Goal: Task Accomplishment & Management: Use online tool/utility

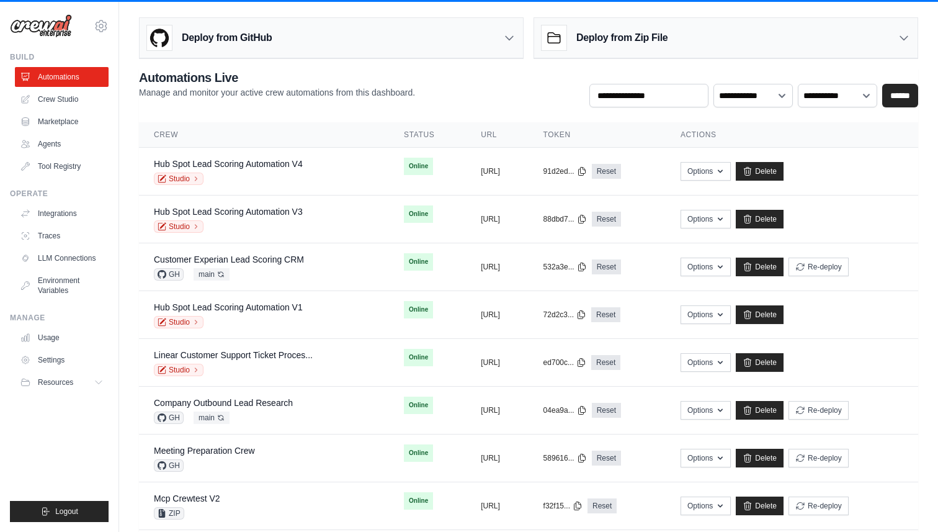
click at [605, 21] on div "Deploy from Zip File" at bounding box center [725, 38] width 383 height 40
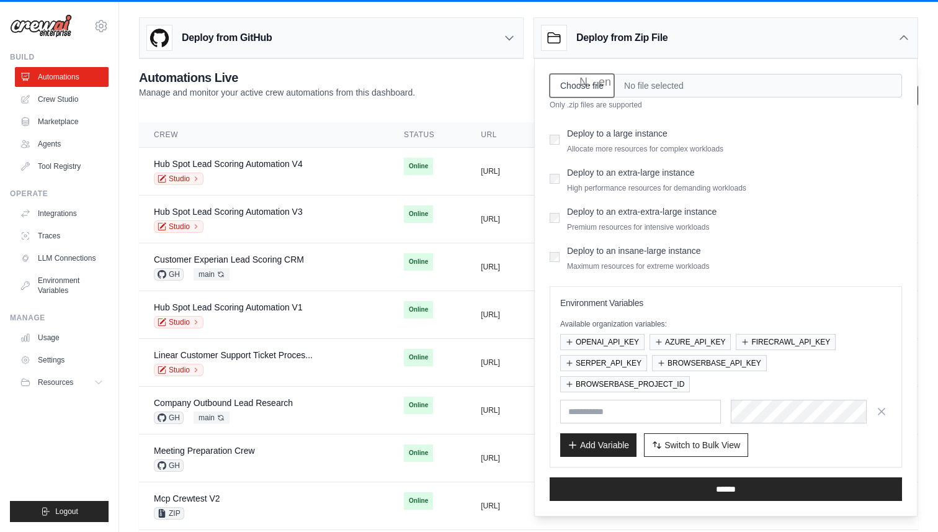
click at [591, 81] on input "Choose file" at bounding box center [582, 86] width 65 height 24
type input "**********"
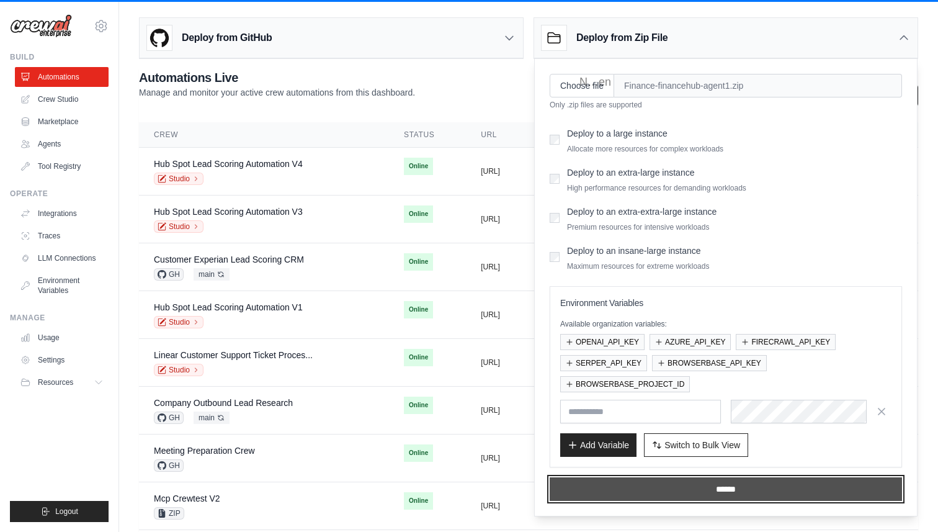
click at [719, 492] on input "******" at bounding box center [726, 489] width 352 height 24
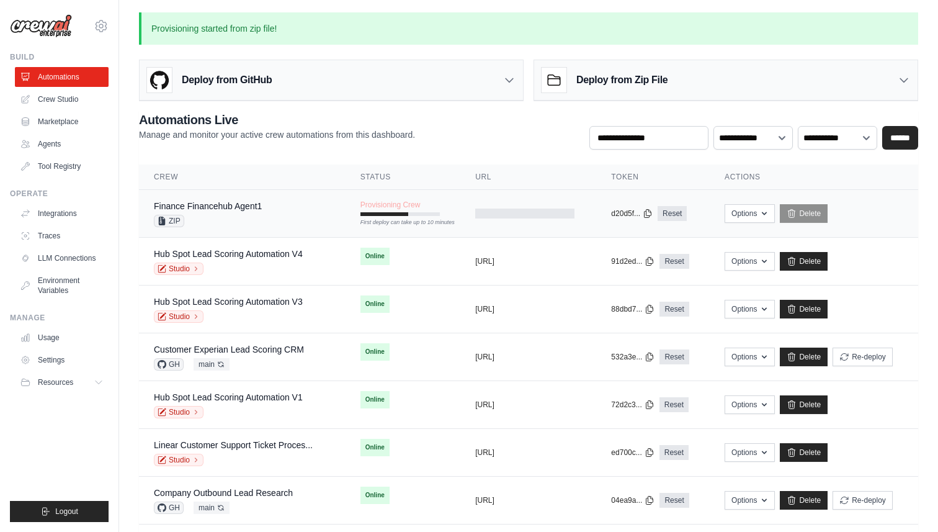
click at [305, 213] on div "Finance Financehub Agent1 ZIP" at bounding box center [242, 213] width 177 height 27
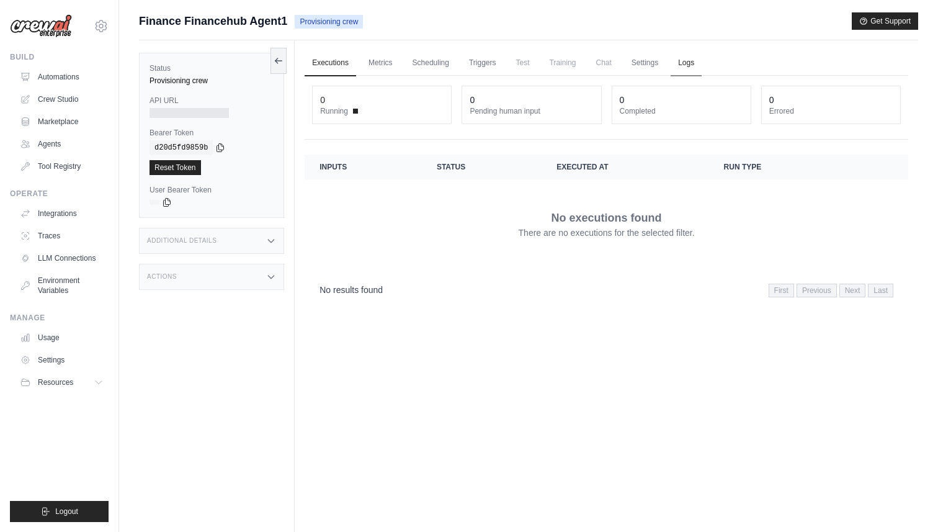
click at [681, 58] on link "Logs" at bounding box center [686, 63] width 31 height 26
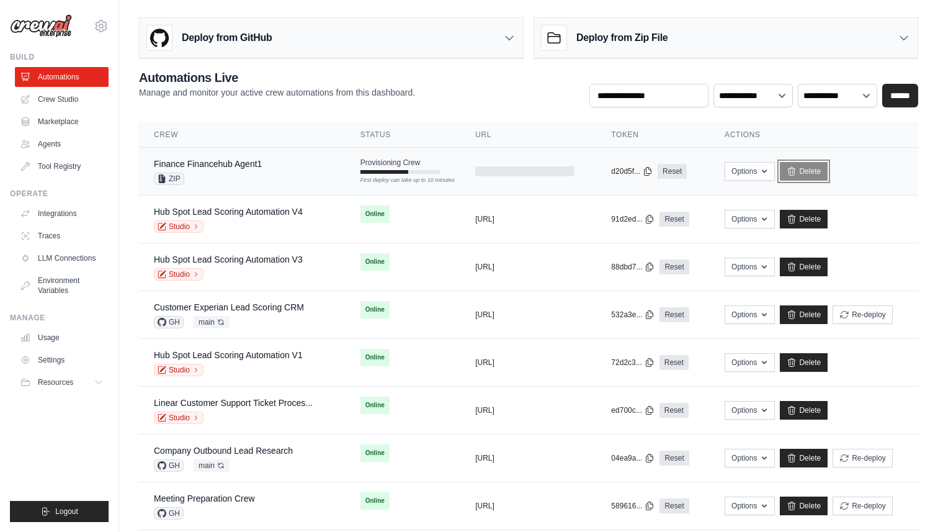
click at [815, 175] on link "Delete" at bounding box center [804, 171] width 48 height 19
click at [810, 170] on link "Delete" at bounding box center [804, 171] width 48 height 19
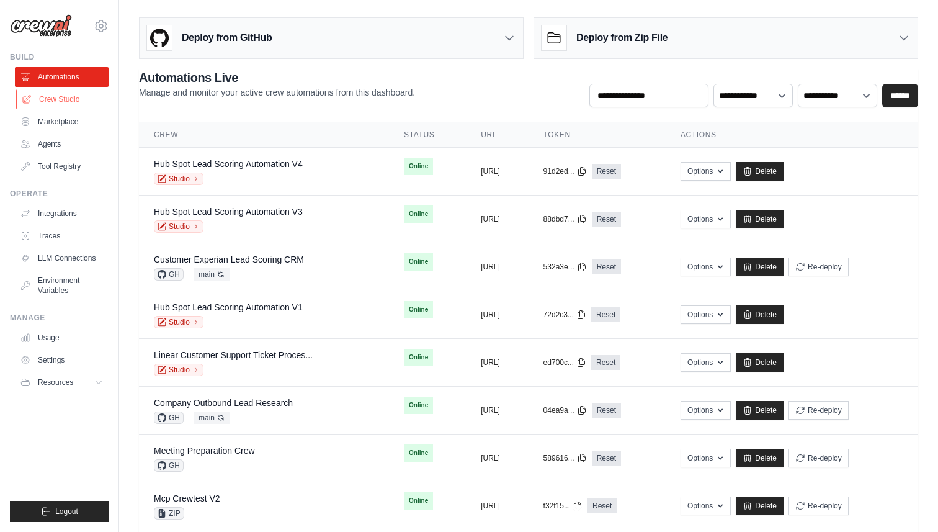
click at [65, 100] on link "Crew Studio" at bounding box center [63, 99] width 94 height 20
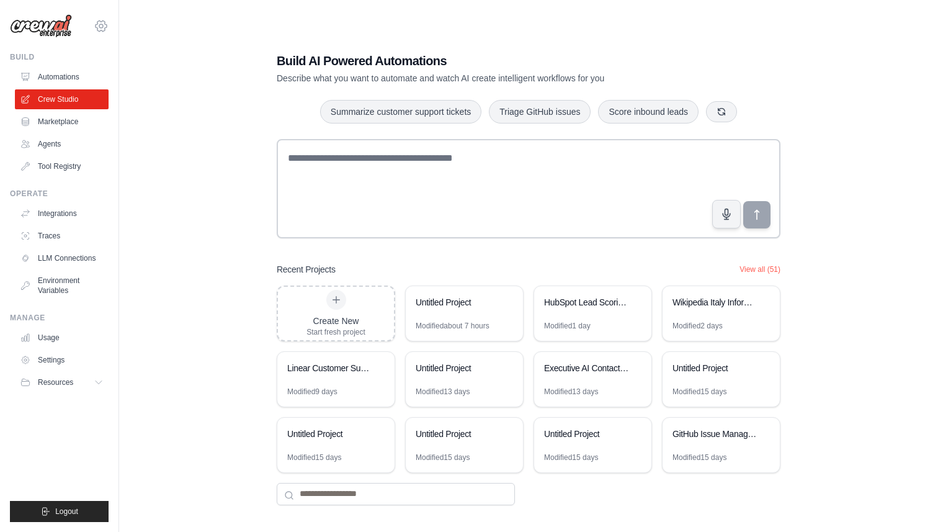
click at [95, 23] on icon at bounding box center [101, 26] width 15 height 15
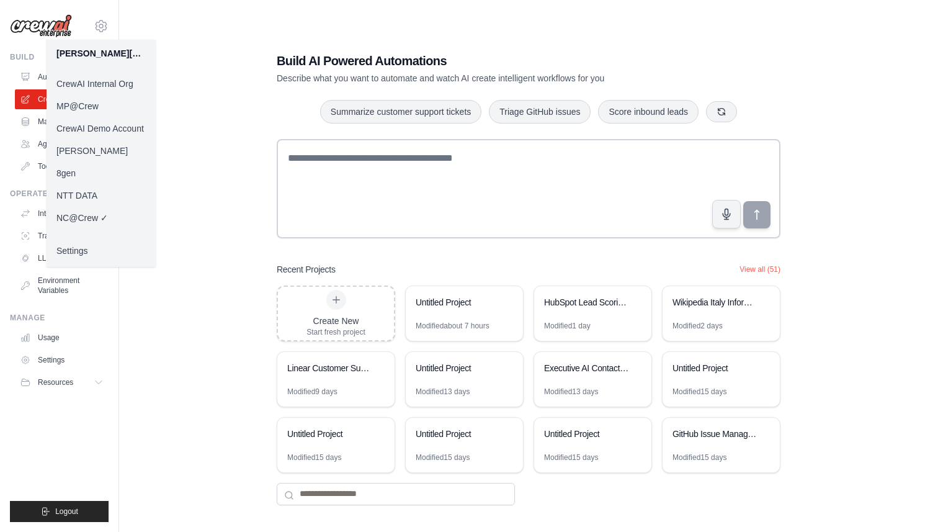
click at [111, 131] on link "CrewAI Demo Account" at bounding box center [101, 128] width 109 height 22
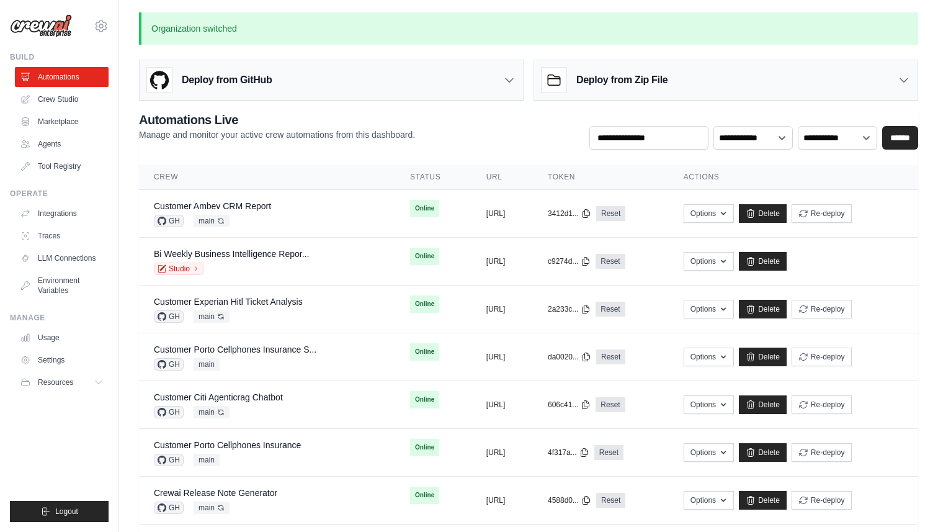
click at [609, 79] on h3 "Deploy from Zip File" at bounding box center [621, 80] width 91 height 15
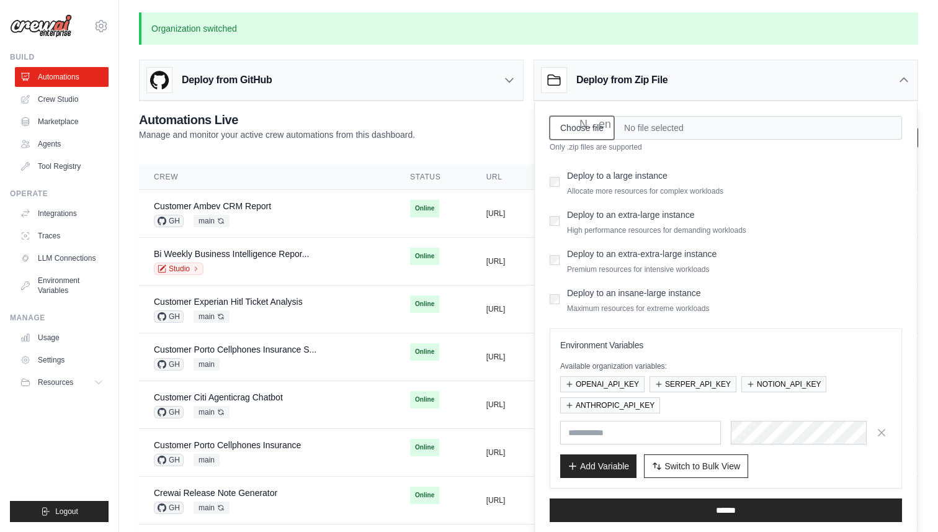
click at [583, 133] on input "Choose file" at bounding box center [582, 128] width 65 height 24
type input "**********"
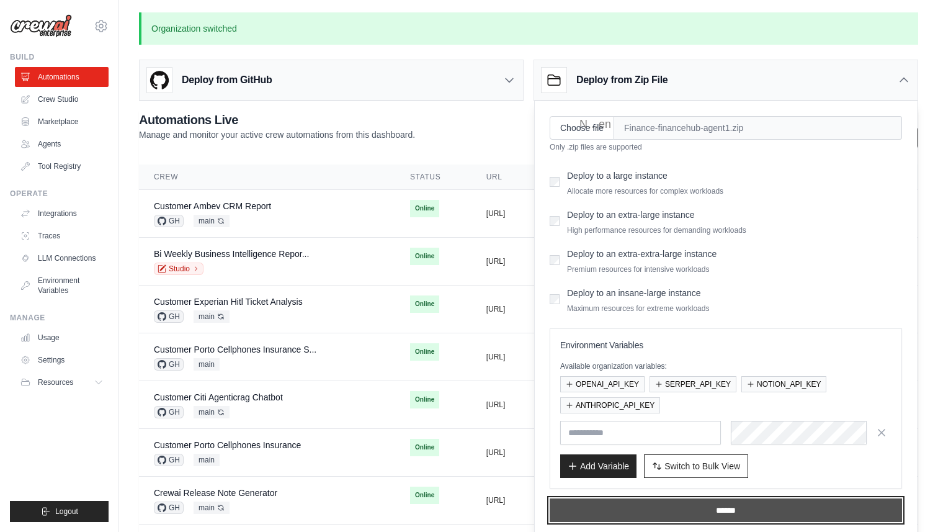
click at [715, 510] on input "******" at bounding box center [726, 510] width 352 height 24
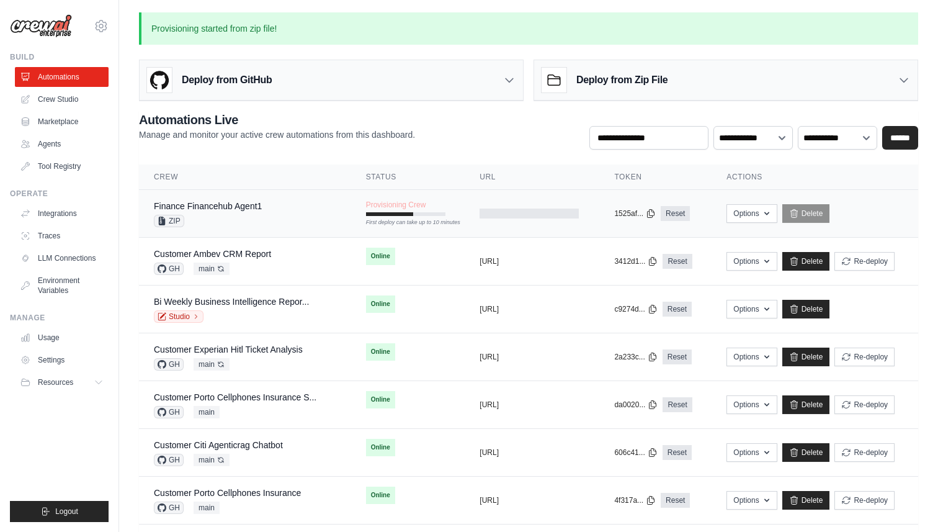
click at [215, 212] on div "Finance Financehub Agent1" at bounding box center [208, 206] width 108 height 12
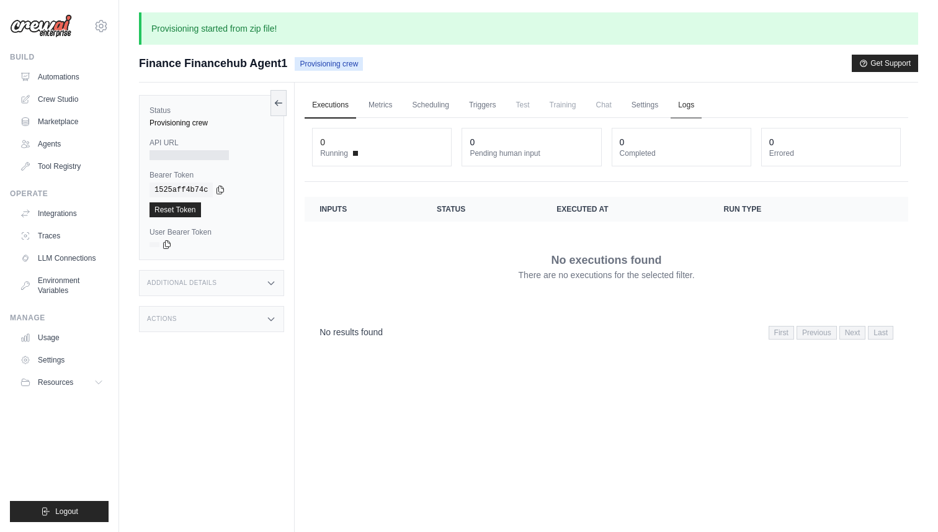
click at [693, 103] on link "Logs" at bounding box center [686, 105] width 31 height 26
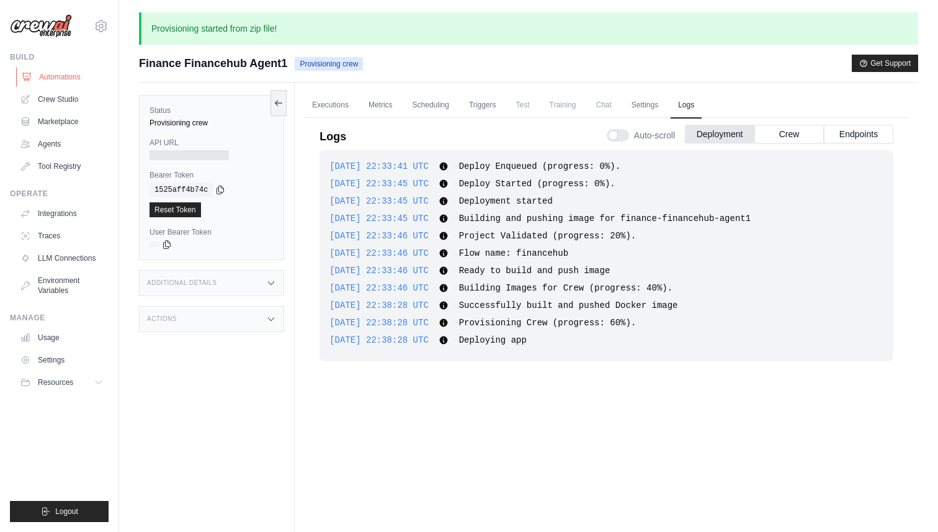
click at [77, 76] on link "Automations" at bounding box center [63, 77] width 94 height 20
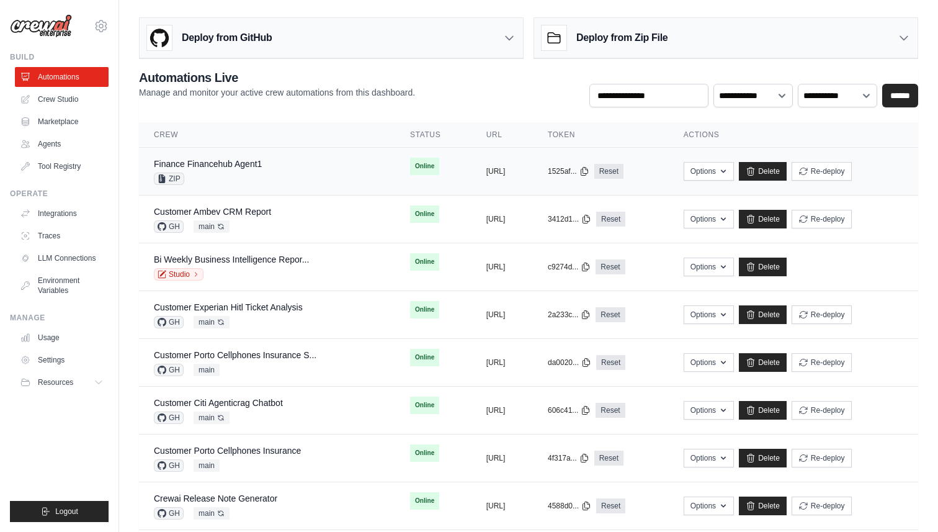
click at [301, 175] on div "Finance Financehub Agent1 ZIP" at bounding box center [267, 171] width 226 height 27
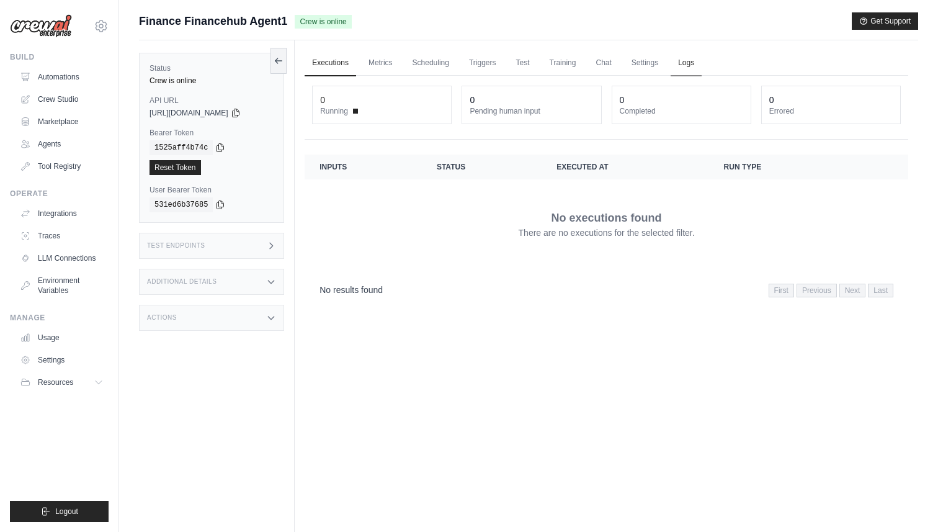
click at [681, 68] on link "Logs" at bounding box center [686, 63] width 31 height 26
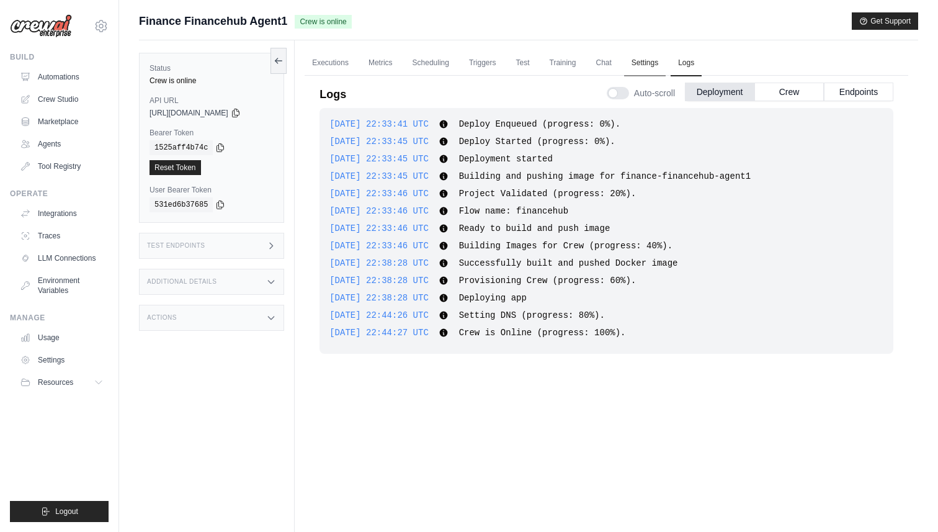
click at [647, 60] on link "Settings" at bounding box center [645, 63] width 42 height 26
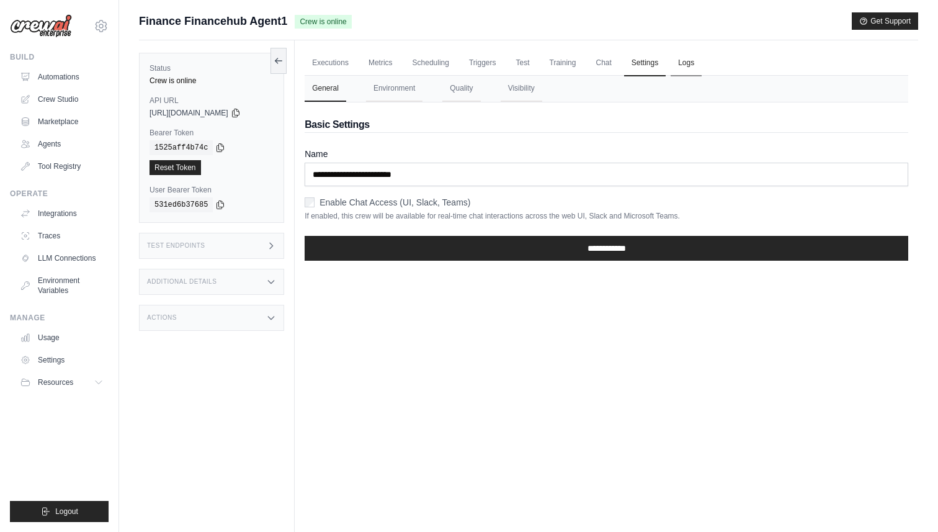
click at [686, 65] on link "Logs" at bounding box center [686, 63] width 31 height 26
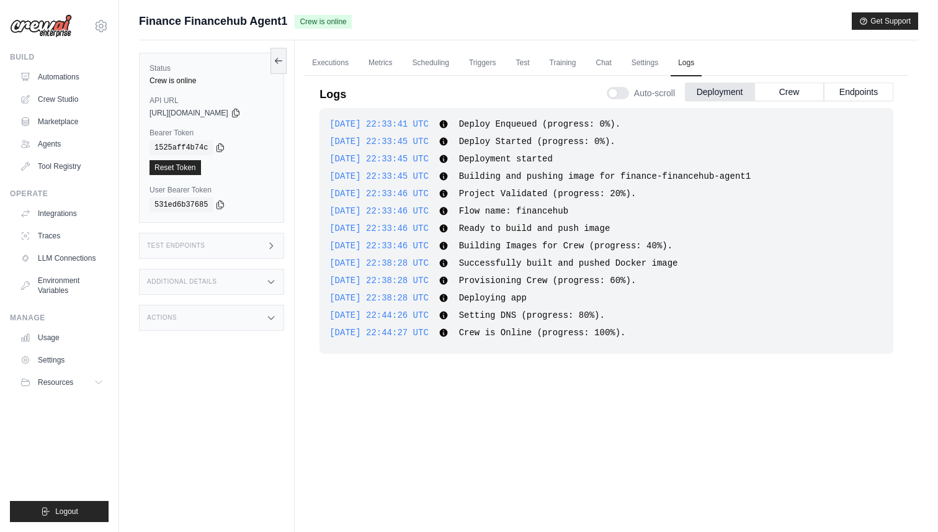
click at [244, 245] on div "Test Endpoints" at bounding box center [211, 246] width 145 height 26
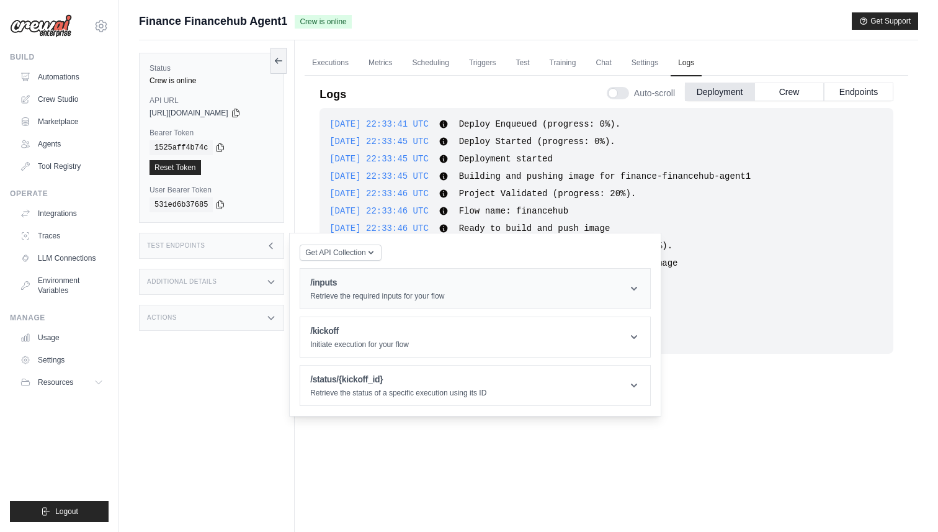
click at [354, 291] on p "Retrieve the required inputs for your flow" at bounding box center [377, 296] width 134 height 10
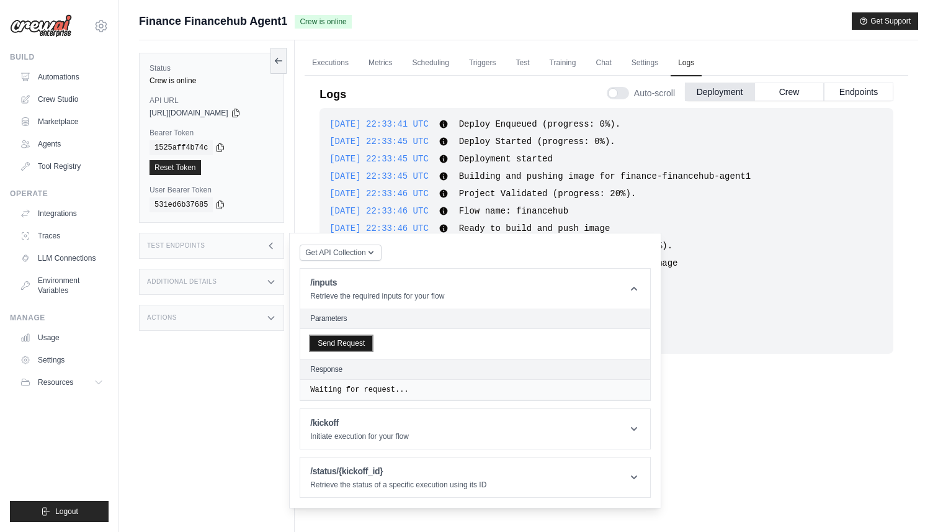
click at [351, 341] on button "Send Request" at bounding box center [341, 343] width 62 height 15
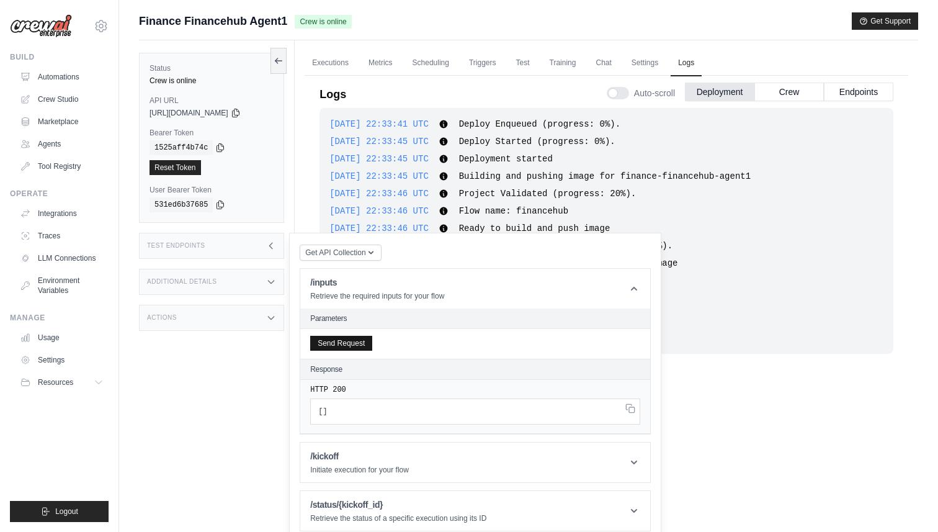
scroll to position [53, 0]
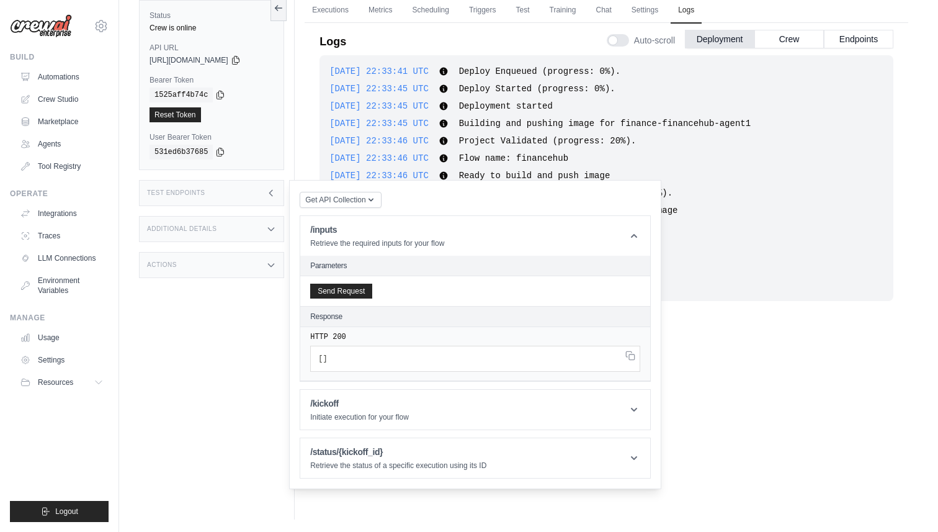
drag, startPoint x: 357, startPoint y: 338, endPoint x: 308, endPoint y: 338, distance: 49.0
click at [308, 338] on div "HTTP 200 [ ]" at bounding box center [475, 354] width 350 height 54
click at [354, 405] on h1 "/kickoff" at bounding box center [359, 403] width 99 height 12
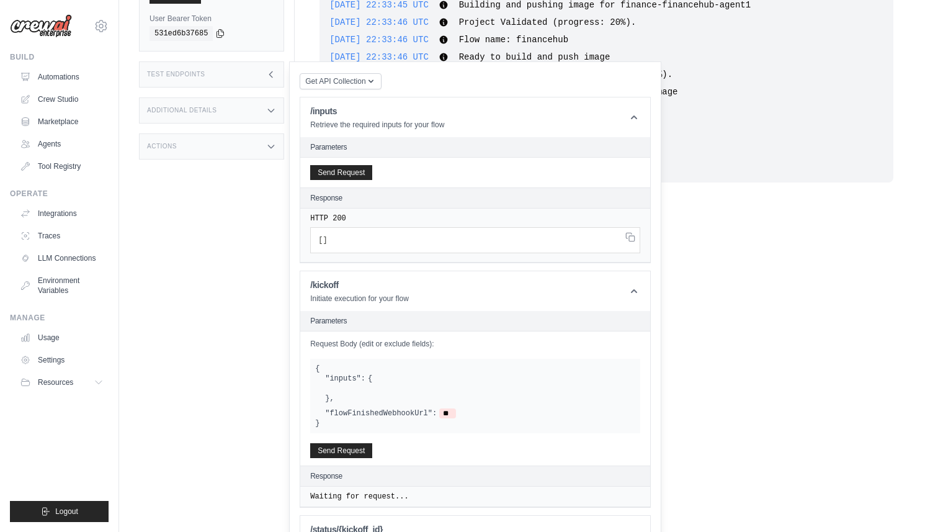
scroll to position [206, 0]
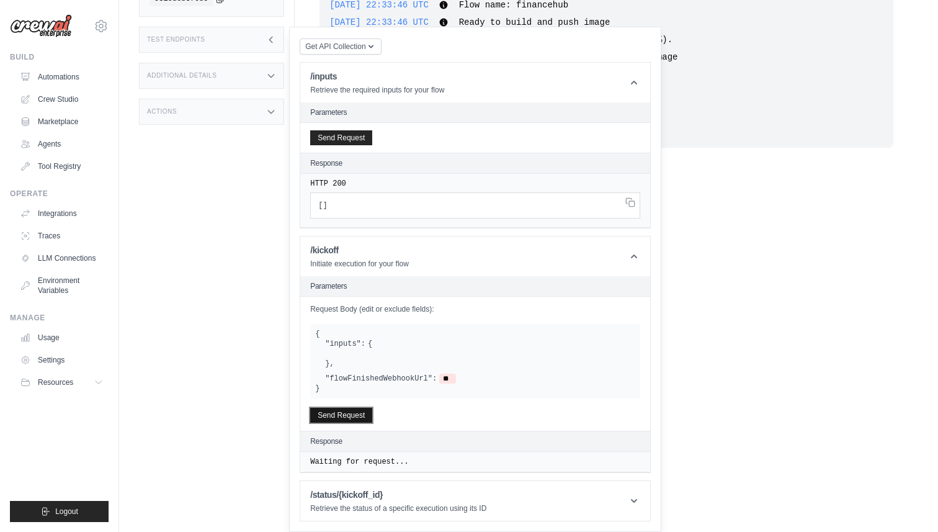
click at [345, 413] on button "Send Request" at bounding box center [341, 415] width 62 height 15
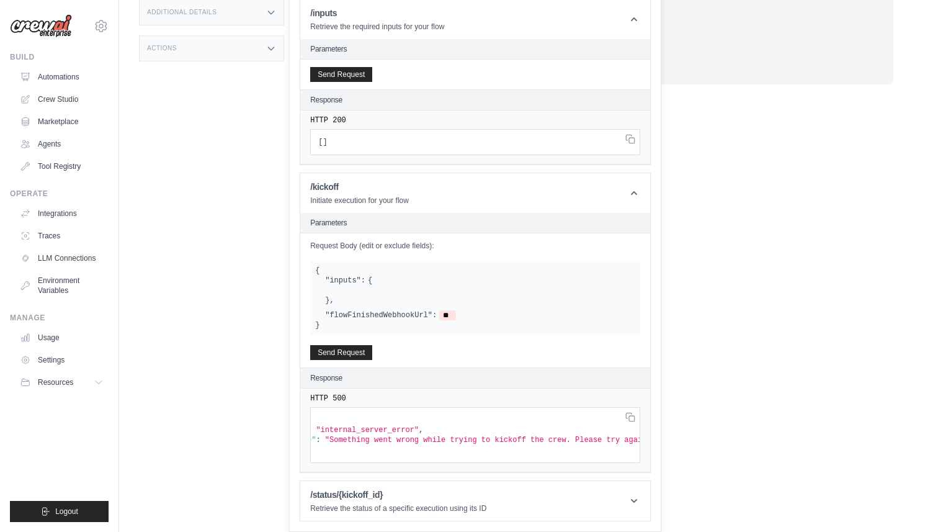
scroll to position [0, 0]
click at [442, 426] on span ""internal_server_error"" at bounding box center [418, 430] width 103 height 9
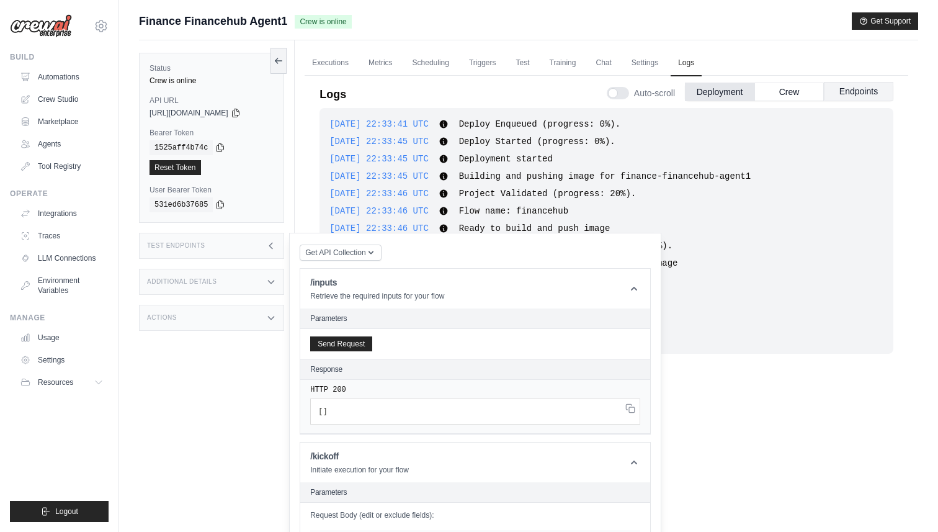
click at [860, 95] on button "Endpoints" at bounding box center [858, 91] width 69 height 19
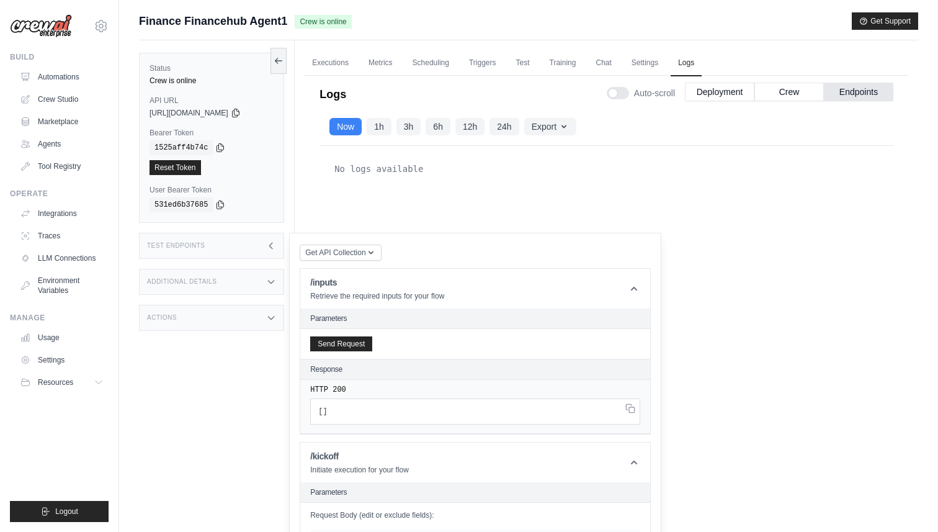
click at [267, 243] on icon at bounding box center [271, 246] width 10 height 10
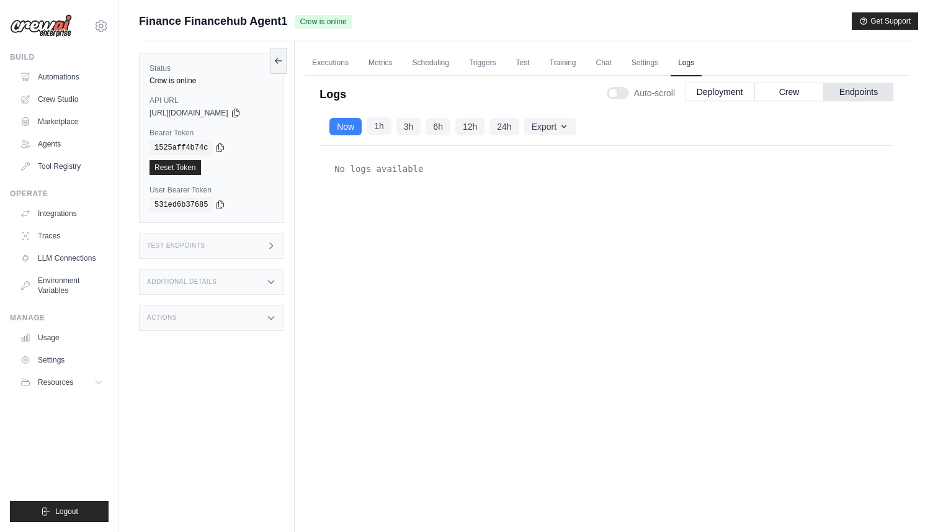
click at [387, 128] on button "1h" at bounding box center [379, 125] width 25 height 17
click at [408, 168] on div "No logs available" at bounding box center [607, 168] width 554 height 25
click at [799, 89] on button "Crew" at bounding box center [789, 91] width 69 height 19
click at [727, 87] on button "Deployment" at bounding box center [719, 91] width 69 height 19
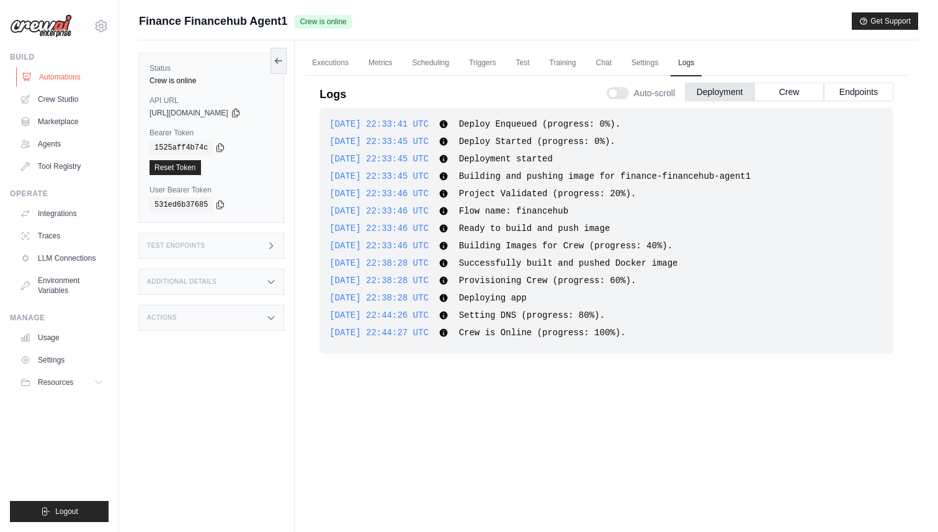
click at [63, 74] on link "Automations" at bounding box center [63, 77] width 94 height 20
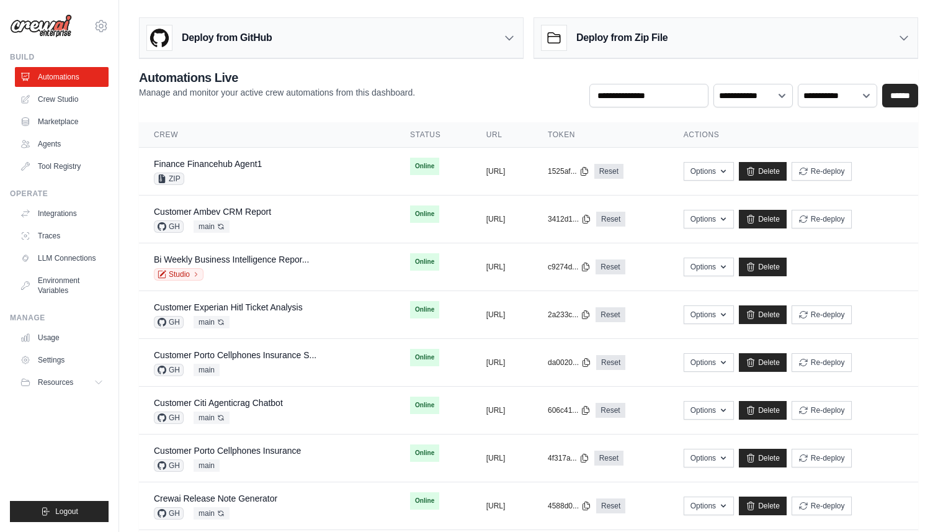
click at [600, 40] on h3 "Deploy from Zip File" at bounding box center [621, 37] width 91 height 15
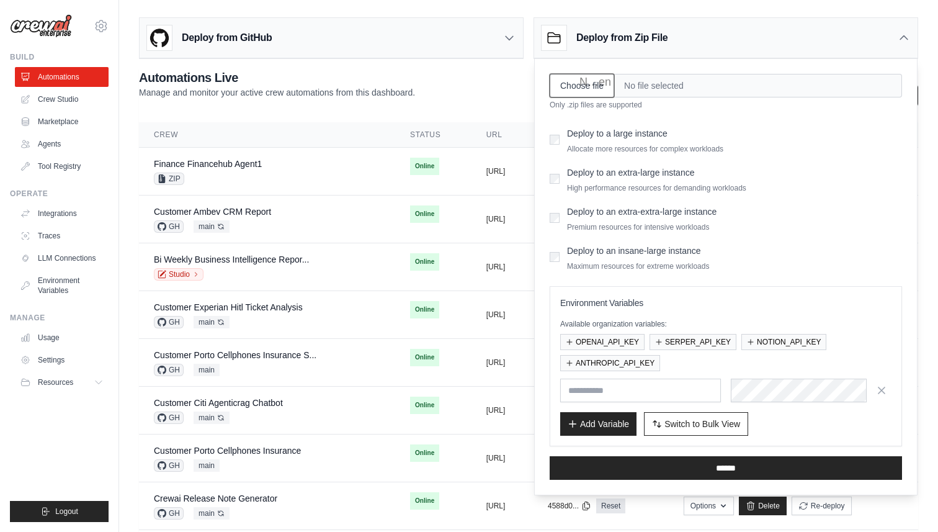
click at [587, 87] on input "Choose file" at bounding box center [582, 86] width 65 height 24
type input "**********"
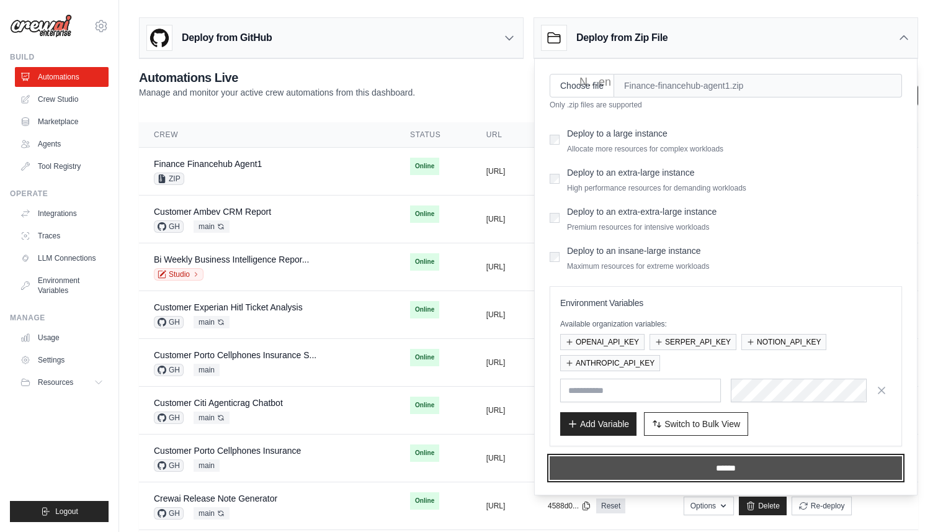
click at [711, 464] on input "******" at bounding box center [726, 468] width 352 height 24
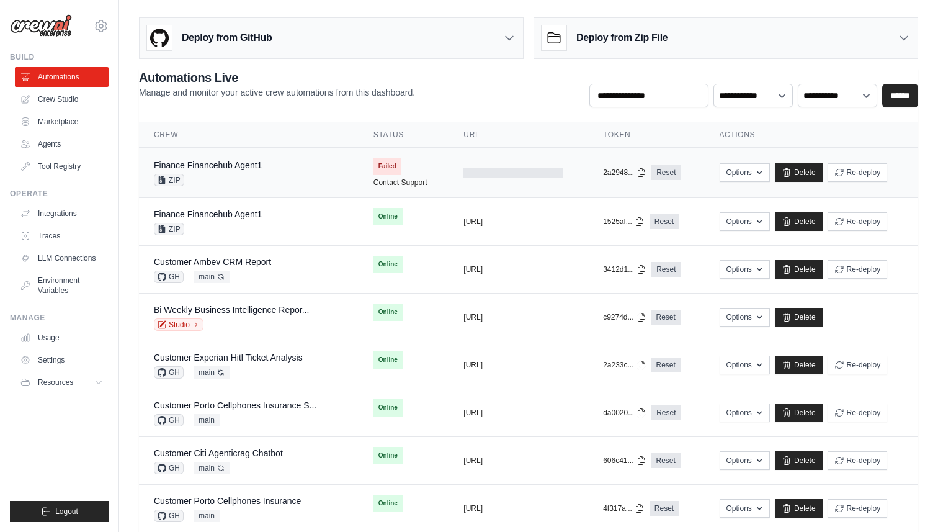
click at [297, 172] on div "Finance Financehub Agent1 ZIP" at bounding box center [249, 172] width 190 height 27
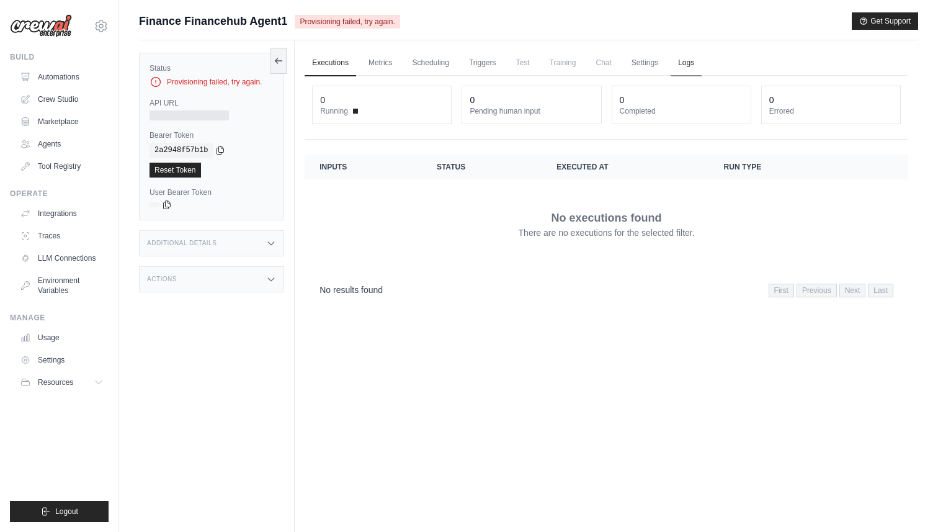
click at [675, 59] on link "Logs" at bounding box center [686, 63] width 31 height 26
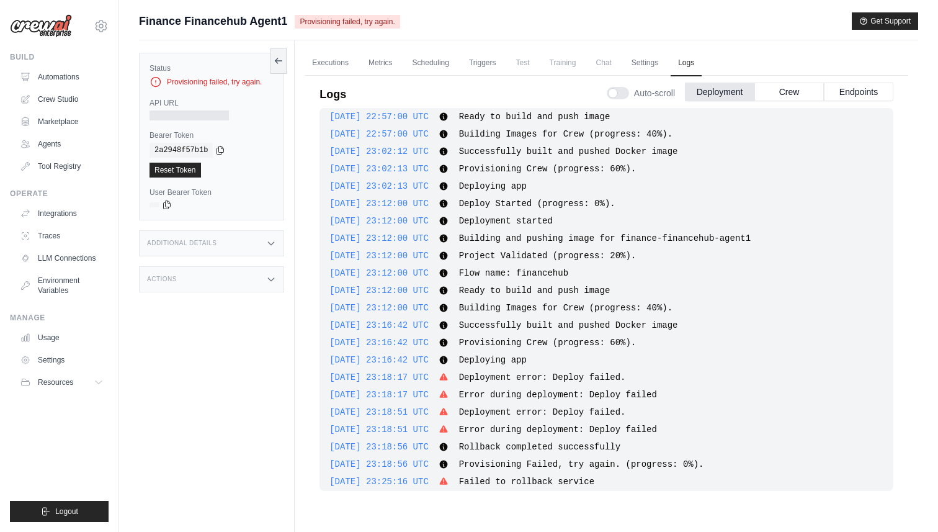
scroll to position [110, 0]
click at [91, 31] on div "nicola@crewai.com CrewAI Internal Org MP@Crew CrewAI Demo Account ✓ Madison Ree…" at bounding box center [59, 20] width 99 height 40
click at [105, 23] on icon at bounding box center [101, 26] width 15 height 15
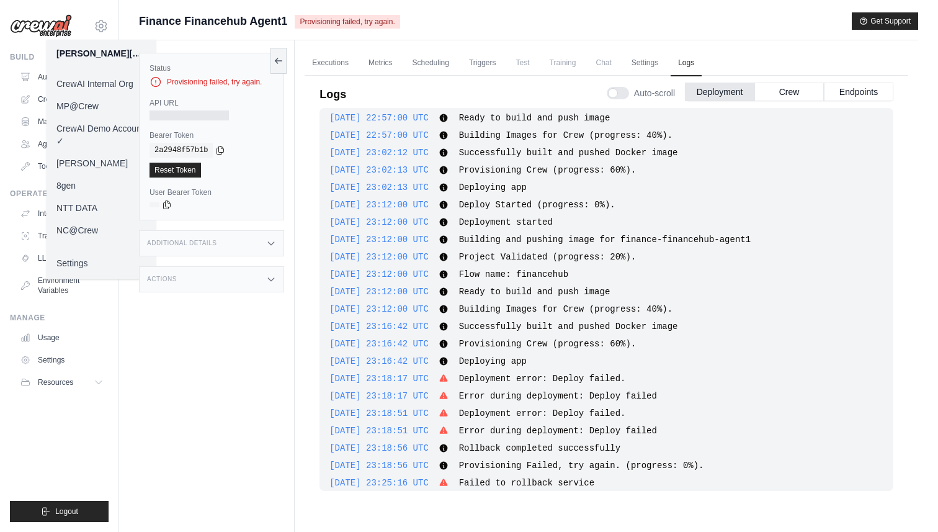
click at [92, 222] on link "NC@Crew" at bounding box center [101, 230] width 109 height 22
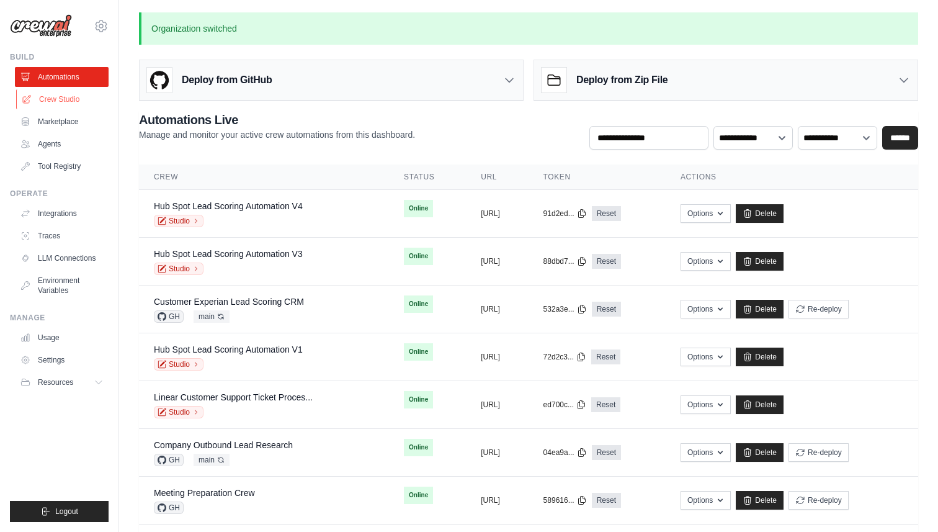
click at [65, 99] on link "Crew Studio" at bounding box center [63, 99] width 94 height 20
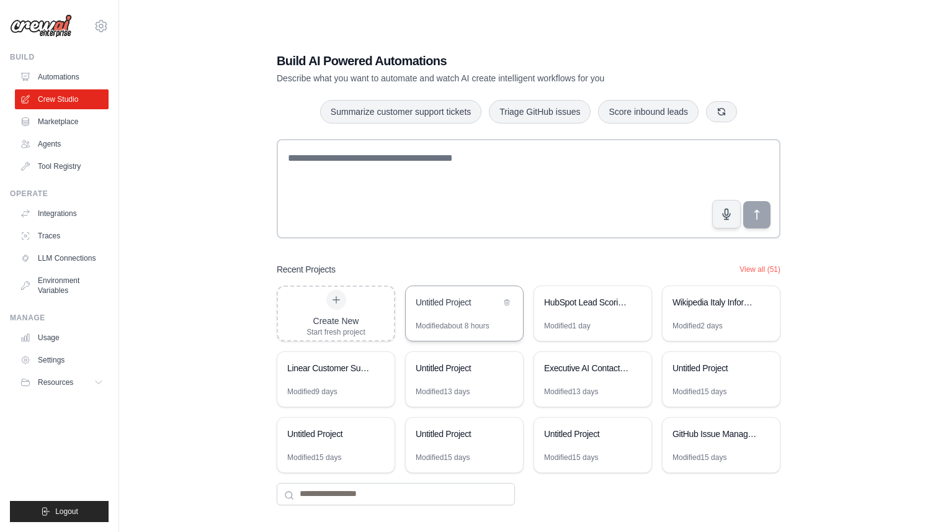
click at [452, 318] on div "Untitled Project" at bounding box center [464, 303] width 117 height 35
click at [688, 298] on div "Wikipedia Italy Information Extractor" at bounding box center [715, 302] width 85 height 12
click at [697, 308] on div "Wikipedia Italy Information Extractor" at bounding box center [715, 302] width 85 height 12
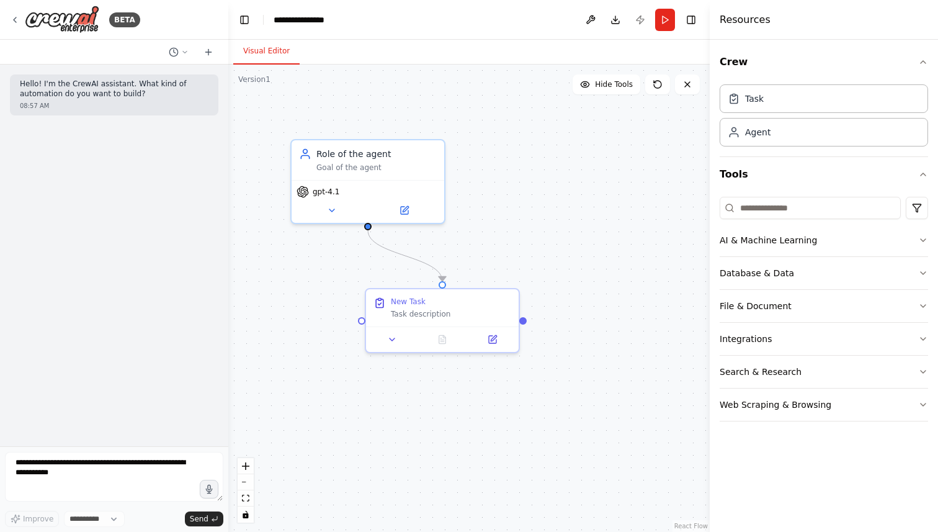
select select "****"
drag, startPoint x: 457, startPoint y: 309, endPoint x: 446, endPoint y: 309, distance: 11.2
click at [446, 309] on div "Task description" at bounding box center [451, 312] width 120 height 10
click at [18, 17] on icon at bounding box center [15, 20] width 10 height 10
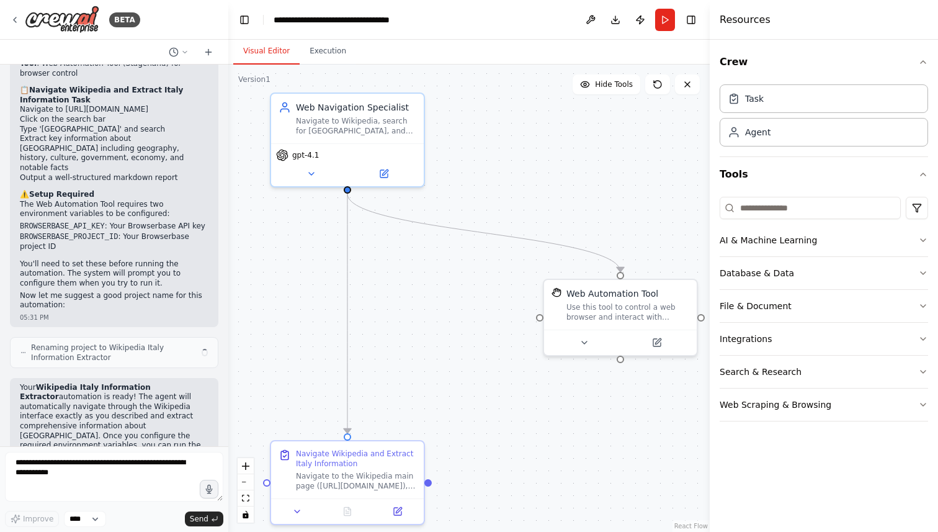
drag, startPoint x: 575, startPoint y: 262, endPoint x: 550, endPoint y: 220, distance: 49.5
click at [550, 220] on div ".deletable-edge-delete-btn { width: 20px; height: 20px; border: 0px solid #ffff…" at bounding box center [469, 298] width 482 height 467
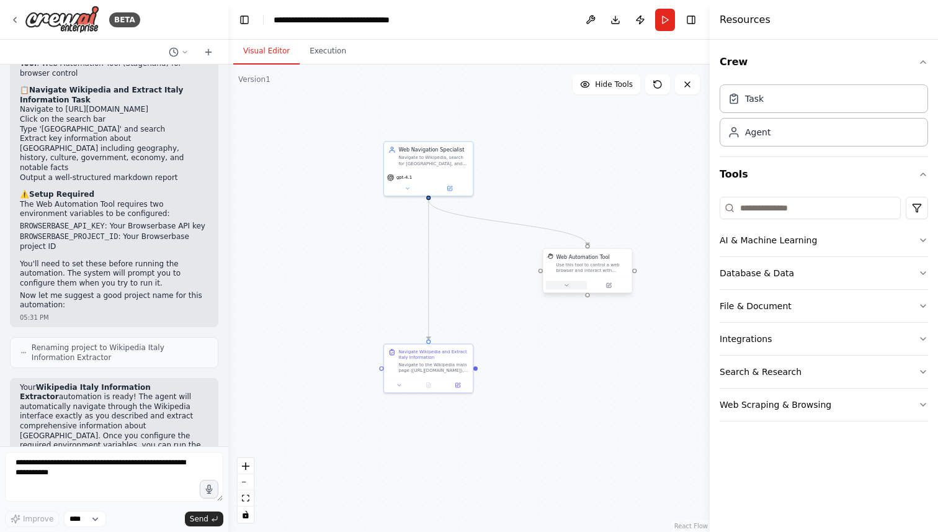
click at [569, 287] on icon at bounding box center [566, 285] width 6 height 6
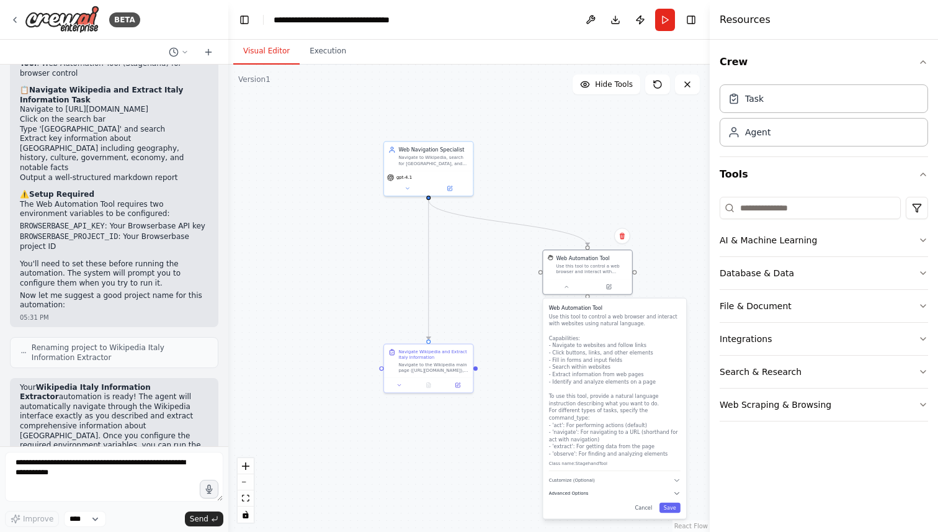
click at [623, 490] on button "Advanced Options" at bounding box center [615, 493] width 132 height 7
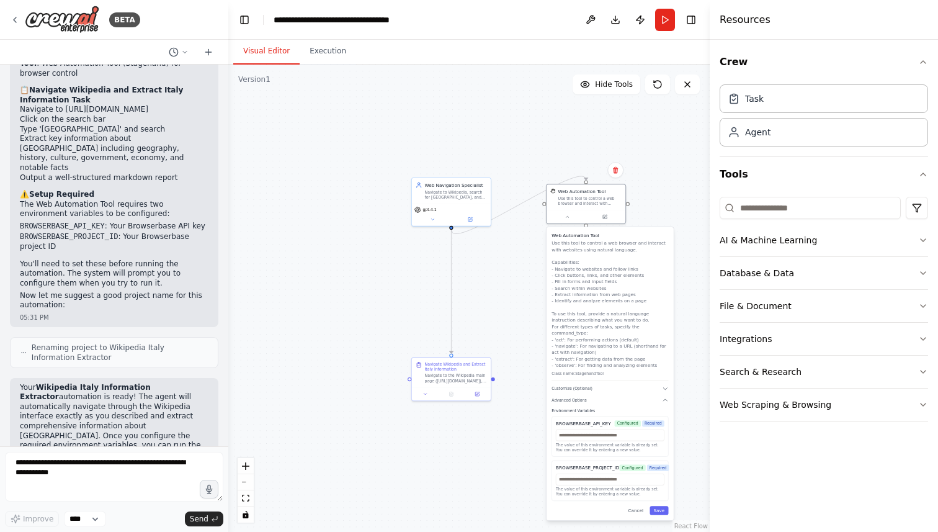
drag, startPoint x: 631, startPoint y: 464, endPoint x: 626, endPoint y: 373, distance: 91.4
click at [626, 373] on div "Web Automation Tool Use this tool to control a web browser and interact with we…" at bounding box center [610, 373] width 127 height 293
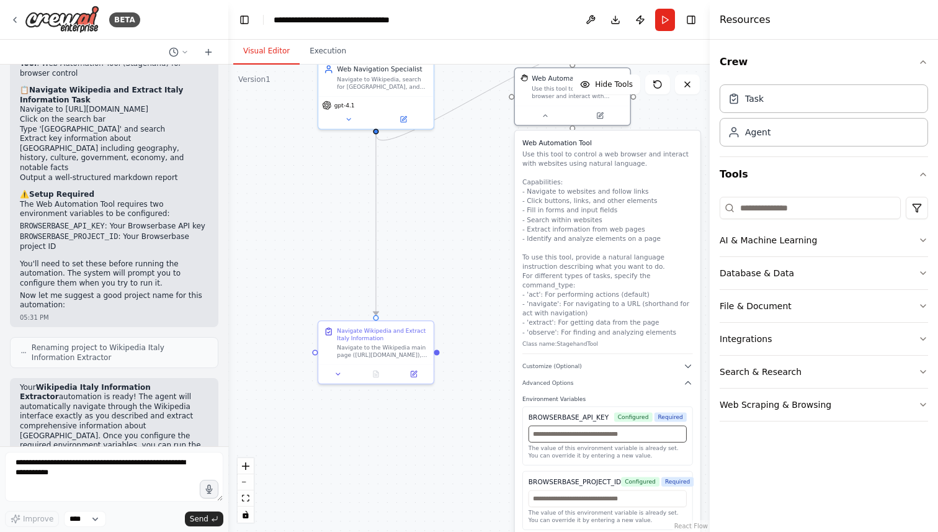
click at [582, 426] on input "text" at bounding box center [608, 434] width 158 height 17
click at [593, 361] on button "Customize (Optional)" at bounding box center [607, 365] width 171 height 9
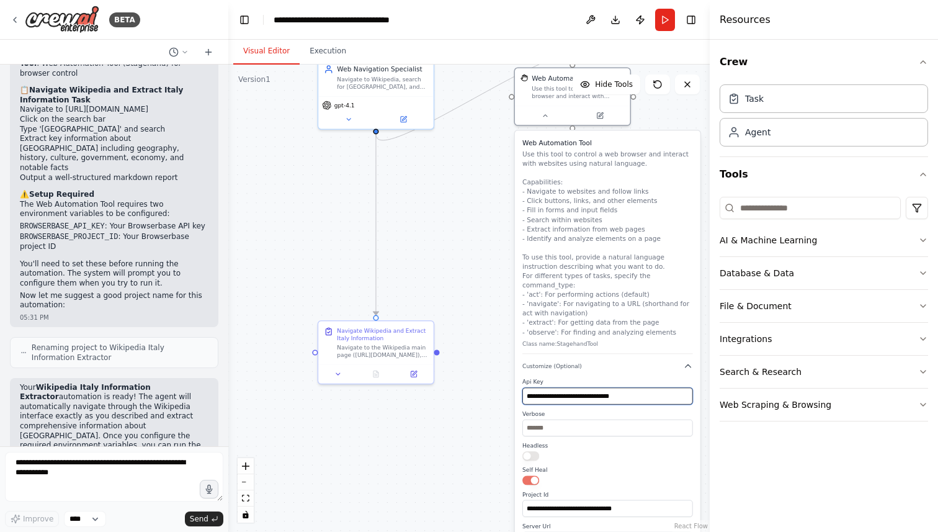
click at [583, 388] on input "**********" at bounding box center [607, 396] width 171 height 17
click at [611, 388] on input "**********" at bounding box center [607, 396] width 171 height 17
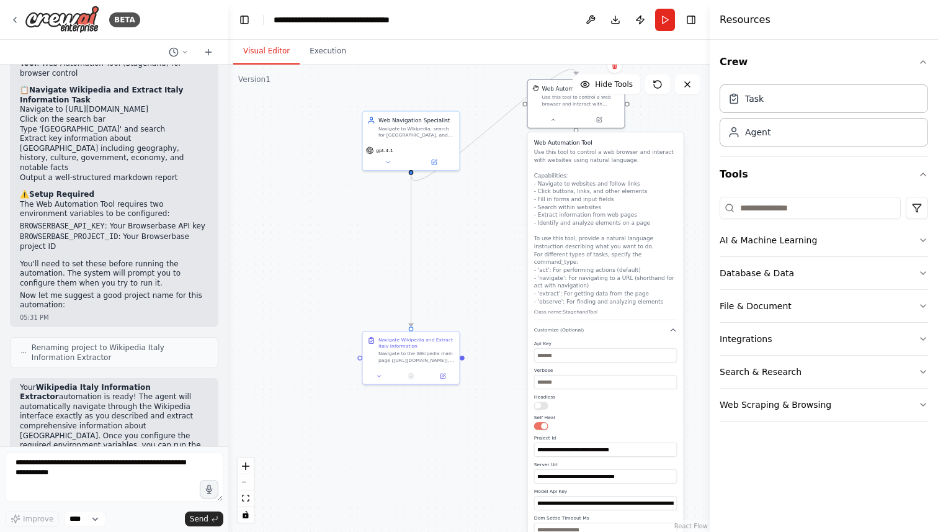
drag, startPoint x: 612, startPoint y: 436, endPoint x: 612, endPoint y: 394, distance: 41.6
click at [612, 401] on div at bounding box center [605, 405] width 143 height 8
click at [611, 442] on input "**********" at bounding box center [605, 449] width 143 height 14
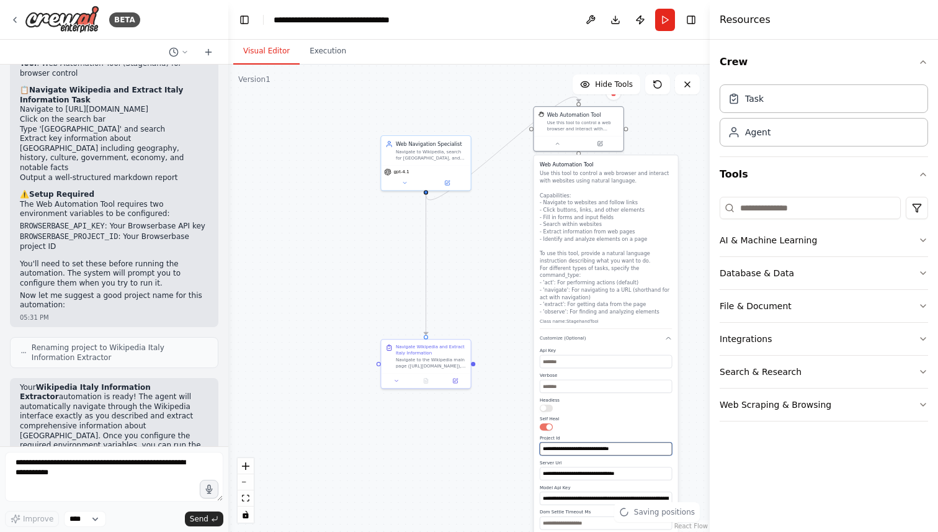
type input "**********"
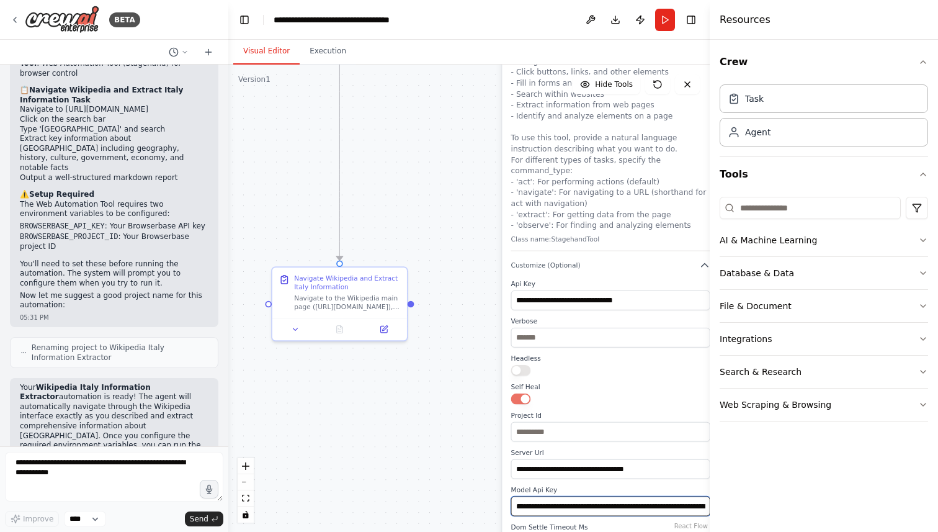
click at [598, 496] on input "**********" at bounding box center [610, 506] width 199 height 20
type input "*"
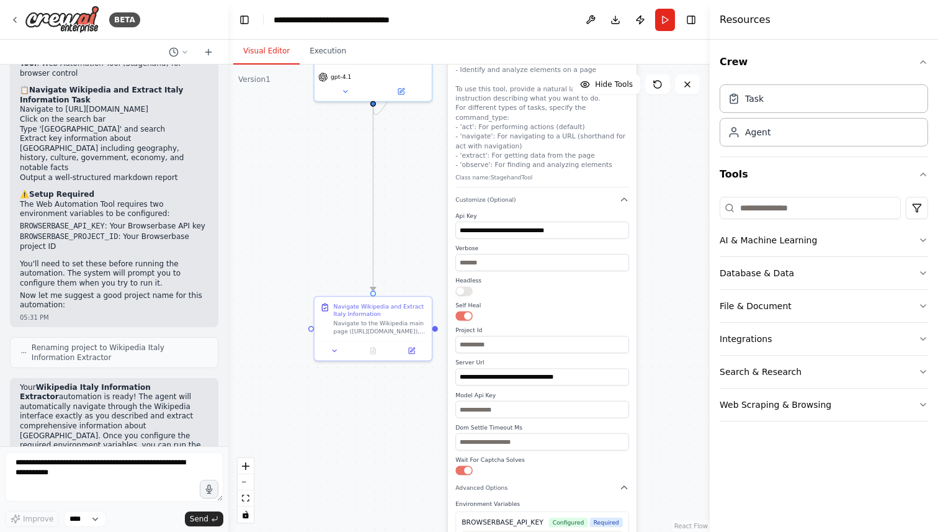
drag, startPoint x: 615, startPoint y: 388, endPoint x: 550, endPoint y: 289, distance: 117.9
click at [550, 291] on div "**********" at bounding box center [542, 343] width 174 height 263
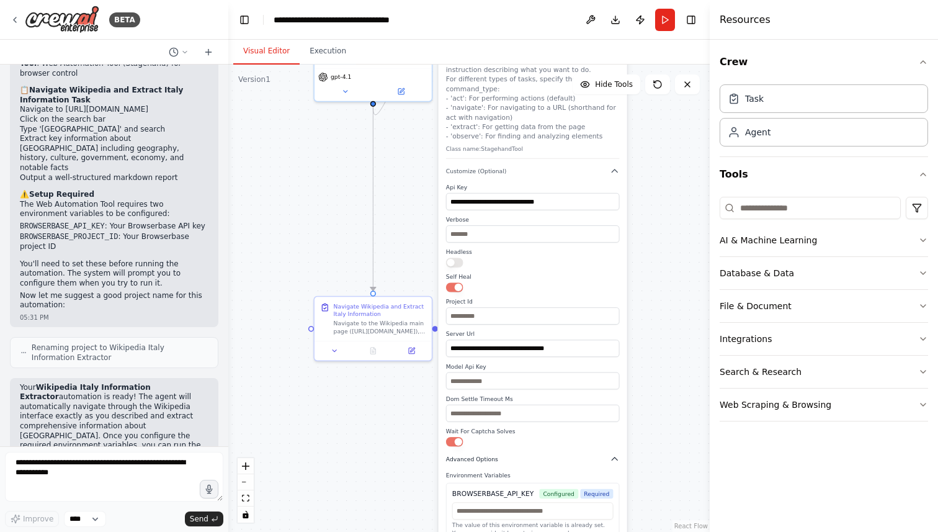
drag, startPoint x: 601, startPoint y: 481, endPoint x: 586, endPoint y: 372, distance: 109.6
click at [586, 454] on button "Advanced Options" at bounding box center [533, 458] width 174 height 9
type input "**********"
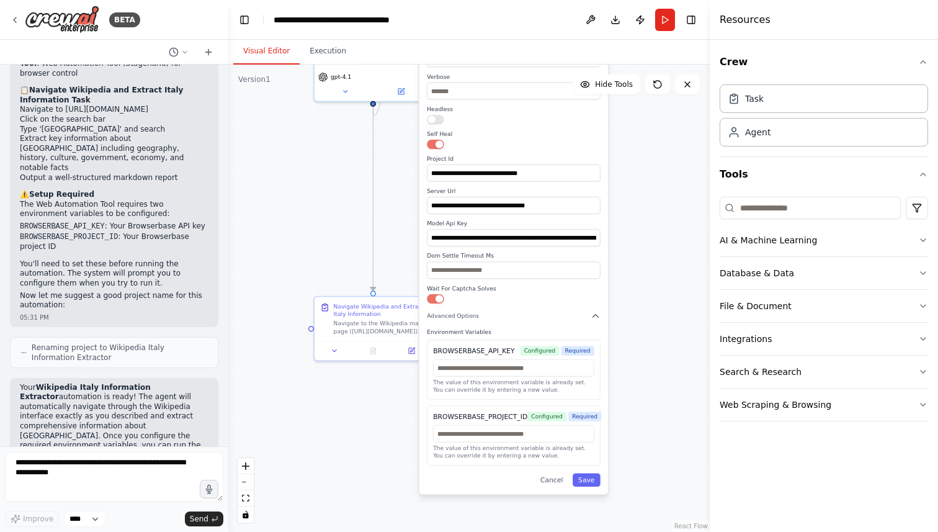
drag, startPoint x: 585, startPoint y: 460, endPoint x: 579, endPoint y: 392, distance: 68.5
click at [579, 392] on div "BROWSERBASE_API_KEY Configured Required The value of this environment variable …" at bounding box center [514, 402] width 174 height 126
click at [587, 473] on button "Save" at bounding box center [587, 480] width 28 height 14
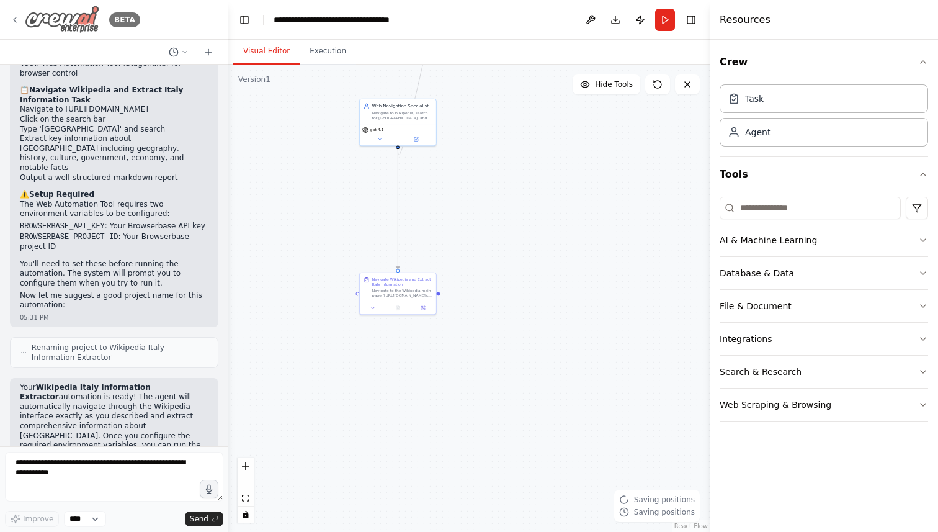
click at [18, 17] on icon at bounding box center [15, 20] width 10 height 10
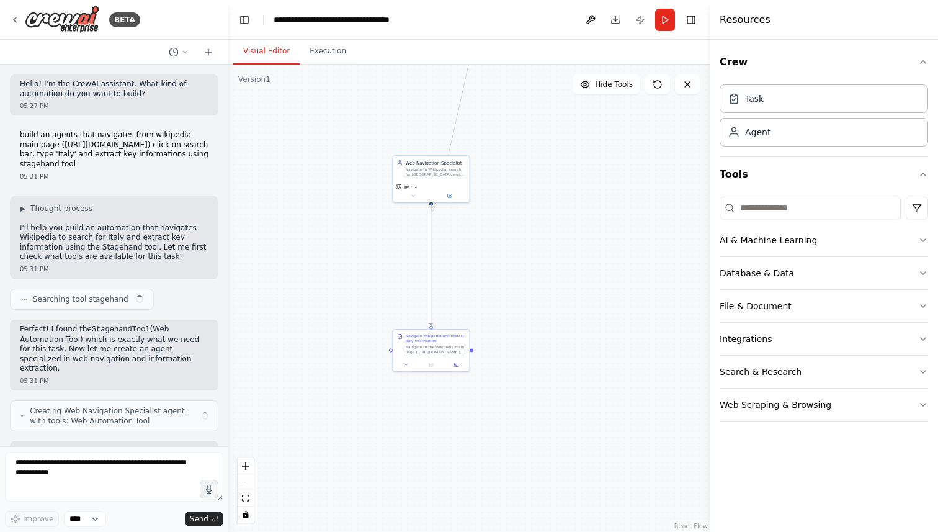
scroll to position [143, 0]
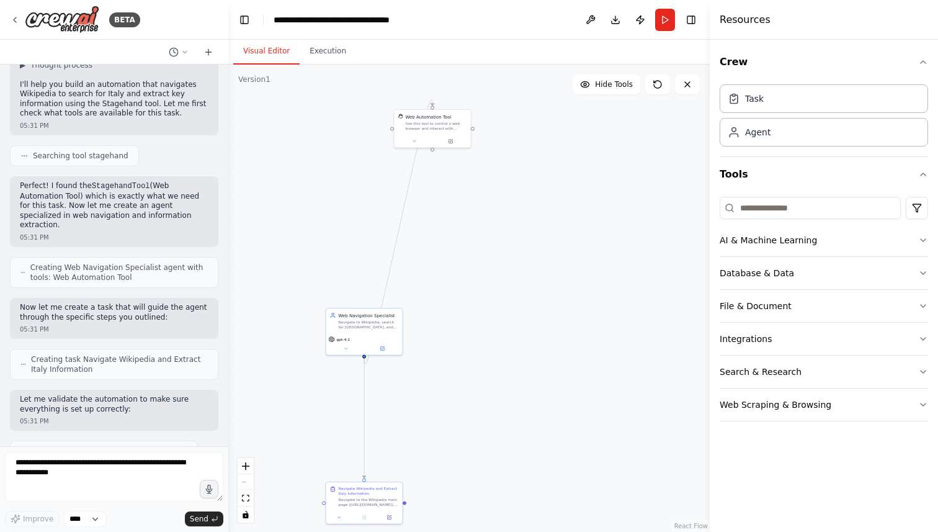
drag, startPoint x: 552, startPoint y: 188, endPoint x: 480, endPoint y: 354, distance: 181.0
click at [480, 354] on div ".deletable-edge-delete-btn { width: 20px; height: 20px; border: 0px solid #ffff…" at bounding box center [469, 298] width 482 height 467
drag, startPoint x: 434, startPoint y: 140, endPoint x: 479, endPoint y: 431, distance: 294.4
click at [479, 429] on div "Use this tool to control a web browser and interact with websites using natural…" at bounding box center [475, 424] width 61 height 10
drag, startPoint x: 482, startPoint y: 341, endPoint x: 498, endPoint y: 89, distance: 252.5
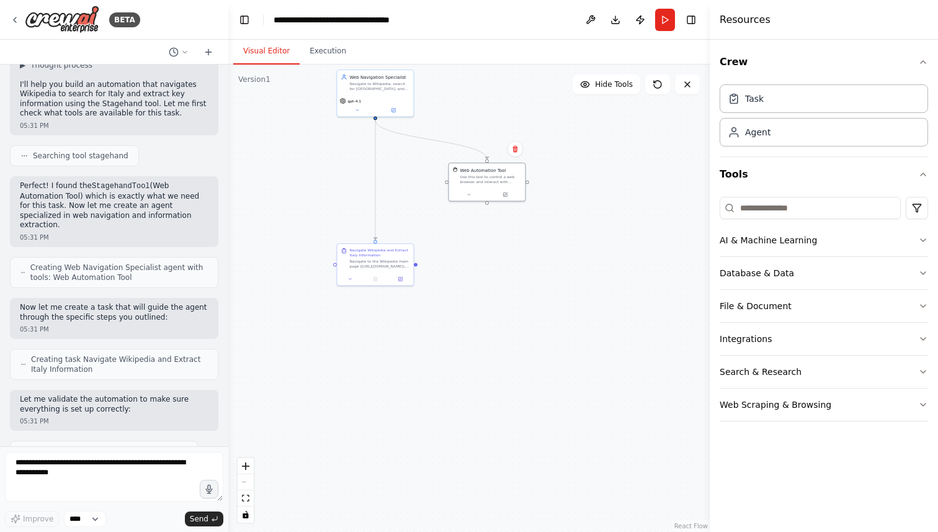
click at [498, 89] on div ".deletable-edge-delete-btn { width: 20px; height: 20px; border: 0px solid #ffff…" at bounding box center [469, 298] width 482 height 467
drag, startPoint x: 470, startPoint y: 231, endPoint x: 524, endPoint y: 276, distance: 70.1
click at [524, 276] on div ".deletable-edge-delete-btn { width: 20px; height: 20px; border: 0px solid #ffff…" at bounding box center [469, 298] width 482 height 467
drag, startPoint x: 518, startPoint y: 166, endPoint x: 490, endPoint y: 357, distance: 193.1
click at [490, 357] on div ".deletable-edge-delete-btn { width: 20px; height: 20px; border: 0px solid #ffff…" at bounding box center [469, 298] width 482 height 467
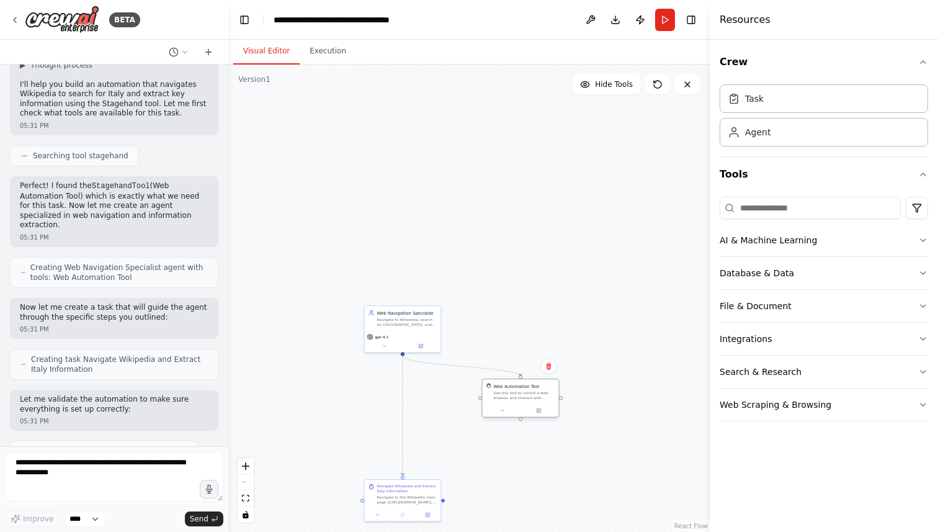
drag, startPoint x: 481, startPoint y: 119, endPoint x: 517, endPoint y: 416, distance: 298.8
click at [518, 400] on div "Use this tool to control a web browser and interact with websites using natural…" at bounding box center [524, 395] width 61 height 10
click at [244, 20] on button "Toggle Left Sidebar" at bounding box center [244, 19] width 17 height 17
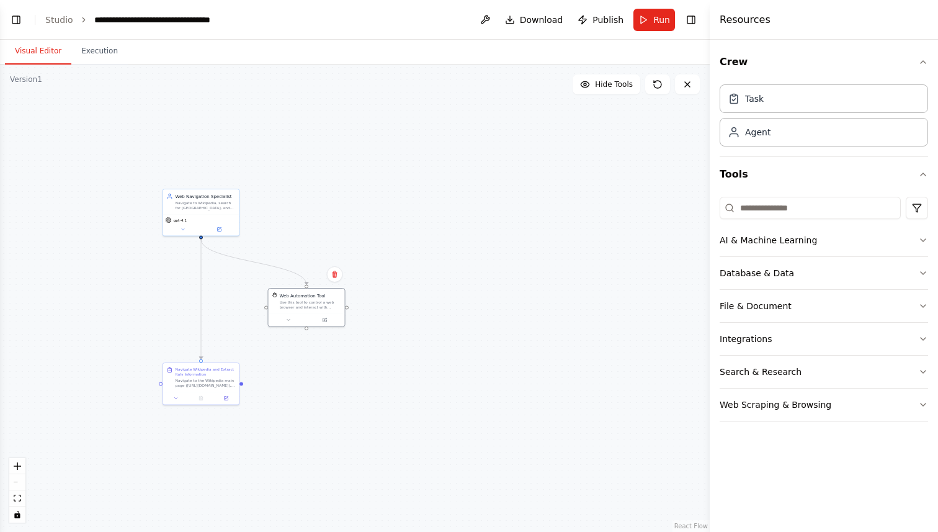
drag, startPoint x: 370, startPoint y: 232, endPoint x: 440, endPoint y: 92, distance: 156.8
click at [440, 92] on div ".deletable-edge-delete-btn { width: 20px; height: 20px; border: 0px solid #ffff…" at bounding box center [355, 298] width 710 height 467
drag, startPoint x: 442, startPoint y: 163, endPoint x: 573, endPoint y: 137, distance: 133.5
click at [573, 137] on div ".deletable-edge-delete-btn { width: 20px; height: 20px; border: 0px solid #ffff…" at bounding box center [355, 298] width 710 height 467
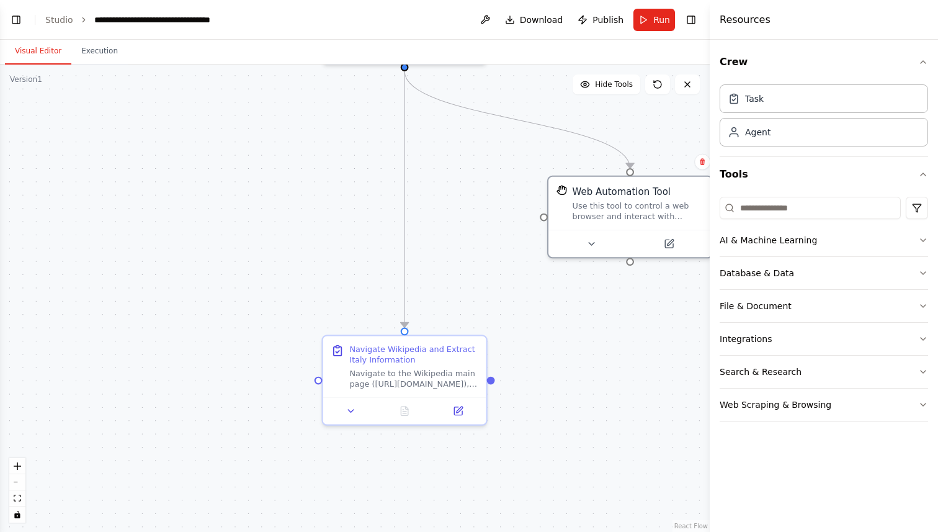
click at [356, 294] on div ".deletable-edge-delete-btn { width: 20px; height: 20px; border: 0px solid #ffff…" at bounding box center [355, 298] width 710 height 467
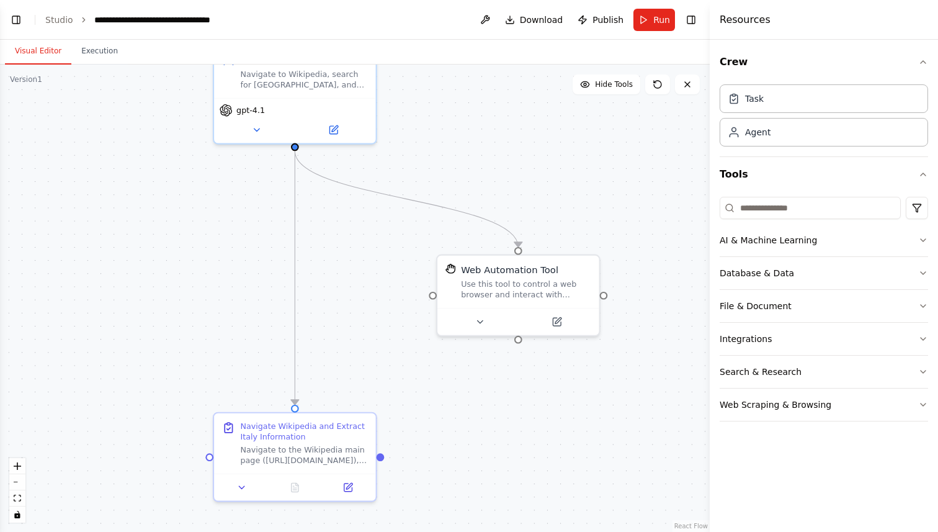
drag, startPoint x: 318, startPoint y: 169, endPoint x: 205, endPoint y: 249, distance: 138.4
click at [205, 249] on div ".deletable-edge-delete-btn { width: 20px; height: 20px; border: 0px solid #ffff…" at bounding box center [355, 298] width 710 height 467
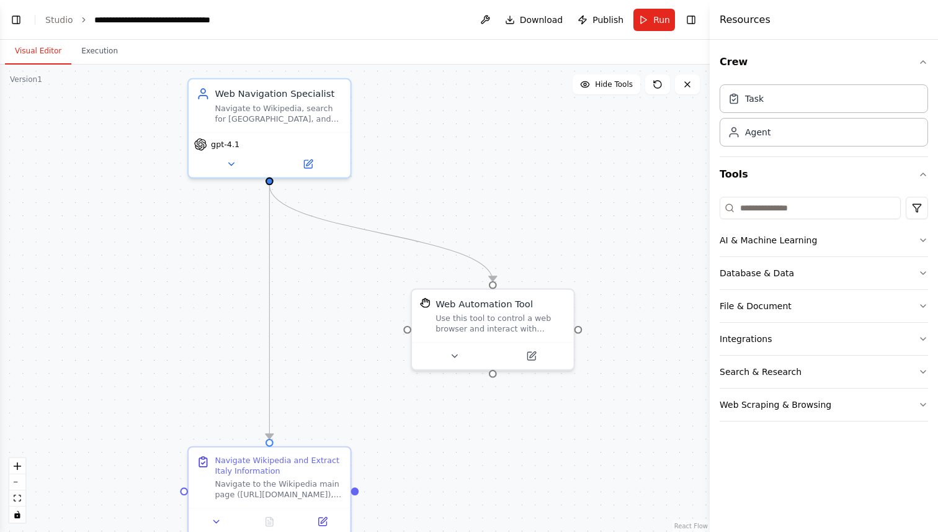
drag, startPoint x: 477, startPoint y: 145, endPoint x: 455, endPoint y: 176, distance: 38.4
click at [455, 176] on div ".deletable-edge-delete-btn { width: 20px; height: 20px; border: 0px solid #ffff…" at bounding box center [355, 298] width 710 height 467
click at [464, 351] on button at bounding box center [455, 354] width 74 height 16
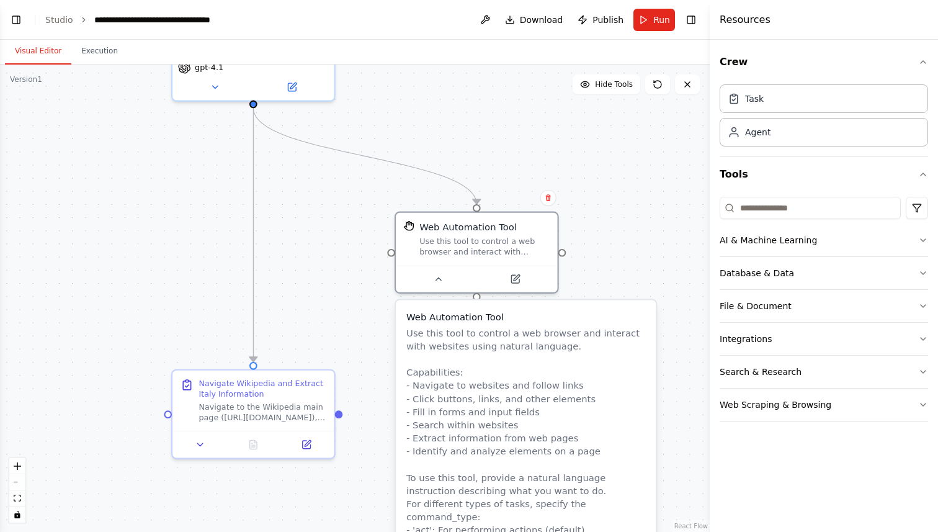
drag, startPoint x: 645, startPoint y: 360, endPoint x: 603, endPoint y: 180, distance: 184.8
click at [603, 180] on div ".deletable-edge-delete-btn { width: 20px; height: 20px; border: 0px solid #ffff…" at bounding box center [355, 298] width 710 height 467
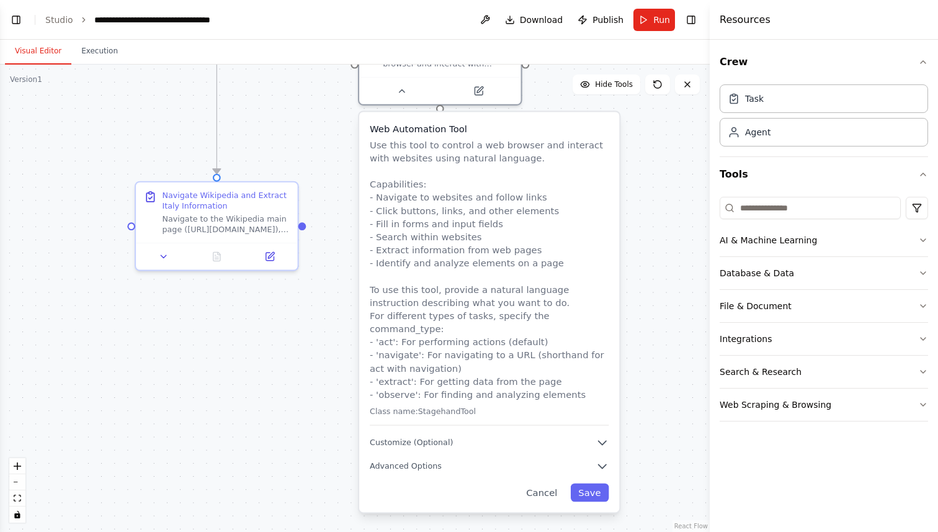
drag, startPoint x: 681, startPoint y: 321, endPoint x: 670, endPoint y: 234, distance: 87.5
click at [670, 234] on div ".deletable-edge-delete-btn { width: 20px; height: 20px; border: 0px solid #ffff…" at bounding box center [355, 298] width 710 height 467
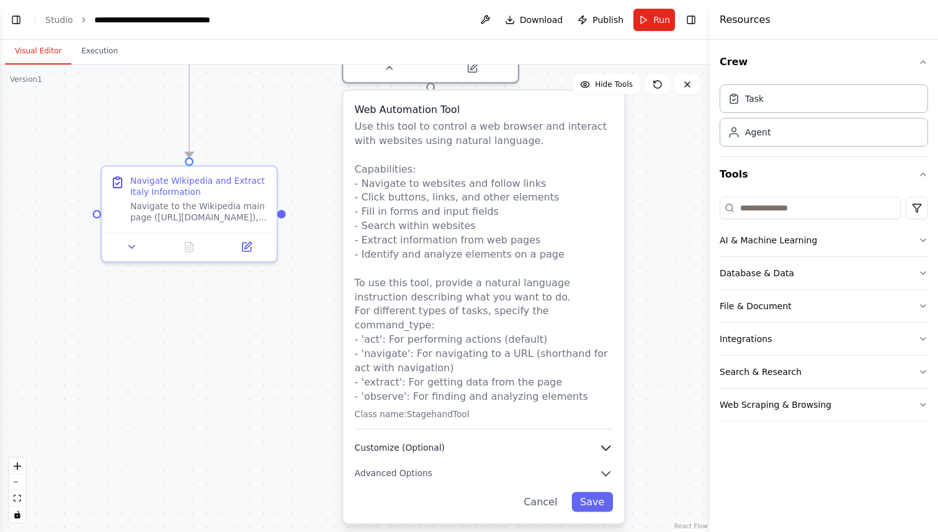
click at [603, 441] on icon "button" at bounding box center [606, 448] width 14 height 14
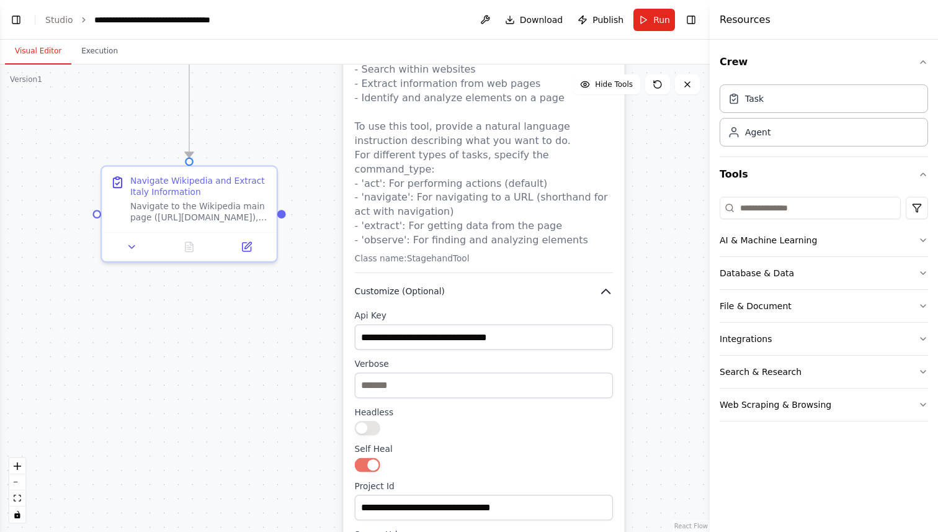
drag, startPoint x: 575, startPoint y: 431, endPoint x: 575, endPoint y: 274, distance: 156.4
click at [575, 284] on button "Customize (Optional)" at bounding box center [484, 291] width 258 height 14
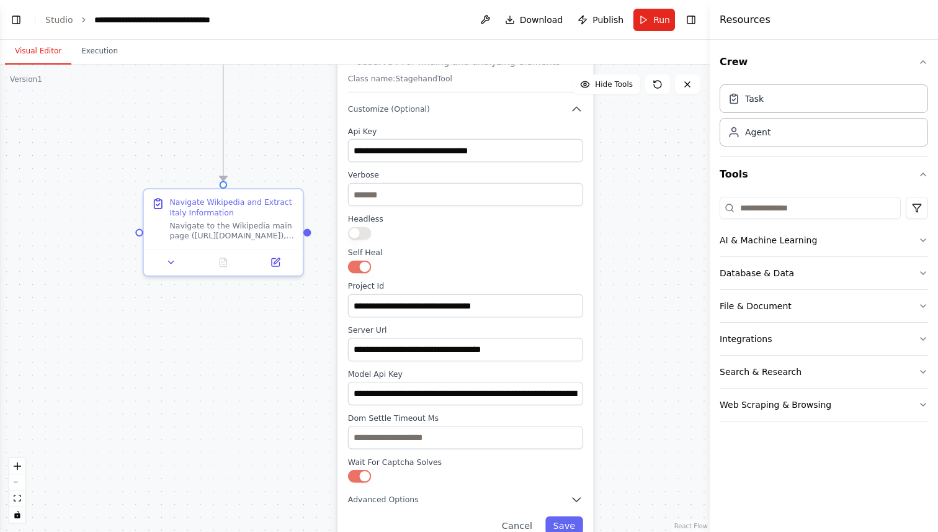
drag, startPoint x: 567, startPoint y: 418, endPoint x: 542, endPoint y: 218, distance: 202.0
click at [542, 218] on div "**********" at bounding box center [465, 304] width 235 height 357
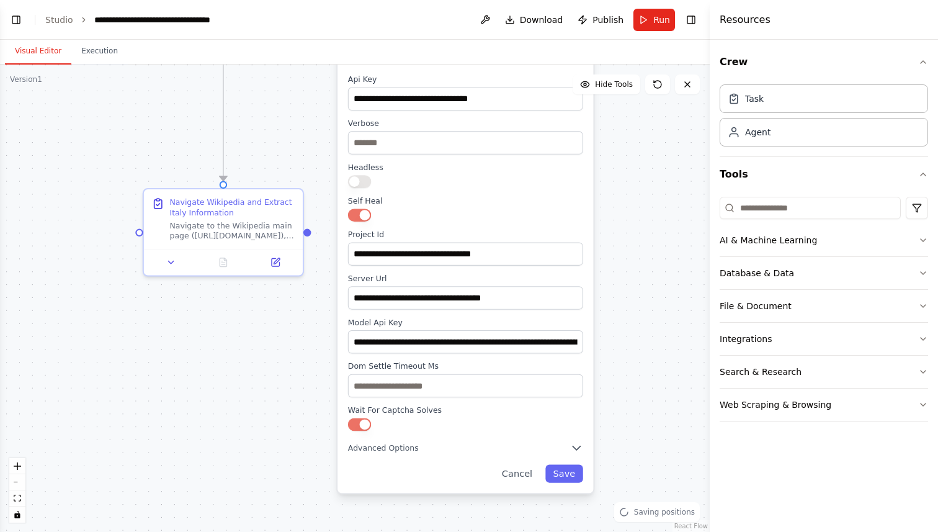
drag, startPoint x: 569, startPoint y: 342, endPoint x: 569, endPoint y: 302, distance: 40.3
click at [569, 302] on div "**********" at bounding box center [465, 252] width 235 height 357
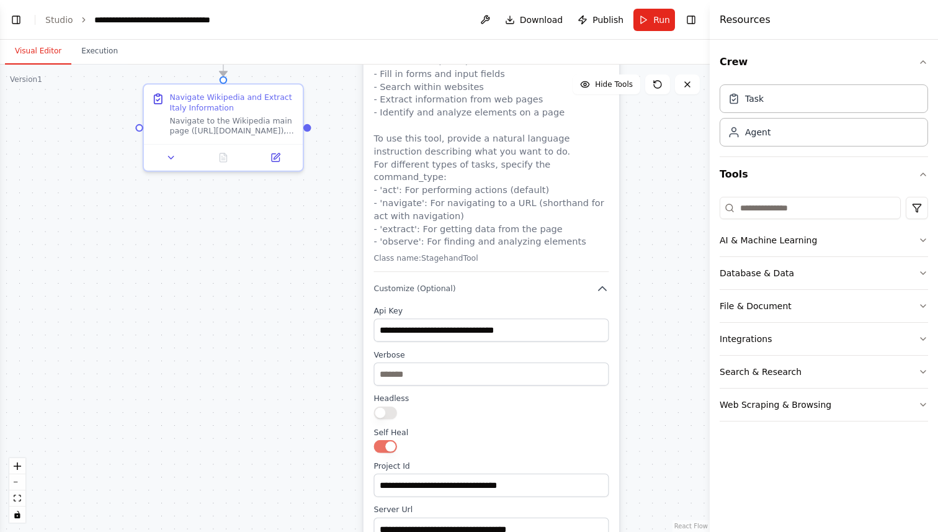
drag, startPoint x: 569, startPoint y: 302, endPoint x: 599, endPoint y: 531, distance: 231.6
click at [599, 531] on div "**********" at bounding box center [491, 483] width 235 height 357
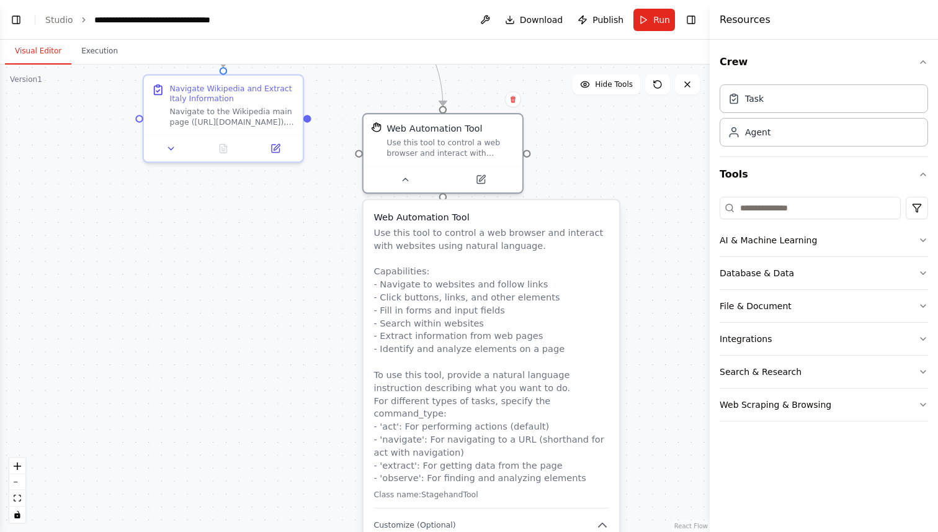
drag, startPoint x: 576, startPoint y: 184, endPoint x: 578, endPoint y: 466, distance: 282.3
click at [578, 466] on p "Use this tool to control a web browser and interact with websites using natural…" at bounding box center [491, 355] width 235 height 258
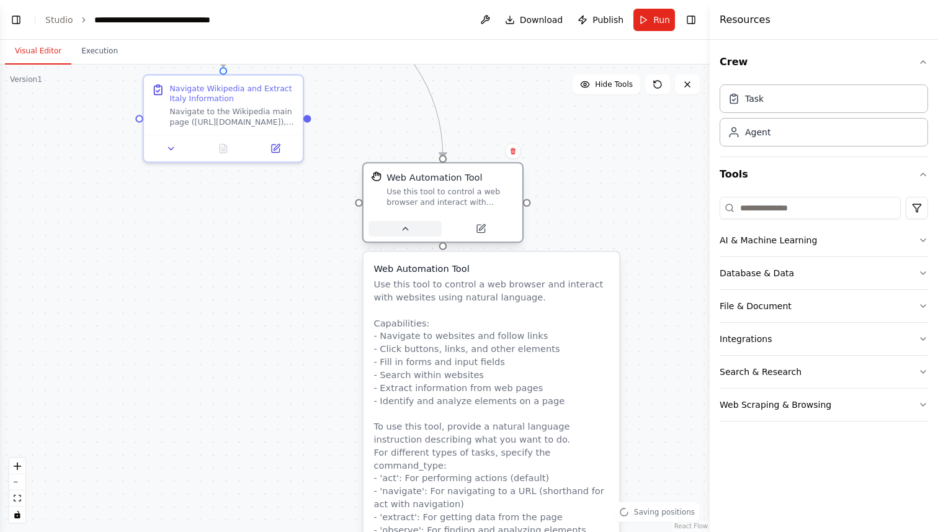
click at [401, 227] on icon at bounding box center [405, 228] width 11 height 11
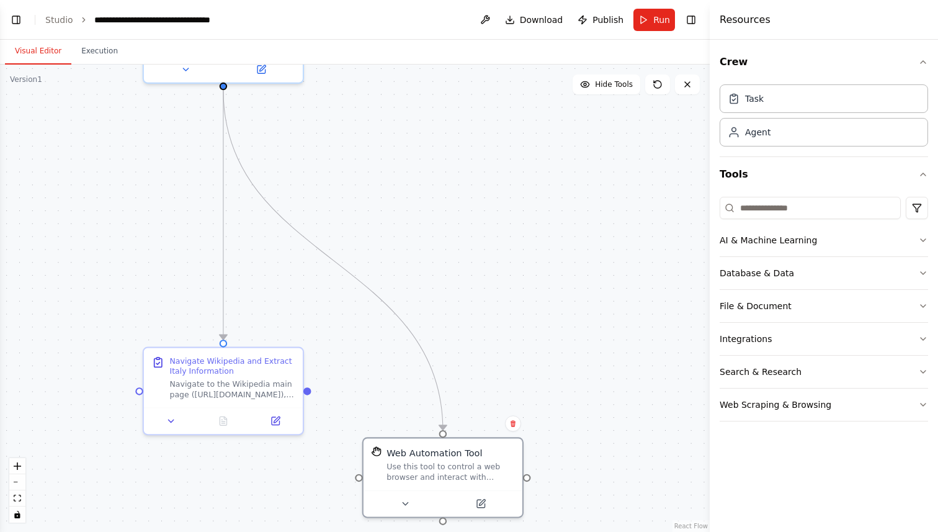
drag, startPoint x: 597, startPoint y: 193, endPoint x: 590, endPoint y: 467, distance: 273.7
click at [590, 467] on div ".deletable-edge-delete-btn { width: 20px; height: 20px; border: 0px solid #ffff…" at bounding box center [355, 298] width 710 height 467
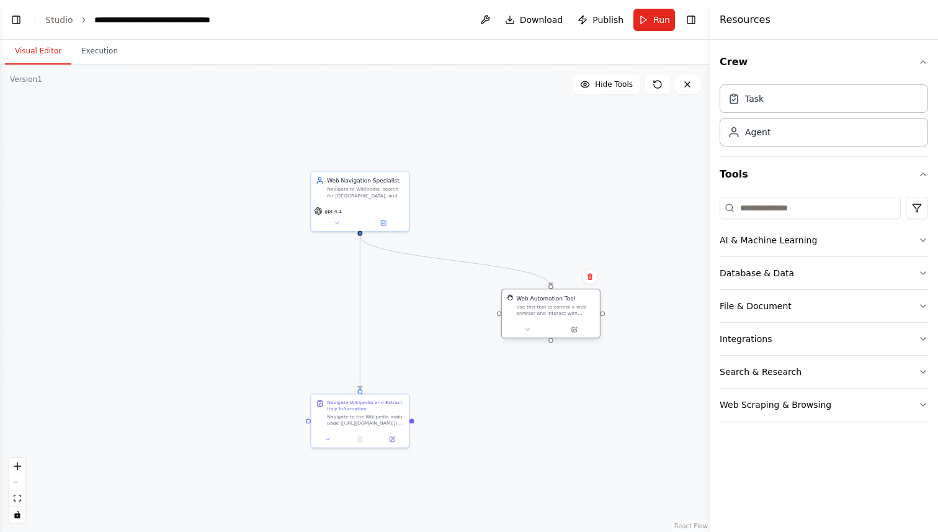
drag, startPoint x: 510, startPoint y: 454, endPoint x: 566, endPoint y: 295, distance: 167.8
click at [566, 295] on div "Web Automation Tool" at bounding box center [545, 298] width 59 height 8
click at [63, 20] on link "Studio" at bounding box center [59, 20] width 28 height 10
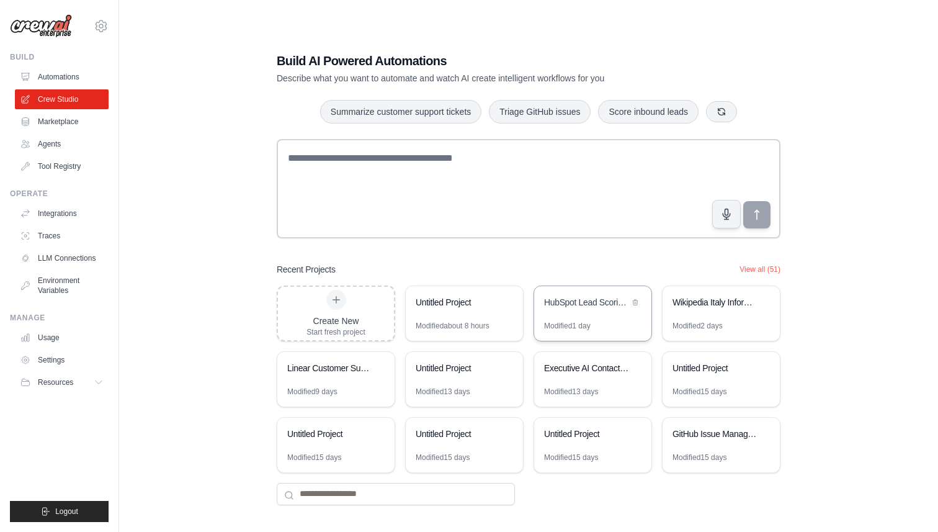
click at [591, 307] on div "HubSpot Lead Scoring Automation" at bounding box center [586, 302] width 85 height 12
click at [58, 79] on link "Automations" at bounding box center [63, 77] width 94 height 20
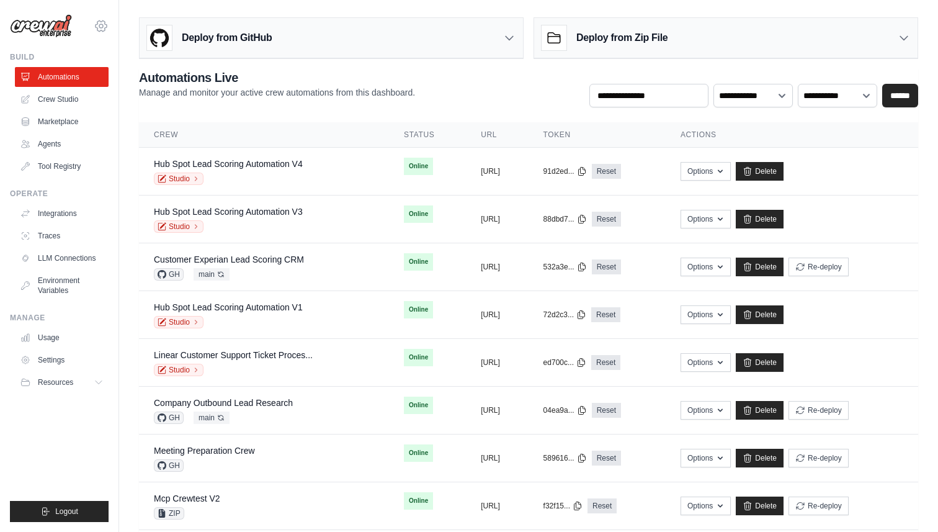
click at [99, 29] on icon at bounding box center [101, 26] width 15 height 15
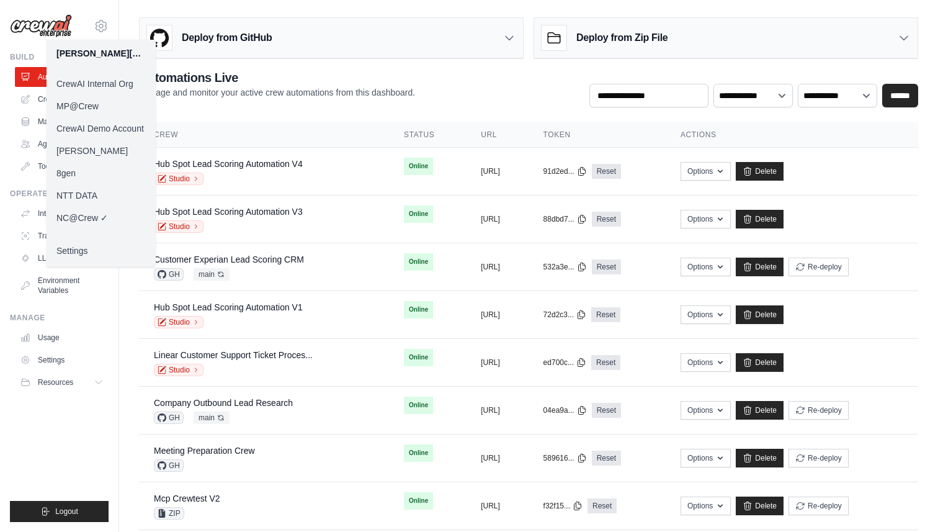
click at [102, 130] on link "CrewAI Demo Account" at bounding box center [101, 128] width 109 height 22
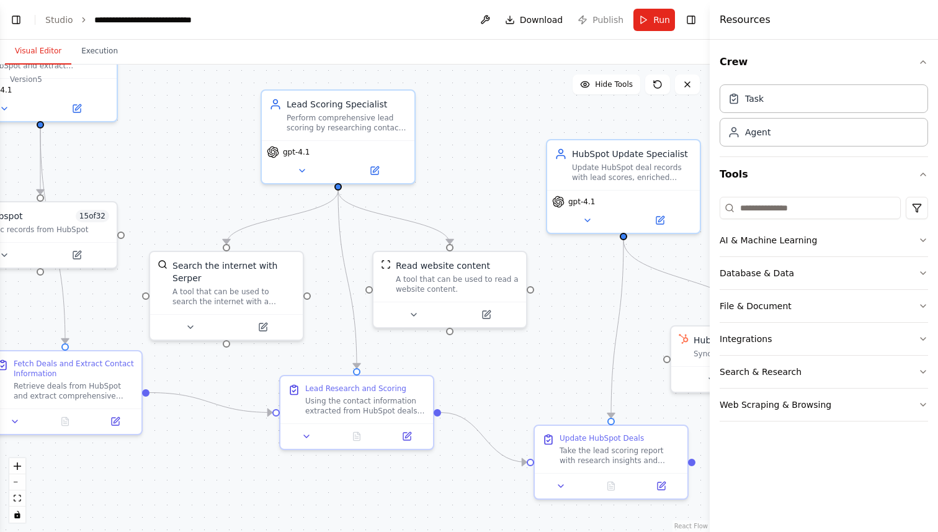
scroll to position [1657, 0]
click at [412, 313] on icon at bounding box center [414, 312] width 10 height 10
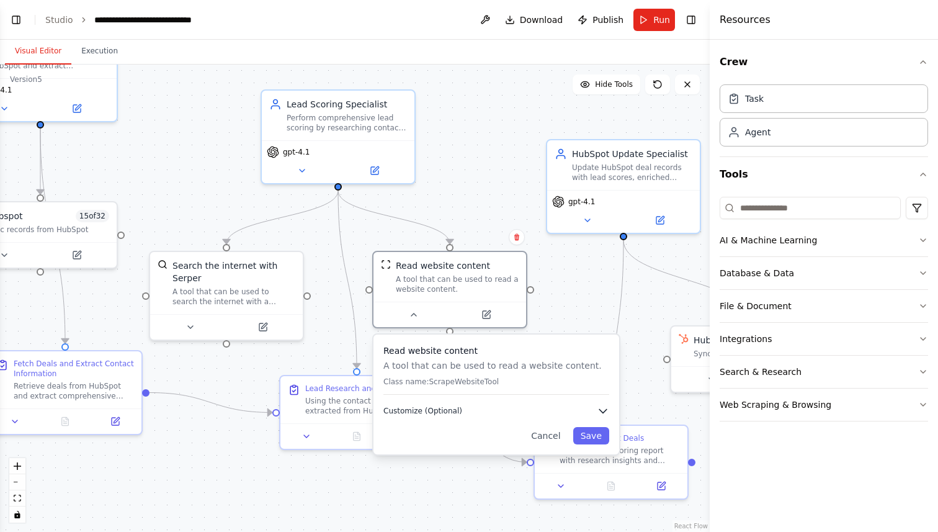
click at [436, 409] on span "Customize (Optional)" at bounding box center [422, 411] width 79 height 10
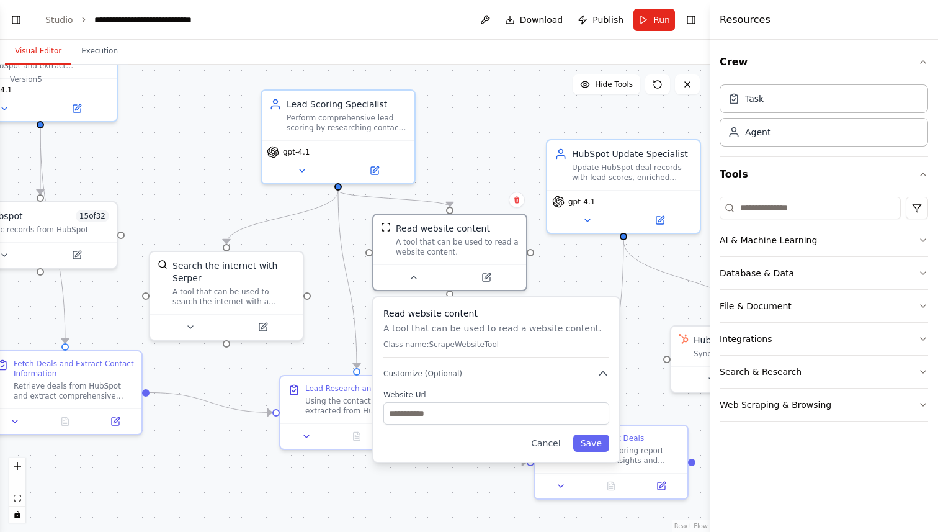
drag, startPoint x: 445, startPoint y: 374, endPoint x: 451, endPoint y: 313, distance: 61.7
click at [451, 313] on div "Read website content A tool that can be used to read a website content. Class n…" at bounding box center [496, 332] width 226 height 50
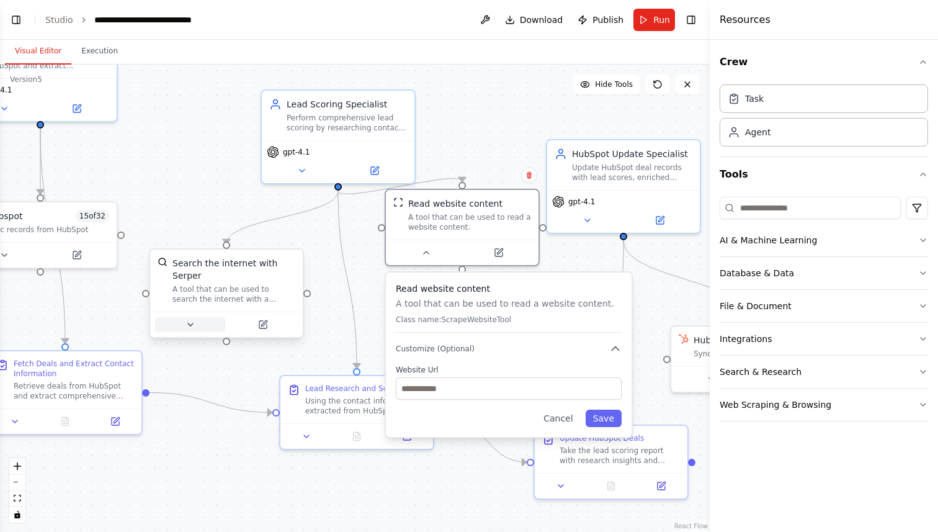
click at [190, 323] on icon at bounding box center [190, 324] width 5 height 2
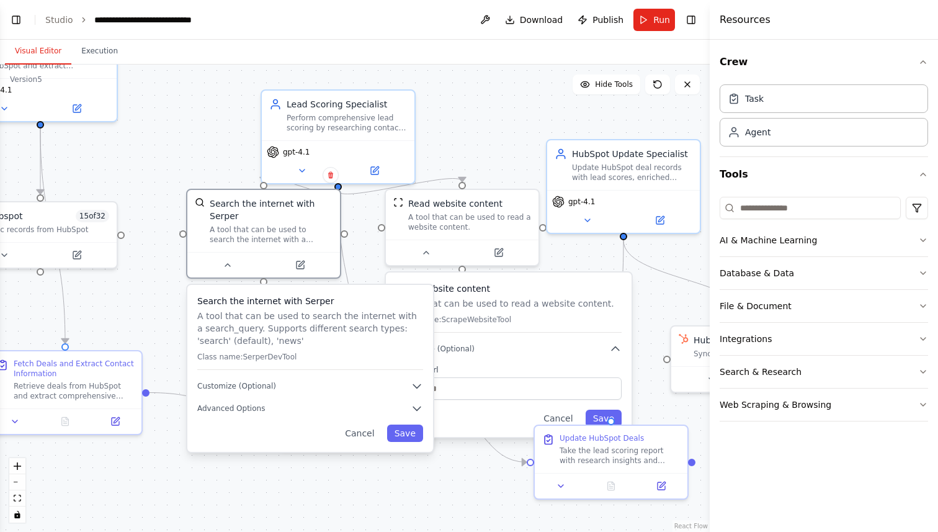
drag, startPoint x: 250, startPoint y: 372, endPoint x: 362, endPoint y: 226, distance: 184.1
click at [362, 310] on p "A tool that can be used to search the internet with a search_query. Supports di…" at bounding box center [310, 328] width 226 height 37
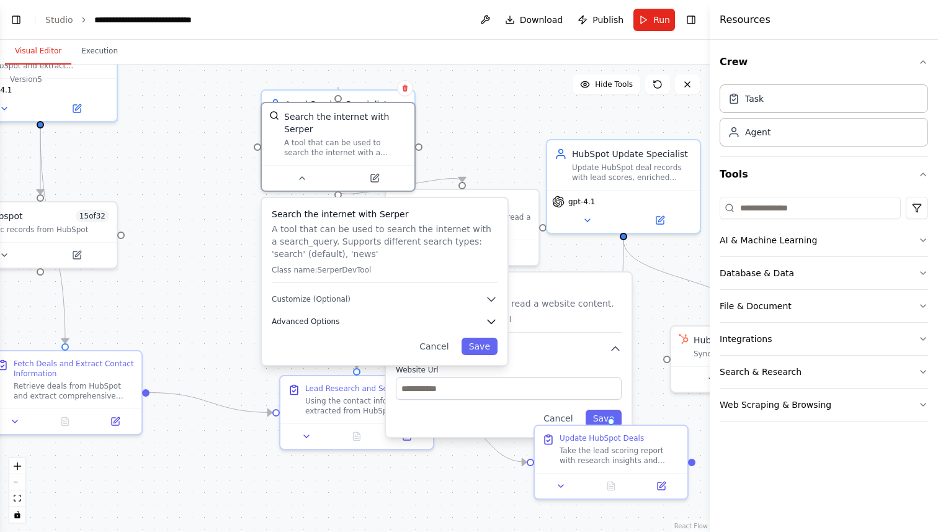
click at [469, 321] on button "Advanced Options" at bounding box center [385, 321] width 226 height 12
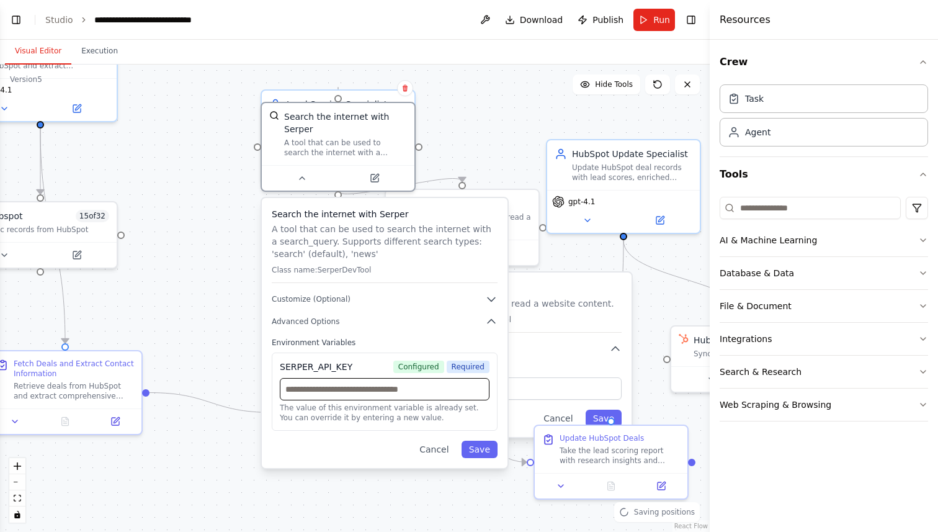
click at [323, 393] on input "text" at bounding box center [385, 389] width 210 height 22
type input "********"
click at [392, 330] on div "Search the internet with Serper A tool that can be used to search the internet …" at bounding box center [385, 333] width 246 height 270
click at [374, 387] on input "********" at bounding box center [385, 389] width 210 height 22
type input "**********"
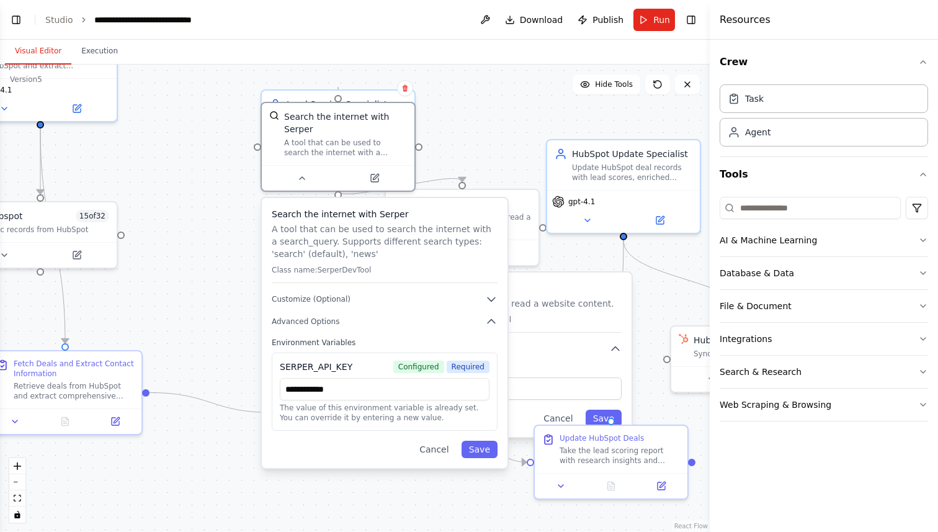
click at [367, 413] on p "You can override it by entering a new value." at bounding box center [385, 418] width 210 height 10
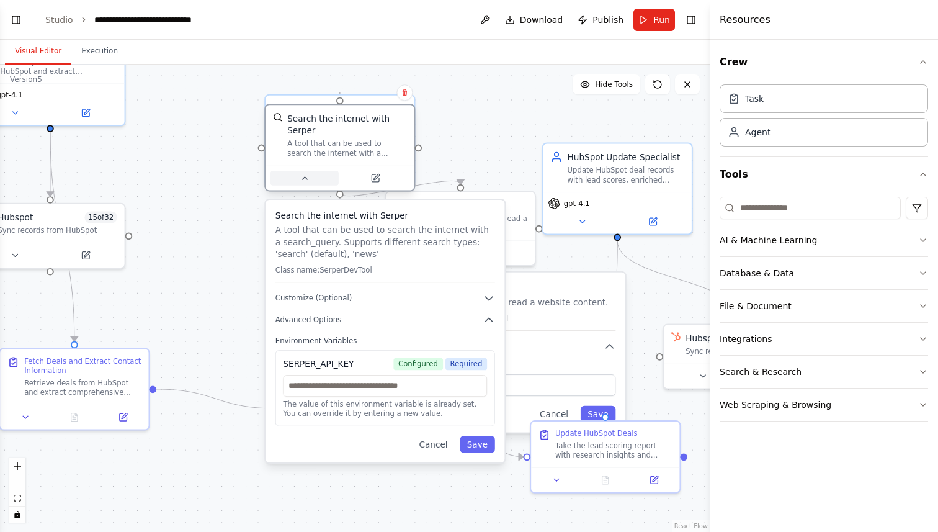
click at [308, 181] on icon at bounding box center [305, 178] width 10 height 10
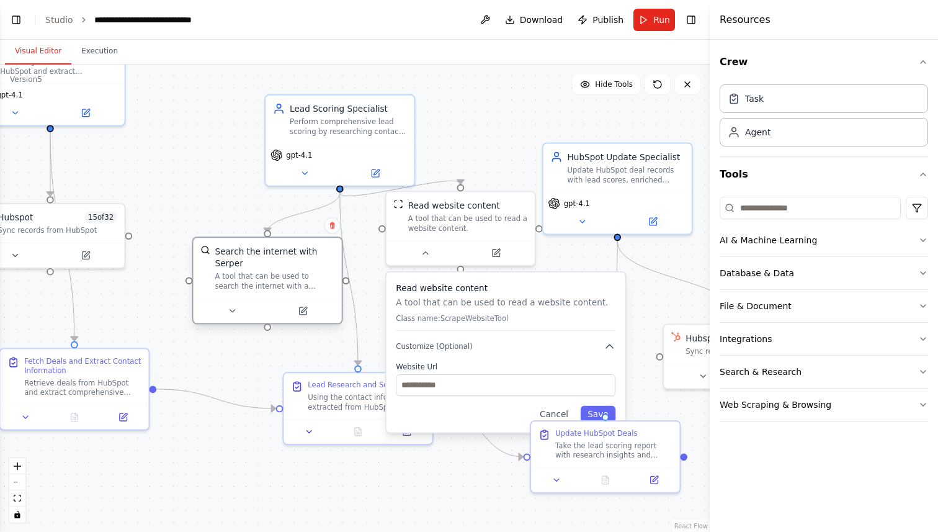
drag, startPoint x: 353, startPoint y: 143, endPoint x: 287, endPoint y: 276, distance: 147.9
click at [287, 276] on div "A tool that can be used to search the internet with a search_query. Supports di…" at bounding box center [275, 281] width 120 height 19
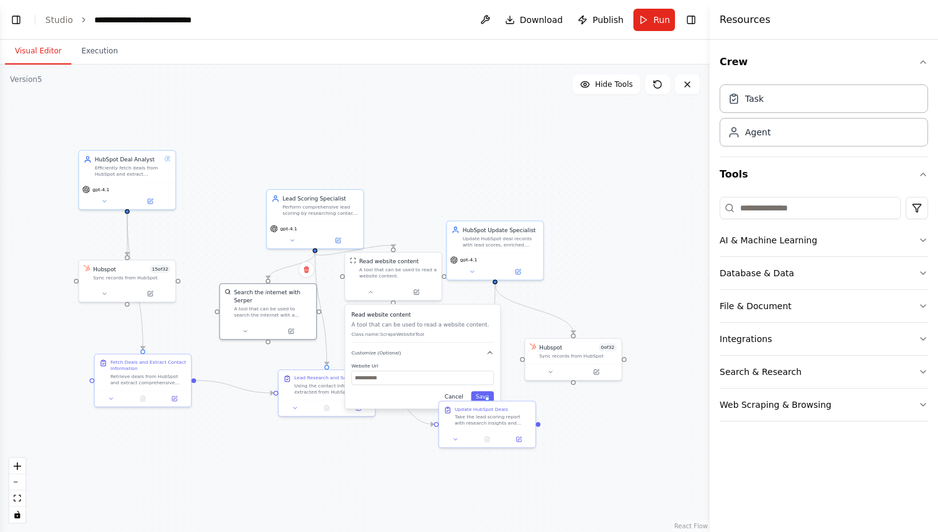
click at [462, 395] on button "Cancel" at bounding box center [454, 396] width 28 height 11
drag, startPoint x: 405, startPoint y: 266, endPoint x: 406, endPoint y: 315, distance: 48.4
click at [406, 315] on div "A tool that can be used to read a website content." at bounding box center [398, 318] width 78 height 12
click at [560, 352] on div "Sync records from HubSpot" at bounding box center [578, 354] width 78 height 6
click at [547, 370] on button at bounding box center [551, 369] width 44 height 9
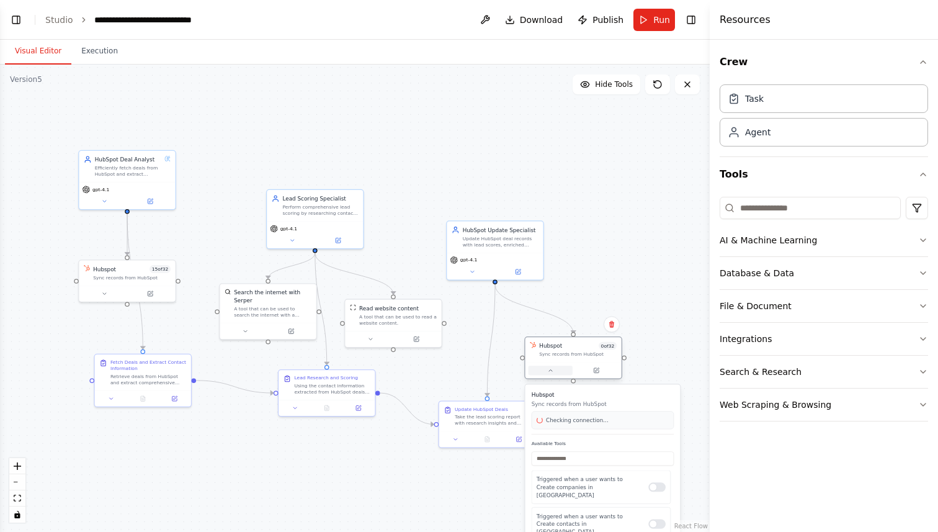
click at [547, 370] on button at bounding box center [551, 369] width 44 height 9
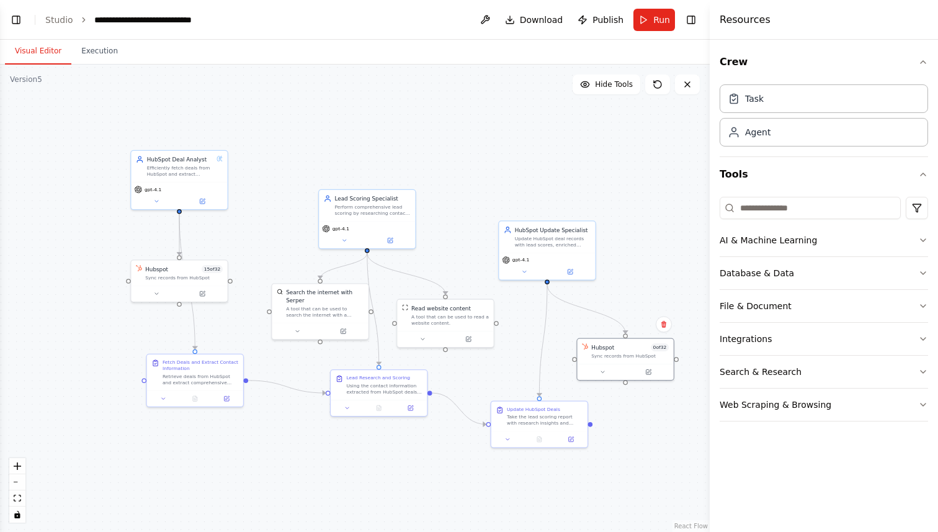
drag, startPoint x: 414, startPoint y: 161, endPoint x: 466, endPoint y: 161, distance: 52.1
click at [466, 161] on div ".deletable-edge-delete-btn { width: 20px; height: 20px; border: 0px solid #ffff…" at bounding box center [355, 298] width 710 height 467
click at [604, 370] on icon at bounding box center [602, 370] width 6 height 6
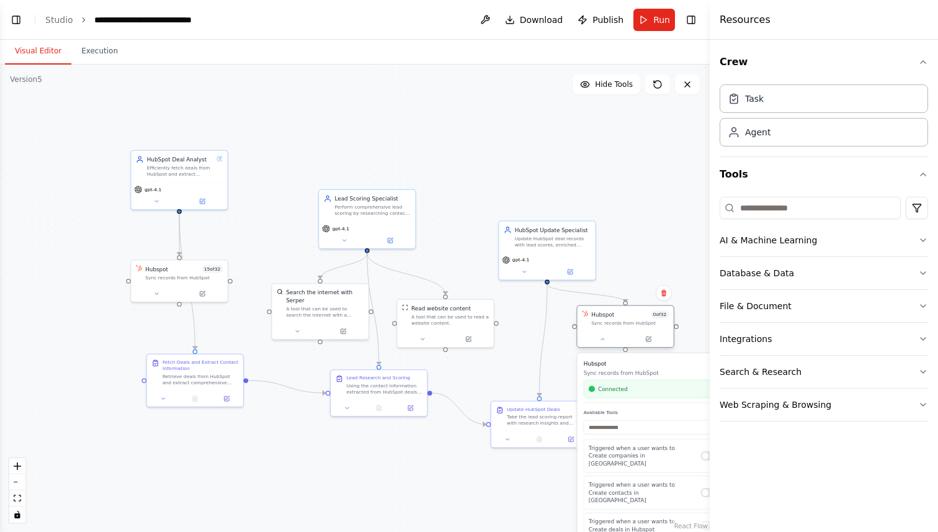
drag, startPoint x: 643, startPoint y: 354, endPoint x: 643, endPoint y: 324, distance: 29.8
click at [643, 324] on div "Sync records from HubSpot" at bounding box center [630, 323] width 78 height 6
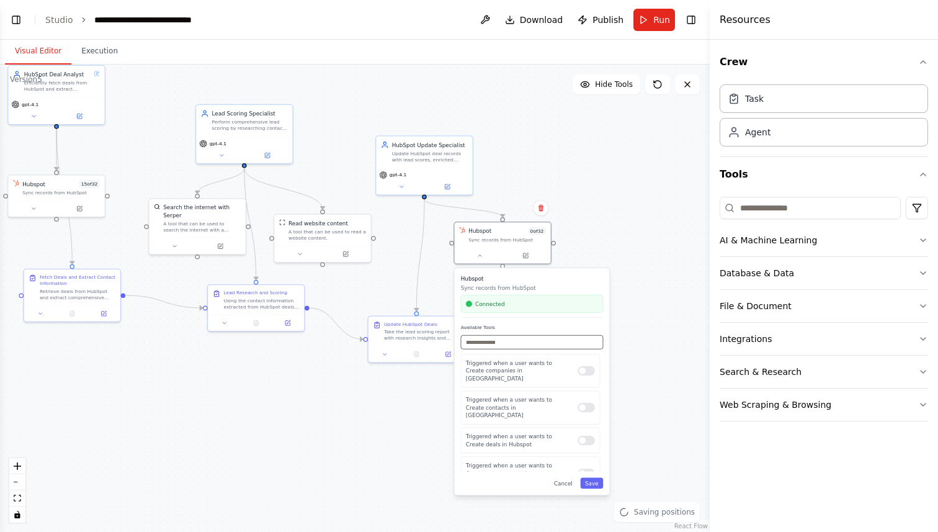
drag, startPoint x: 562, startPoint y: 385, endPoint x: 424, endPoint y: 290, distance: 167.0
click at [424, 290] on div ".deletable-edge-delete-btn { width: 20px; height: 20px; border: 0px solid #ffff…" at bounding box center [355, 298] width 710 height 467
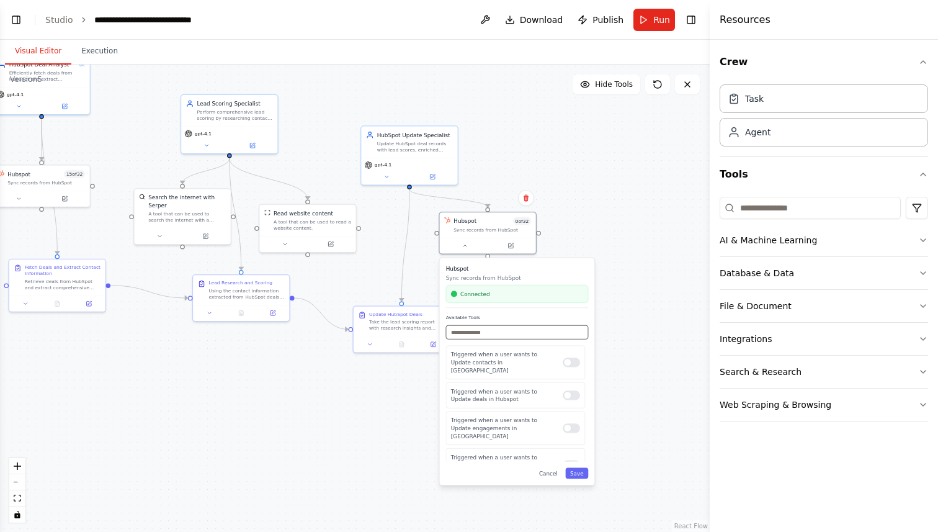
scroll to position [334, 0]
click at [469, 243] on button at bounding box center [465, 244] width 44 height 9
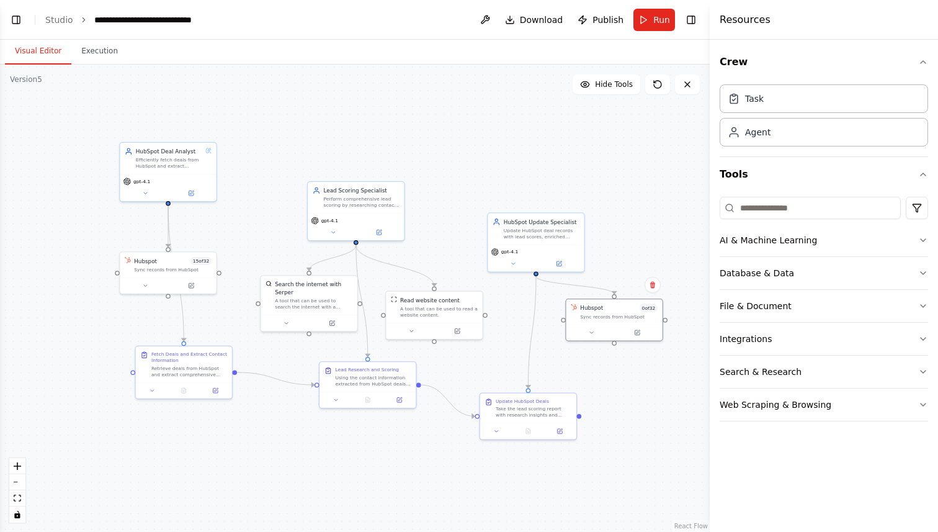
drag, startPoint x: 504, startPoint y: 270, endPoint x: 611, endPoint y: 370, distance: 146.6
click at [612, 370] on div ".deletable-edge-delete-btn { width: 20px; height: 20px; border: 0px solid #ffff…" at bounding box center [355, 298] width 710 height 467
drag, startPoint x: 681, startPoint y: 264, endPoint x: 681, endPoint y: 255, distance: 9.3
click at [681, 255] on div ".deletable-edge-delete-btn { width: 20px; height: 20px; border: 0px solid #ffff…" at bounding box center [355, 298] width 710 height 467
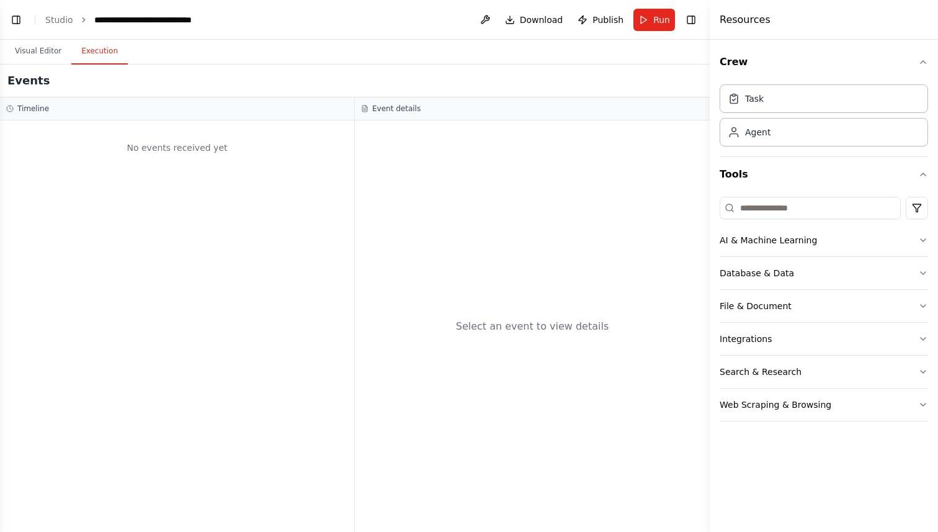
click at [96, 45] on button "Execution" at bounding box center [99, 51] width 56 height 26
click at [40, 56] on button "Visual Editor" at bounding box center [38, 51] width 66 height 26
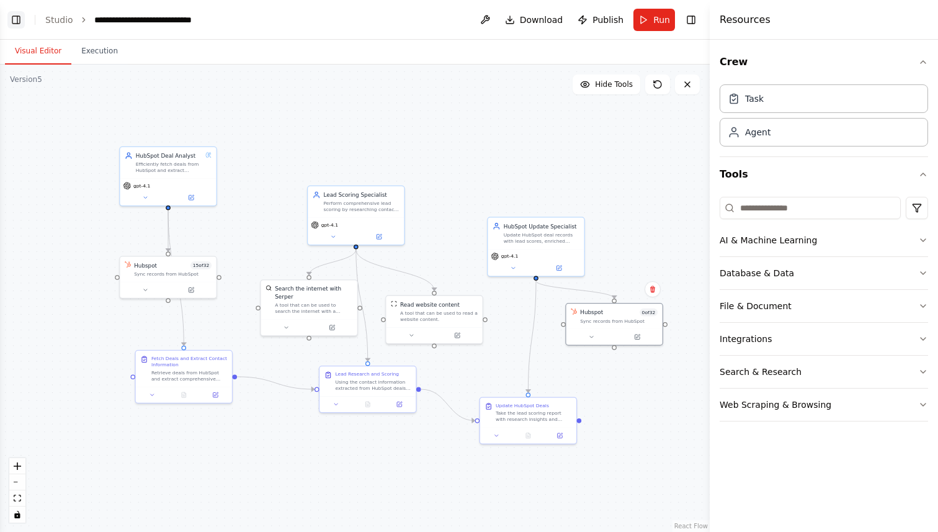
click at [14, 22] on button "Toggle Left Sidebar" at bounding box center [15, 19] width 17 height 17
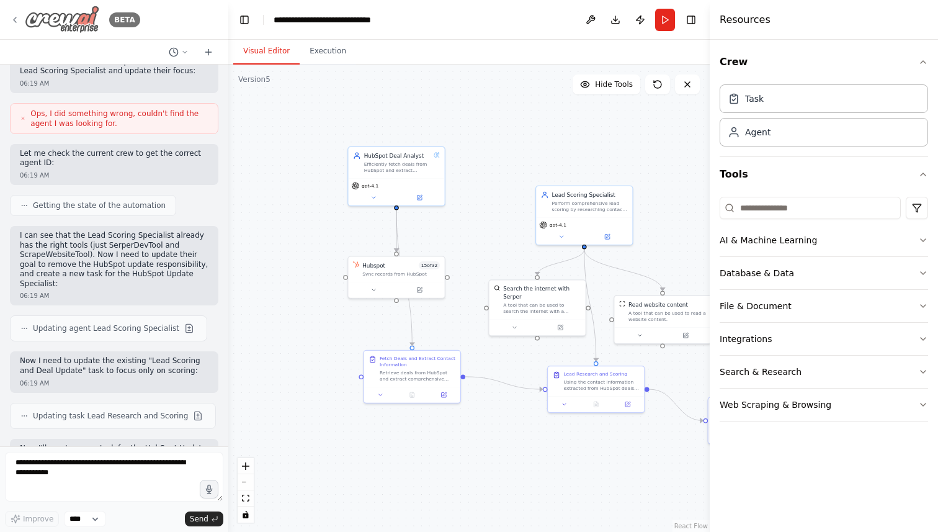
click at [60, 29] on img at bounding box center [62, 20] width 74 height 28
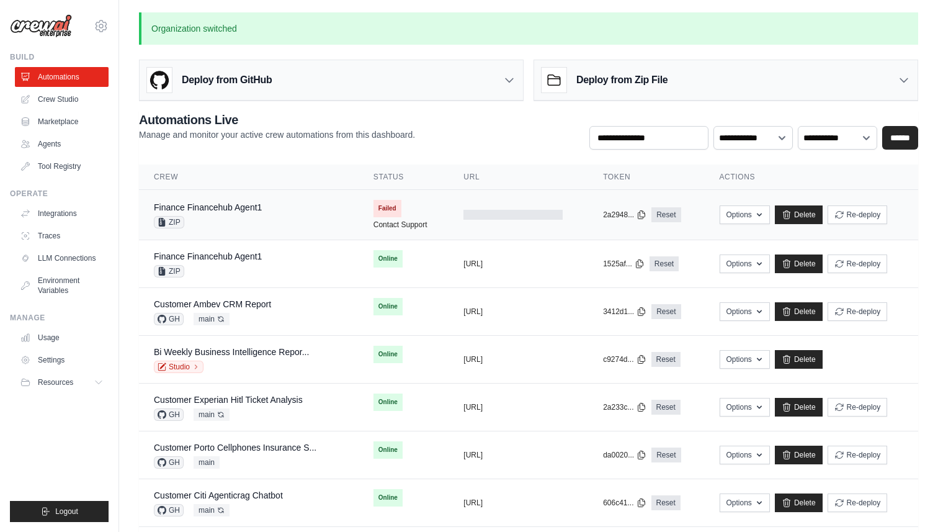
click at [296, 213] on div "Finance Financehub Agent1 ZIP" at bounding box center [249, 214] width 190 height 27
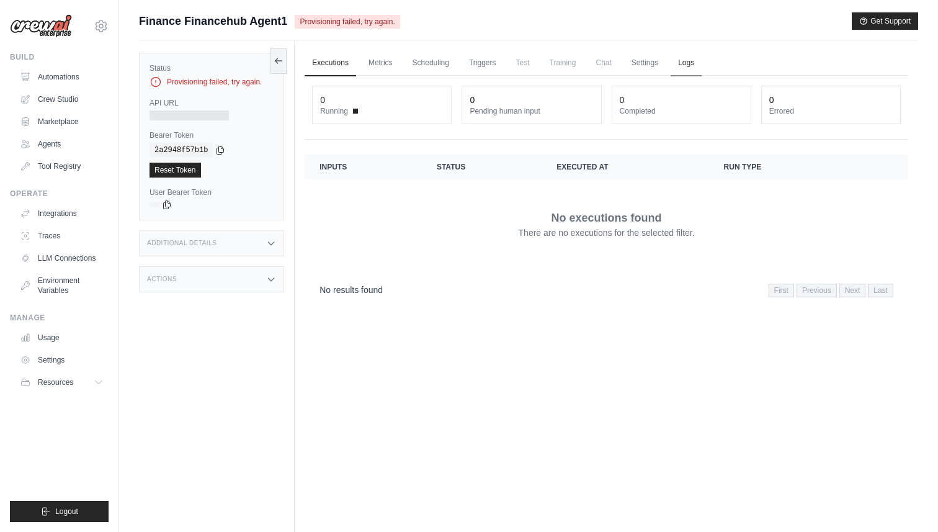
click at [686, 64] on link "Logs" at bounding box center [686, 63] width 31 height 26
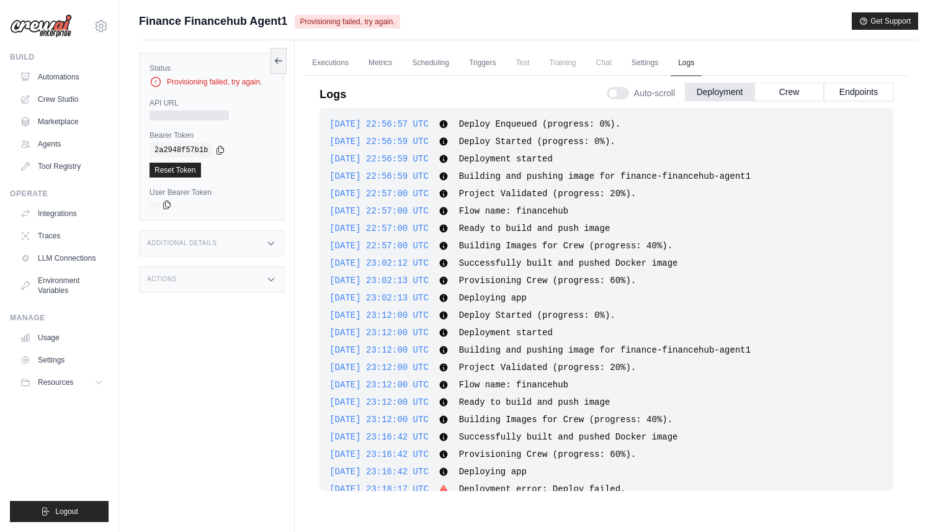
scroll to position [141, 0]
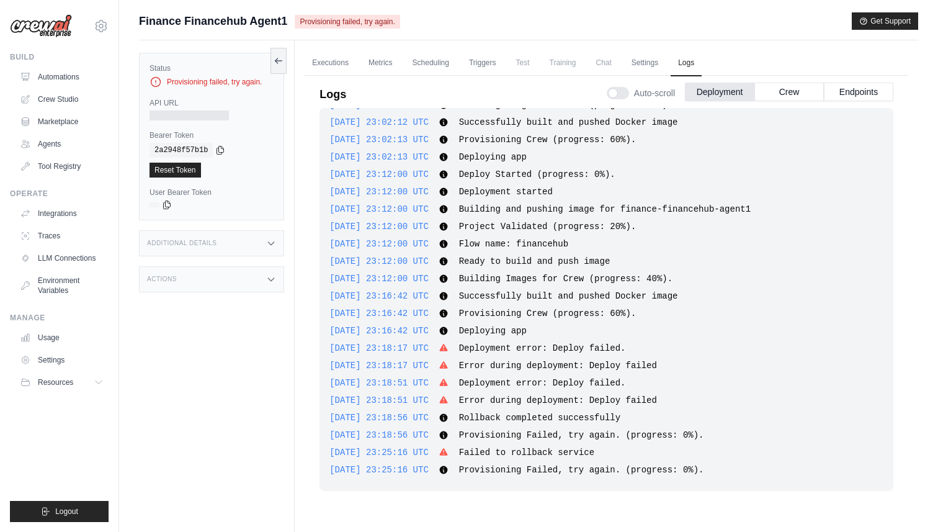
click at [412, 91] on div "Logs Auto-scroll Deployment Crew Endpoints" at bounding box center [607, 90] width 574 height 35
drag, startPoint x: 658, startPoint y: 421, endPoint x: 477, endPoint y: 418, distance: 181.2
click at [477, 418] on div "[DATE] 23:18:56 UTC Rollback completed successfully Show more Show less" at bounding box center [607, 417] width 554 height 12
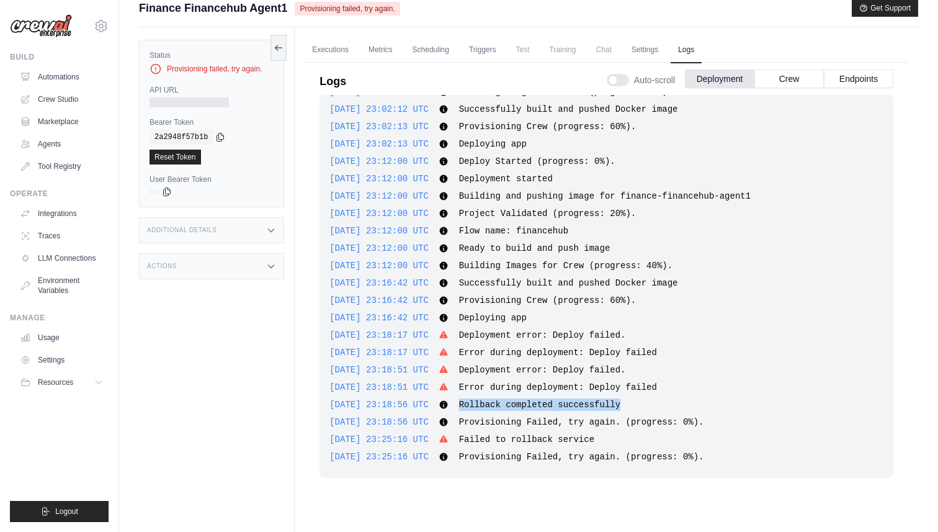
scroll to position [0, 0]
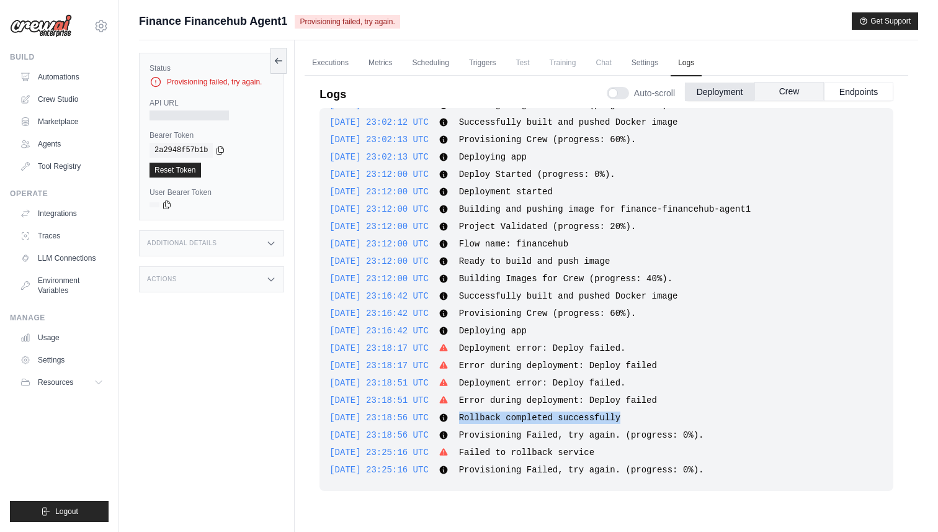
click at [811, 94] on button "Crew" at bounding box center [789, 91] width 69 height 19
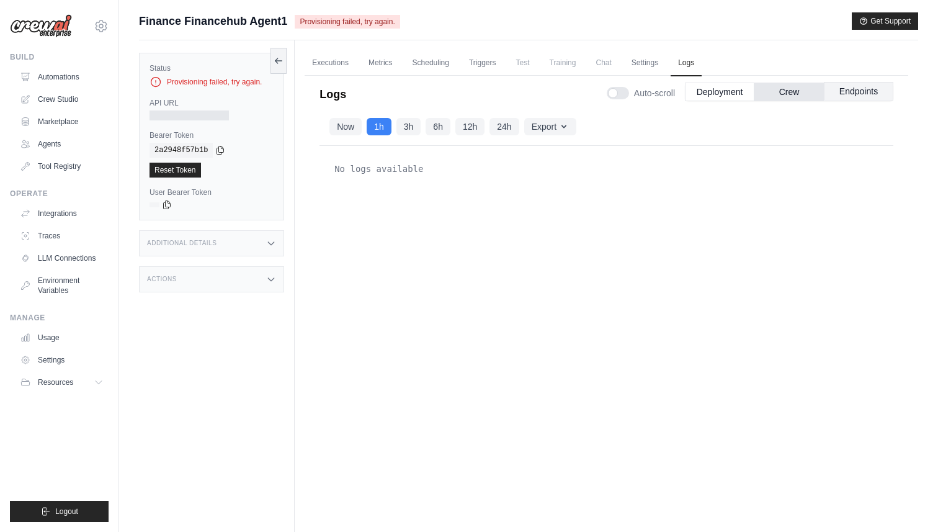
click at [869, 94] on button "Endpoints" at bounding box center [858, 91] width 69 height 19
click at [711, 83] on button "Deployment" at bounding box center [719, 91] width 69 height 19
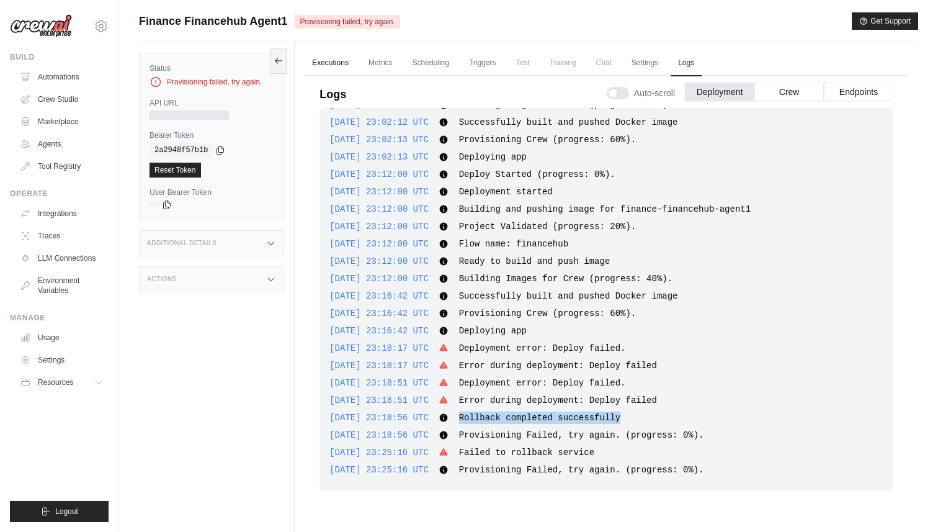
click at [319, 65] on link "Executions" at bounding box center [331, 63] width 52 height 26
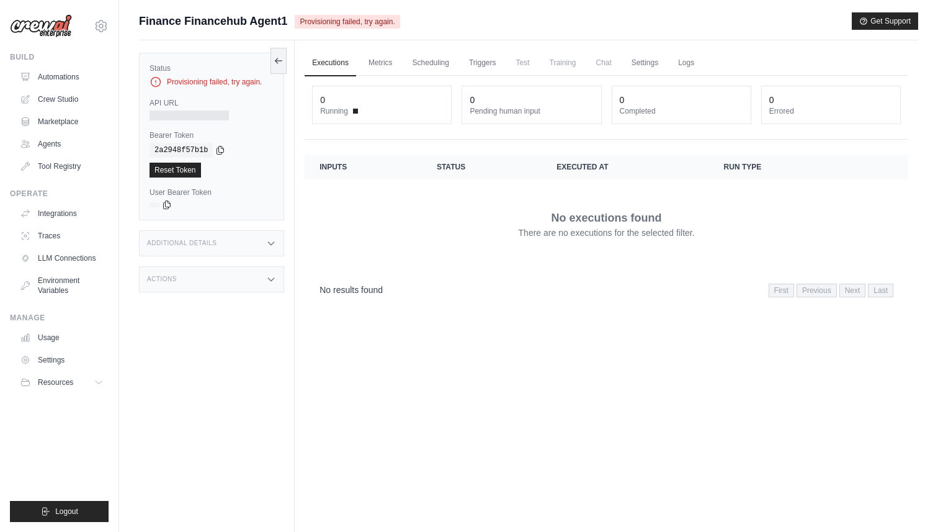
click at [207, 249] on div "Additional Details" at bounding box center [211, 243] width 145 height 26
click at [225, 365] on div "Actions" at bounding box center [211, 352] width 145 height 26
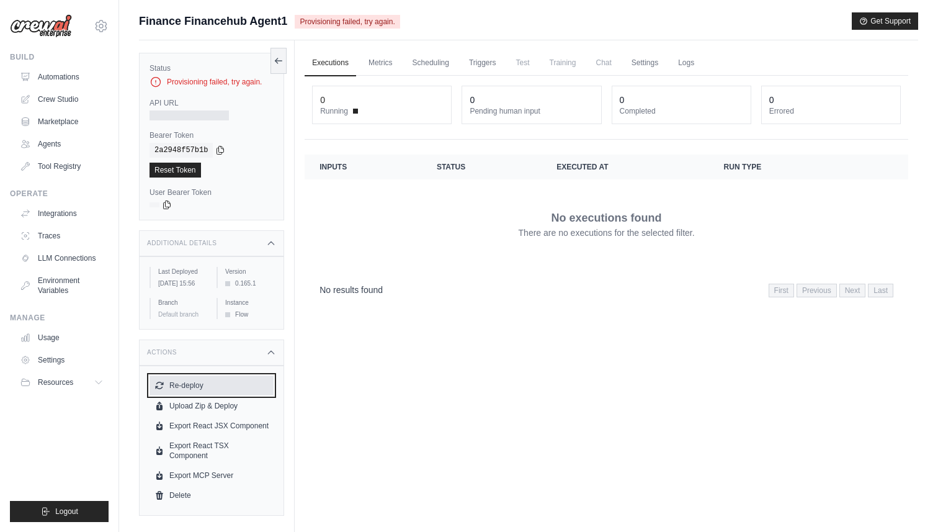
click at [191, 390] on button "Re-deploy" at bounding box center [212, 385] width 124 height 20
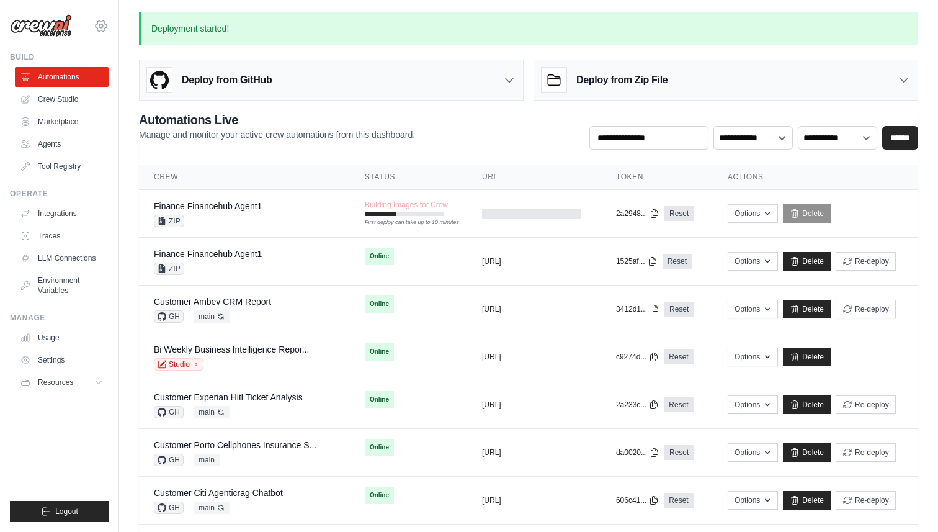
click at [103, 25] on icon at bounding box center [101, 26] width 15 height 15
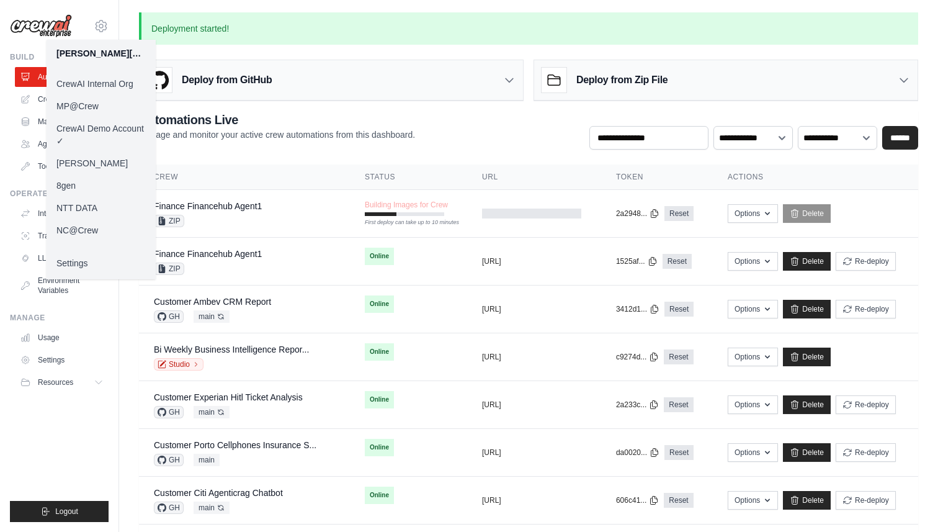
click at [90, 230] on link "NC@Crew" at bounding box center [101, 230] width 109 height 22
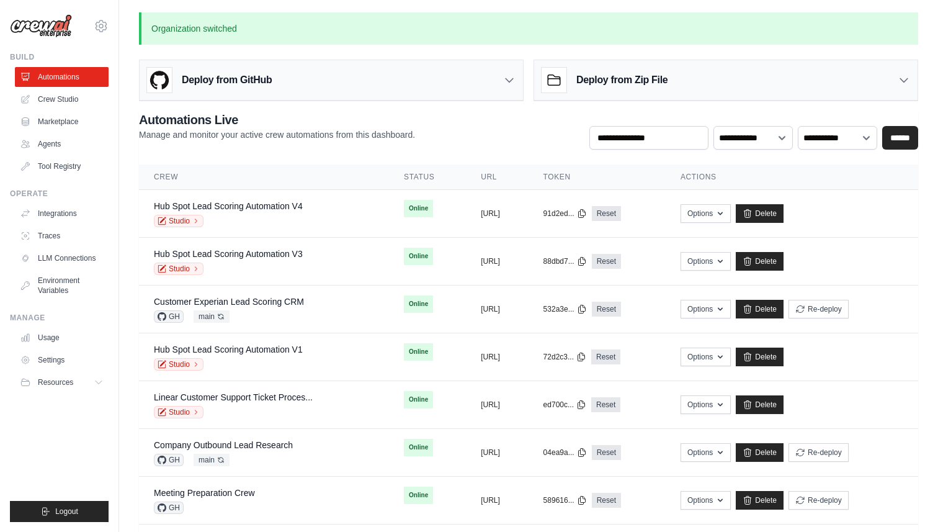
click at [626, 85] on h3 "Deploy from Zip File" at bounding box center [621, 80] width 91 height 15
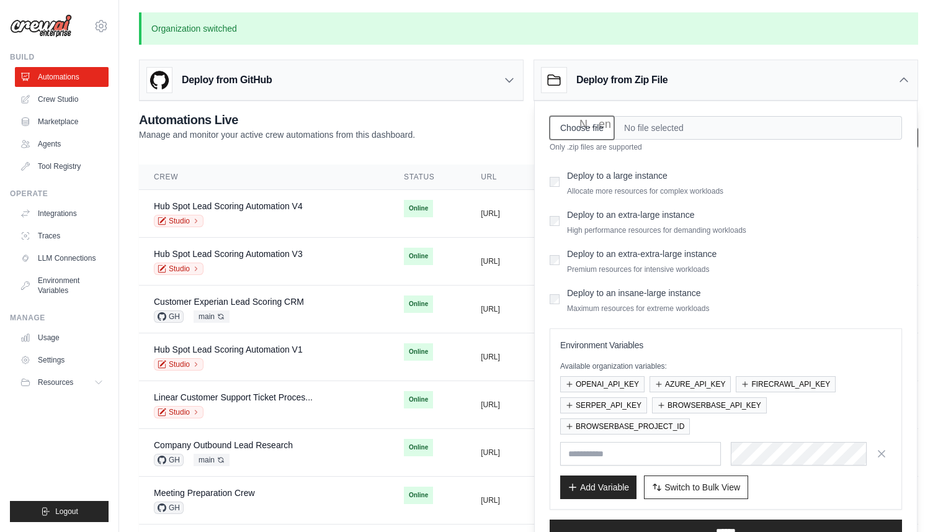
click at [576, 125] on input "Choose file" at bounding box center [582, 128] width 65 height 24
click at [460, 130] on div "**********" at bounding box center [528, 130] width 779 height 38
click at [641, 86] on h3 "Deploy from Zip File" at bounding box center [621, 80] width 91 height 15
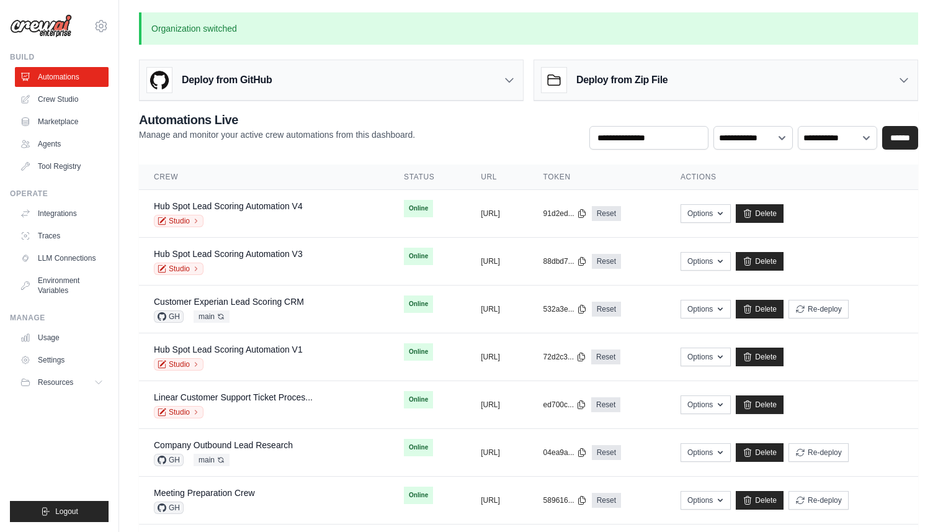
click at [641, 86] on h3 "Deploy from Zip File" at bounding box center [621, 80] width 91 height 15
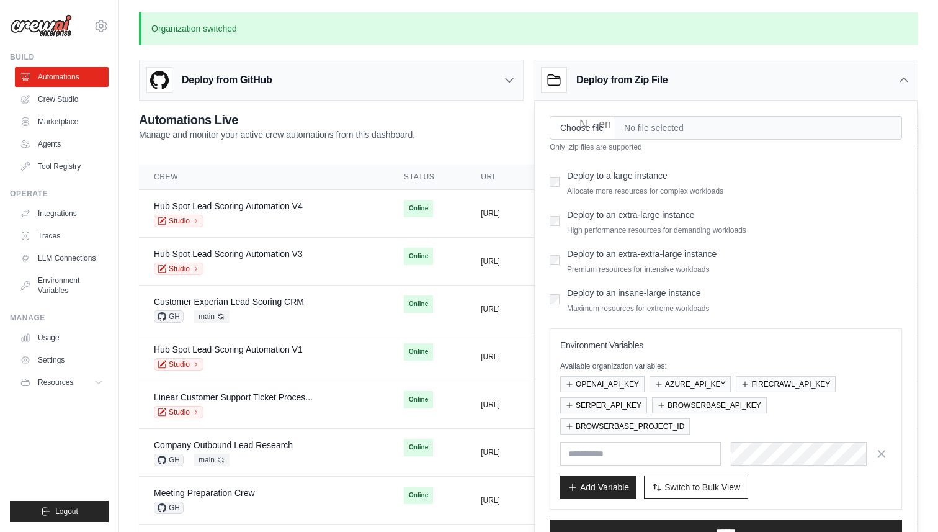
click at [618, 91] on div "Deploy from Zip File" at bounding box center [605, 80] width 126 height 25
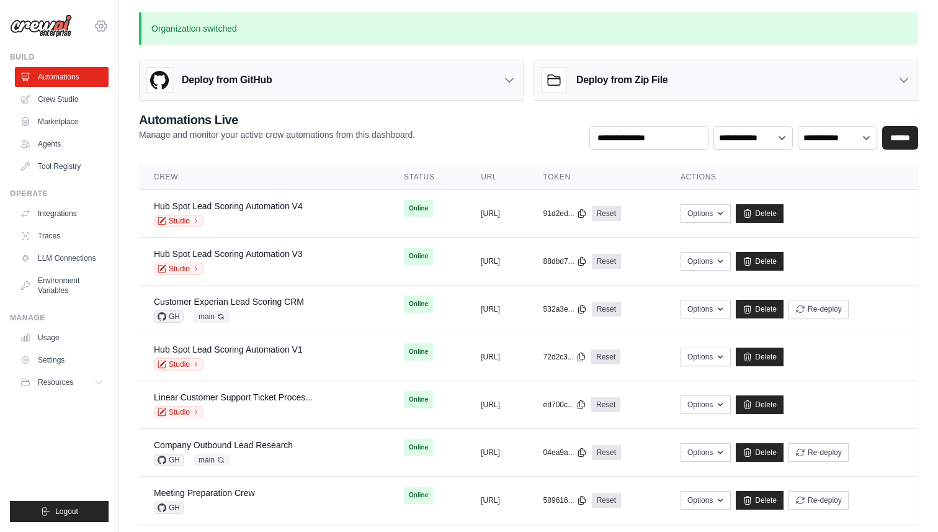
click at [99, 22] on icon at bounding box center [101, 26] width 15 height 15
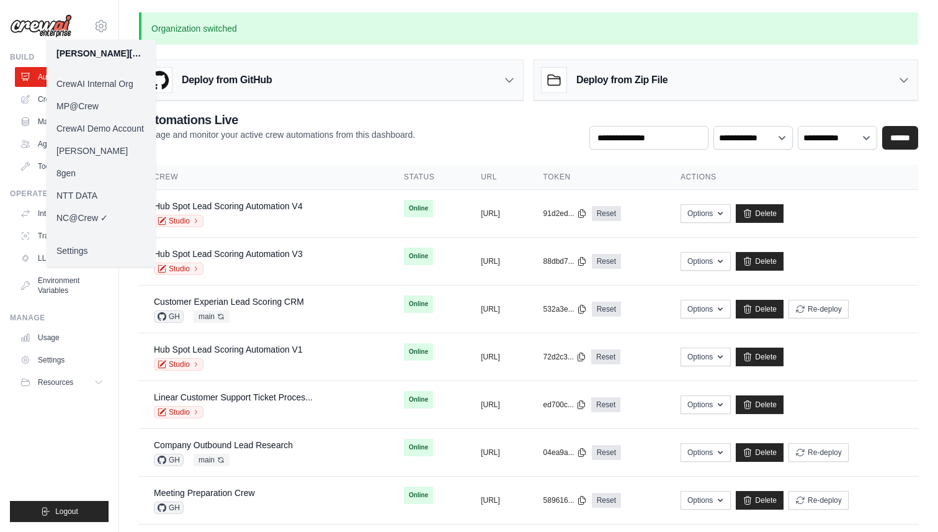
click at [112, 125] on link "CrewAI Demo Account" at bounding box center [101, 128] width 109 height 22
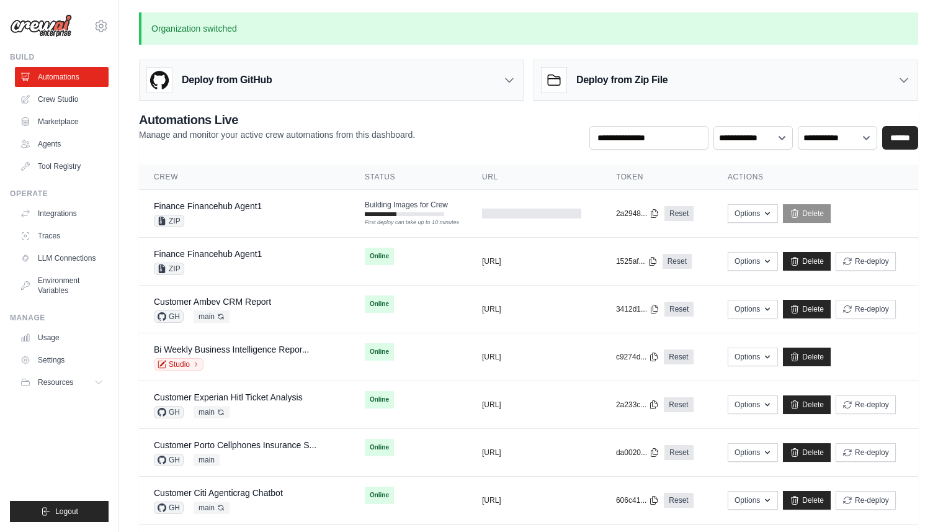
drag, startPoint x: 407, startPoint y: 47, endPoint x: 570, endPoint y: 70, distance: 164.9
click at [570, 70] on div "Deploy from Zip File" at bounding box center [605, 80] width 126 height 25
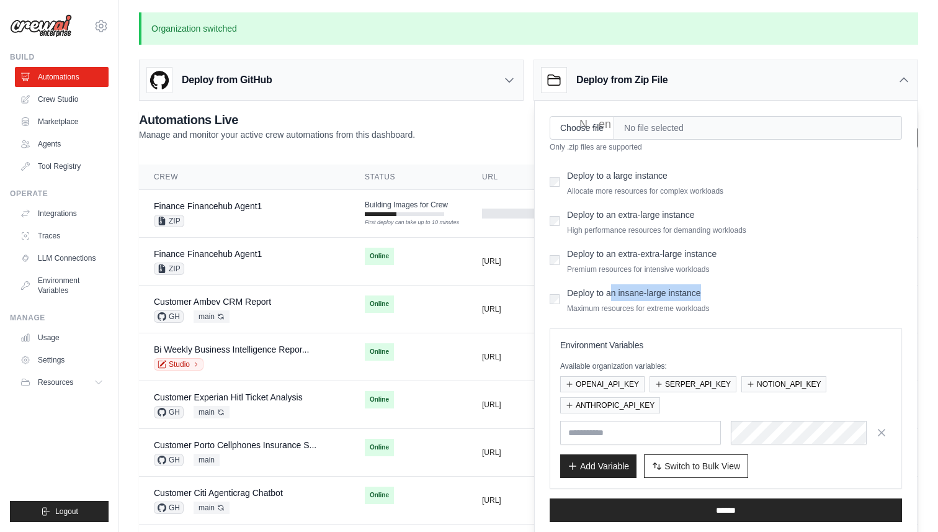
drag, startPoint x: 612, startPoint y: 294, endPoint x: 701, endPoint y: 299, distance: 89.5
click at [701, 299] on div "Deploy to an insane-large instance Maximum resources for extreme workloads" at bounding box center [638, 298] width 142 height 29
click at [104, 27] on icon at bounding box center [101, 26] width 15 height 15
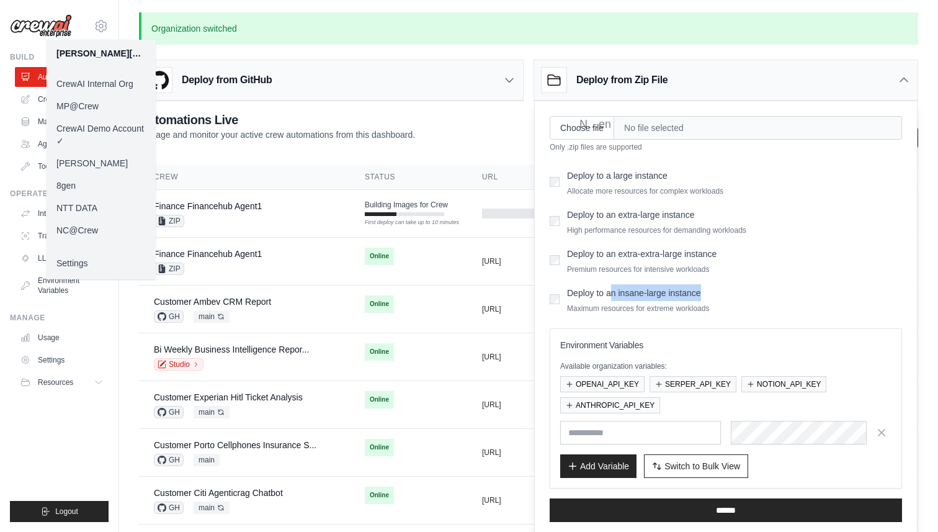
click at [83, 235] on link "NC@Crew" at bounding box center [101, 230] width 109 height 22
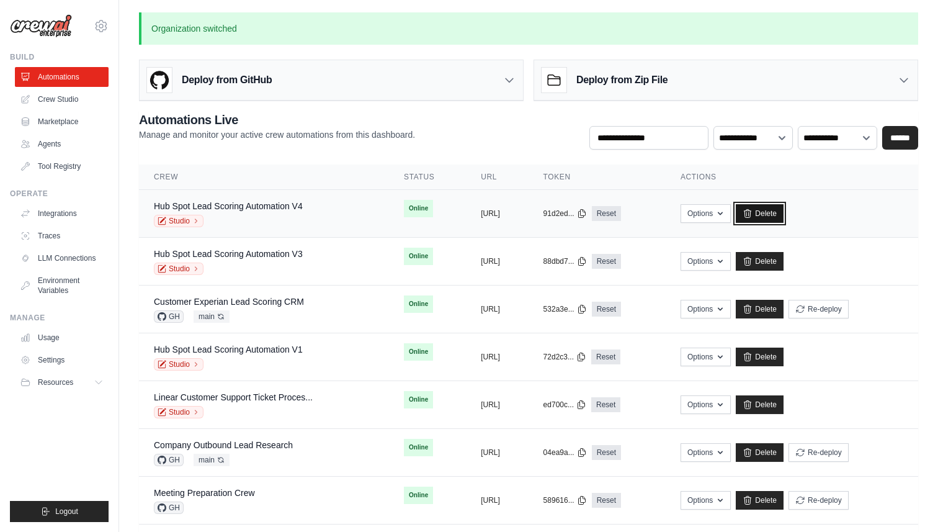
click at [784, 209] on link "Delete" at bounding box center [760, 213] width 48 height 19
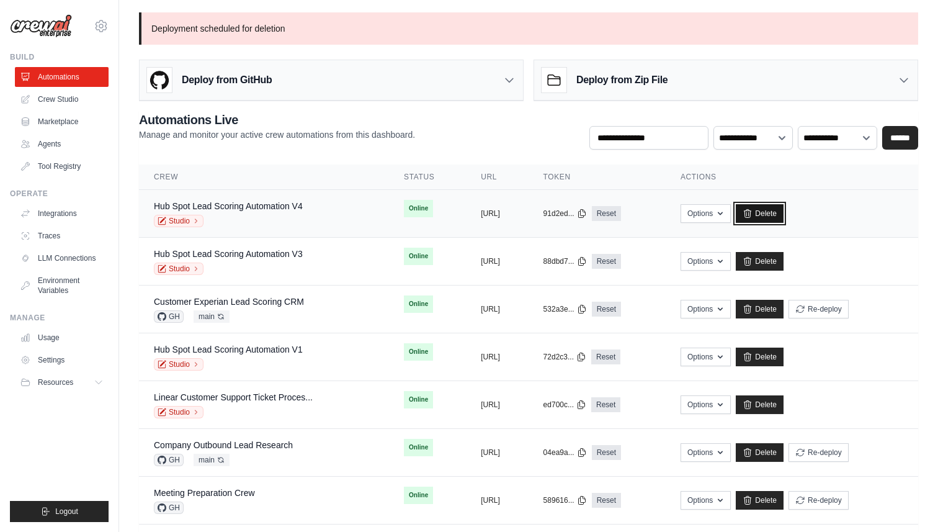
click at [784, 212] on link "Delete" at bounding box center [760, 213] width 48 height 19
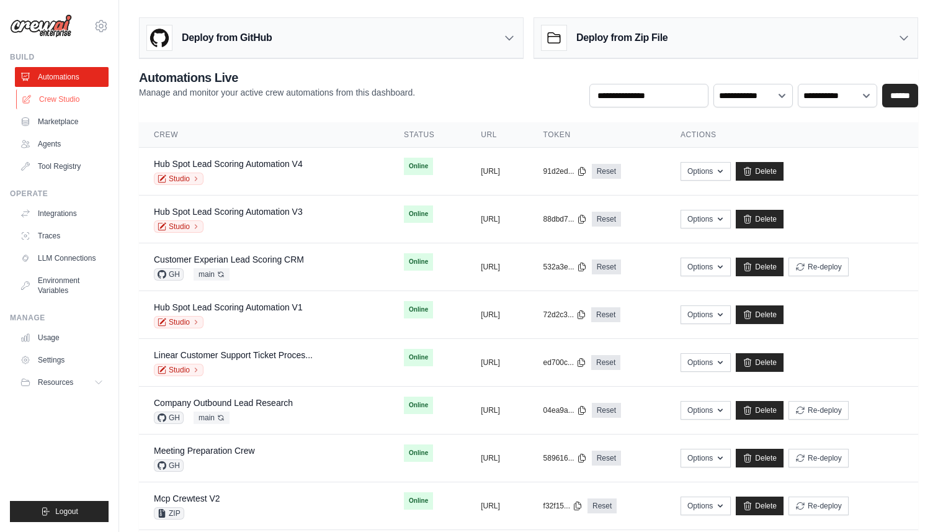
click at [71, 106] on link "Crew Studio" at bounding box center [63, 99] width 94 height 20
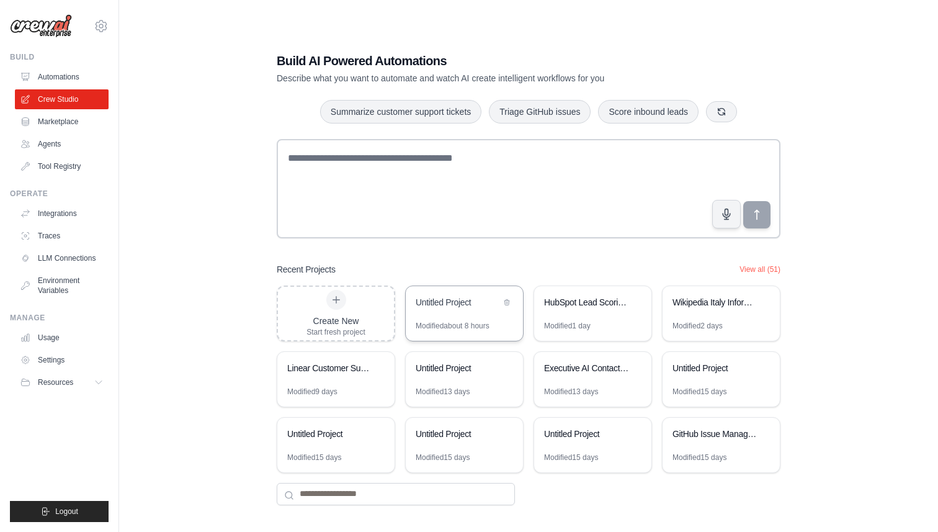
click at [433, 296] on div "Untitled Project" at bounding box center [458, 302] width 85 height 12
click at [45, 79] on link "Automations" at bounding box center [63, 77] width 94 height 20
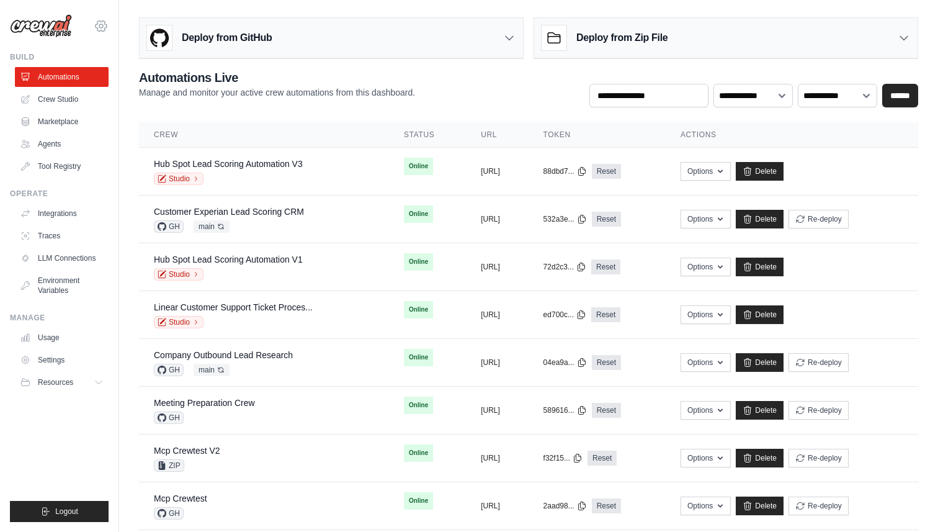
click at [103, 26] on icon at bounding box center [101, 26] width 4 height 4
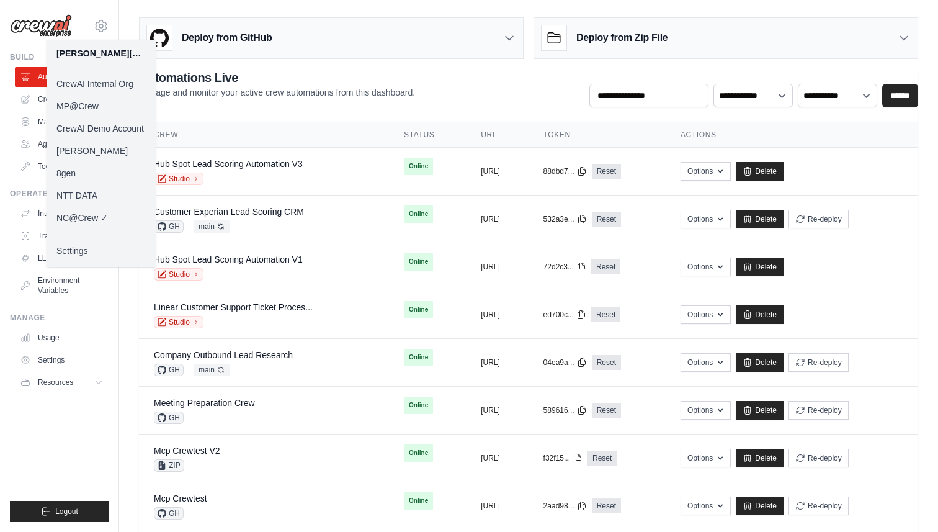
click at [108, 130] on link "CrewAI Demo Account" at bounding box center [101, 128] width 109 height 22
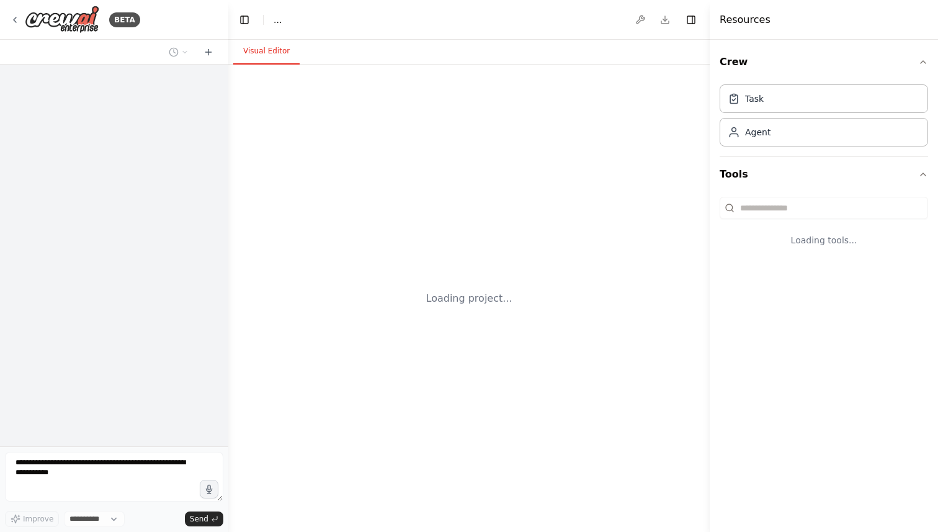
select select "****"
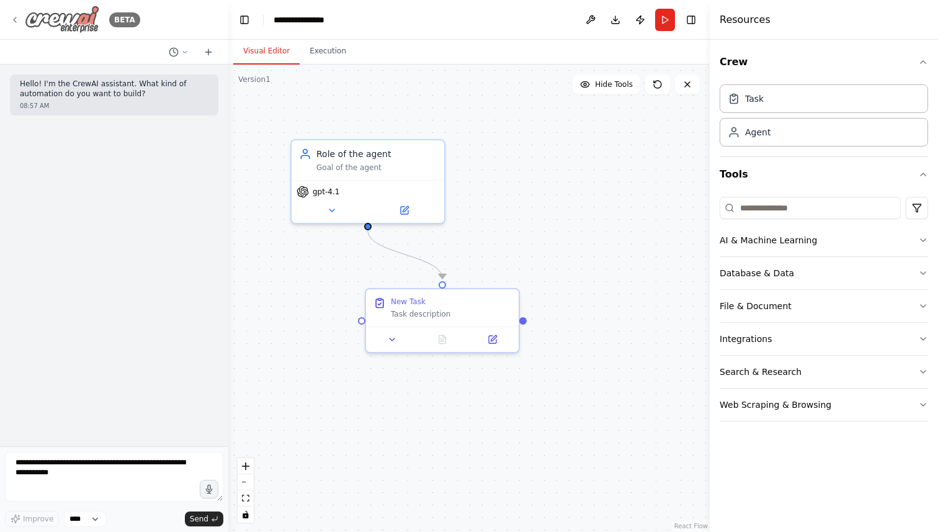
click at [16, 23] on icon at bounding box center [15, 20] width 10 height 10
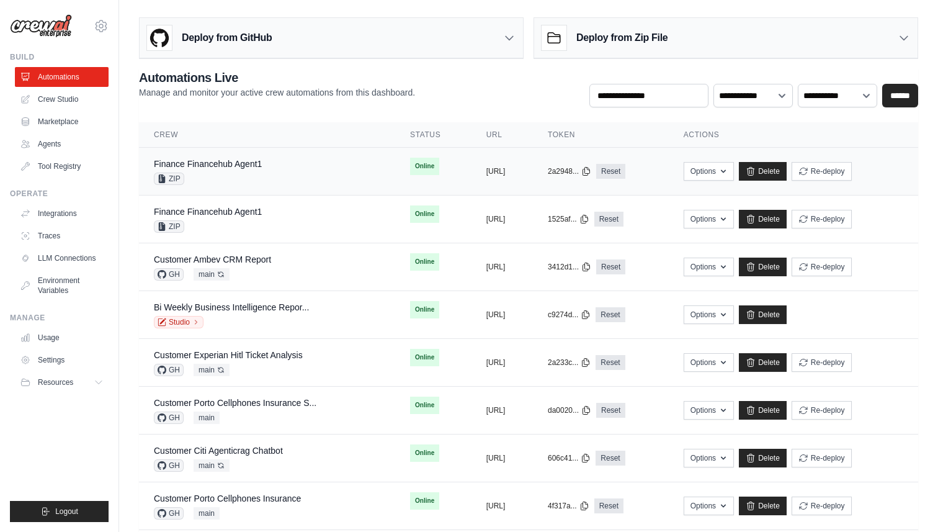
click at [278, 176] on div "Finance Financehub Agent1 ZIP" at bounding box center [267, 171] width 226 height 27
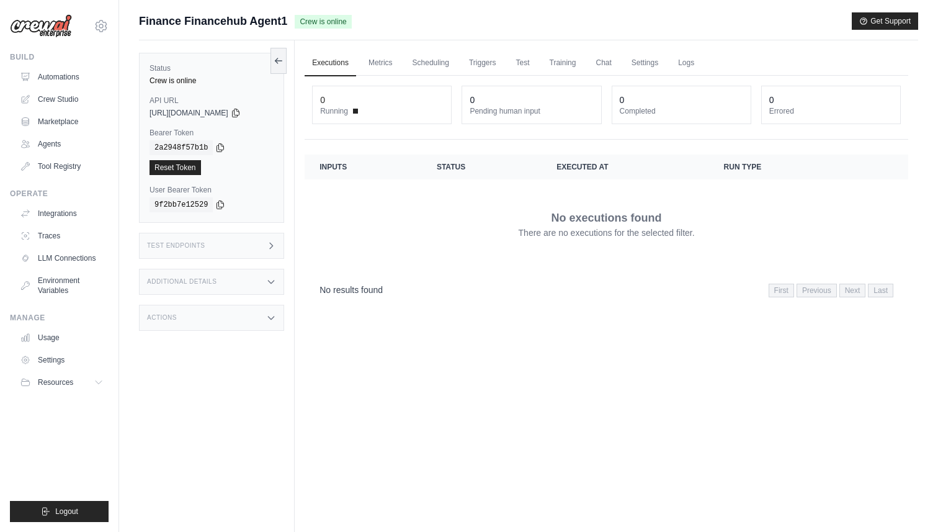
click at [243, 249] on div "Test Endpoints" at bounding box center [211, 246] width 145 height 26
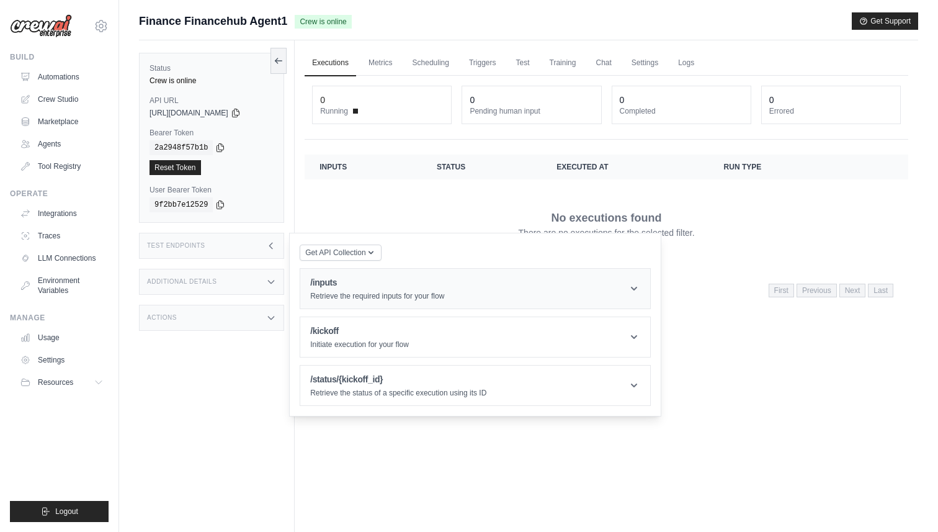
click at [327, 278] on h1 "/inputs" at bounding box center [377, 282] width 134 height 12
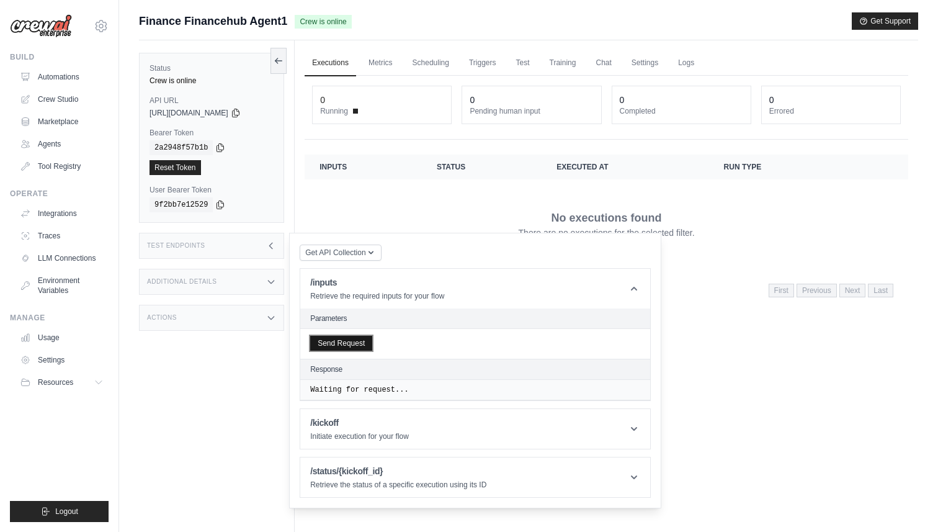
click at [346, 344] on button "Send Request" at bounding box center [341, 343] width 62 height 15
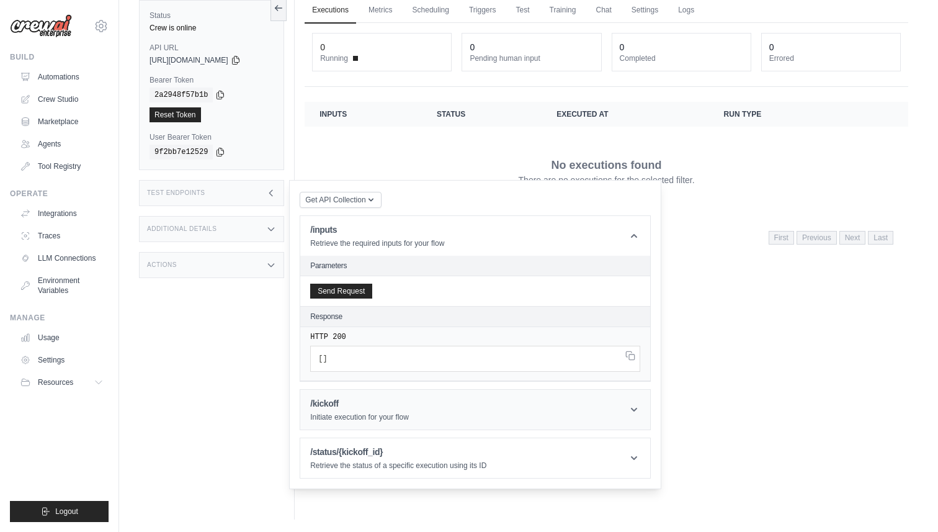
click at [354, 397] on header "/kickoff Initiate execution for your flow" at bounding box center [475, 410] width 350 height 40
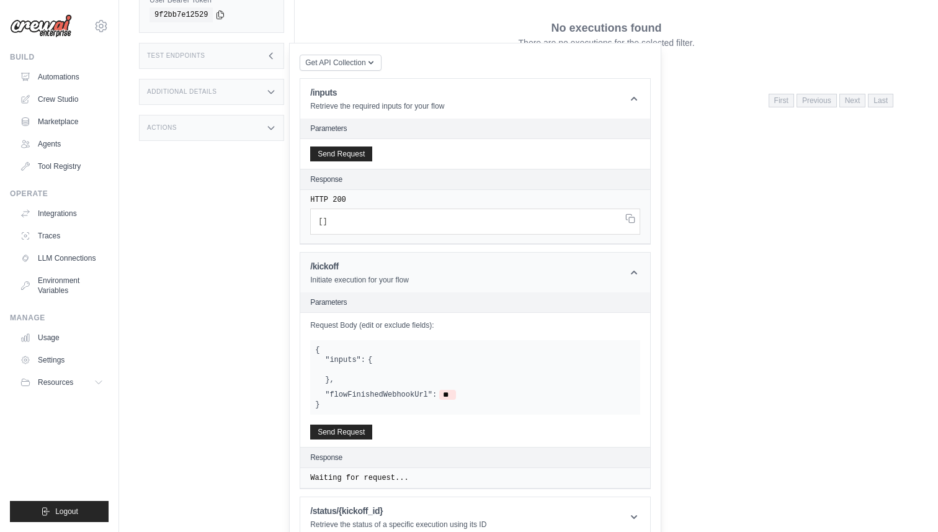
scroll to position [194, 0]
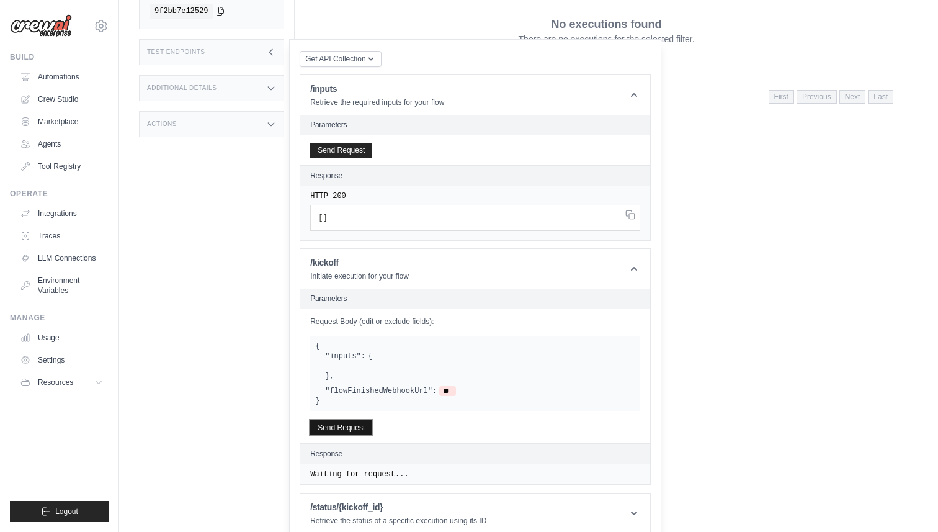
click at [352, 425] on button "Send Request" at bounding box center [341, 427] width 62 height 15
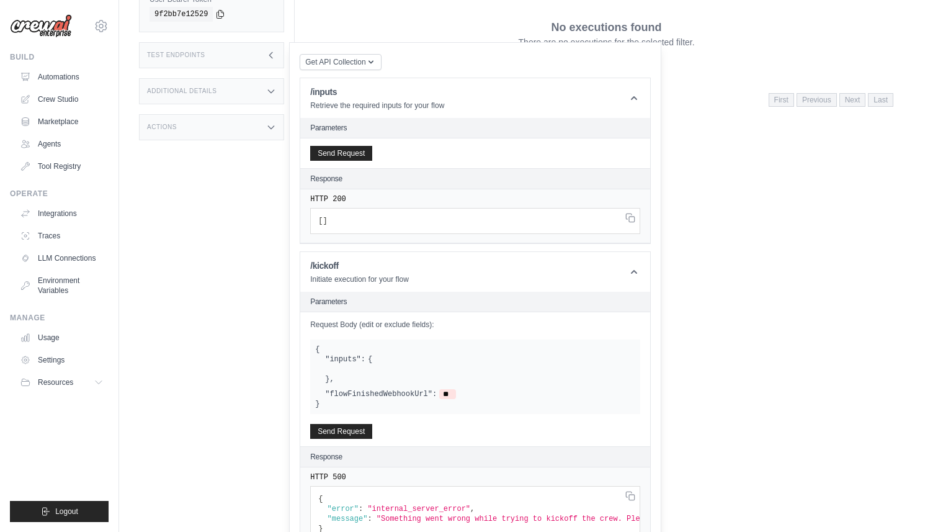
scroll to position [0, 0]
